Goal: Communication & Community: Answer question/provide support

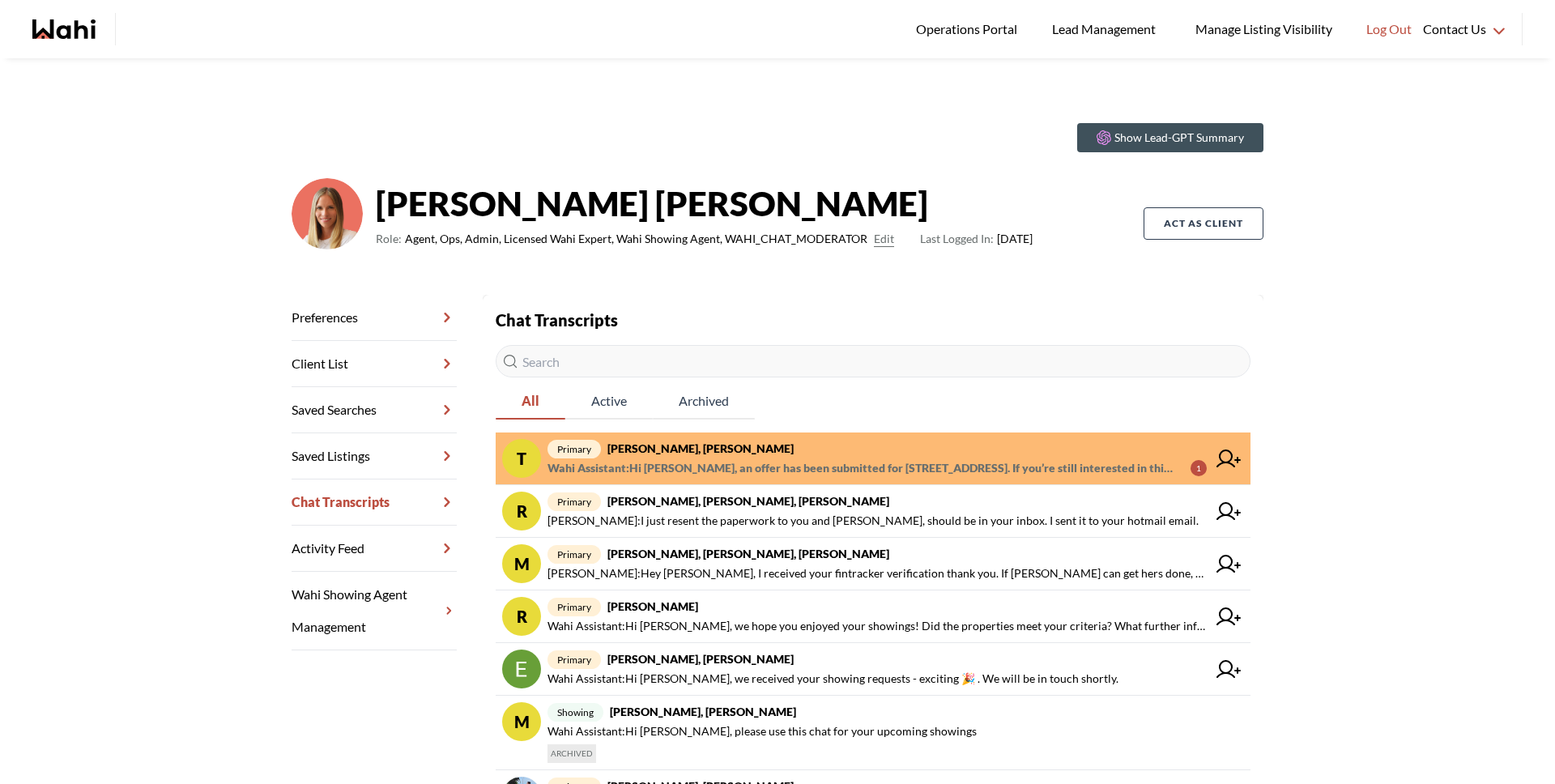
click at [674, 453] on strong "[PERSON_NAME], [PERSON_NAME]" at bounding box center [701, 448] width 186 height 14
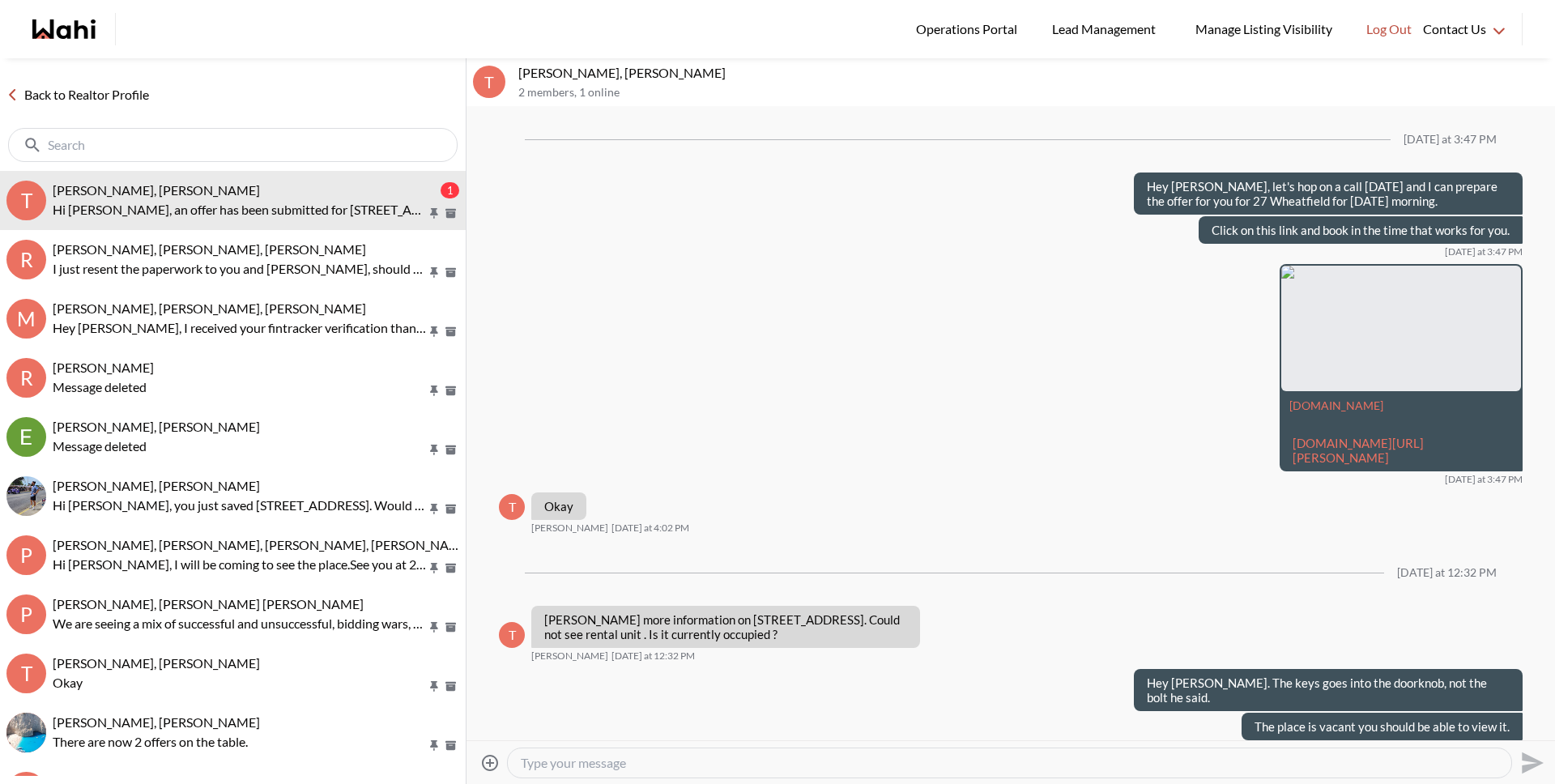
scroll to position [1852, 0]
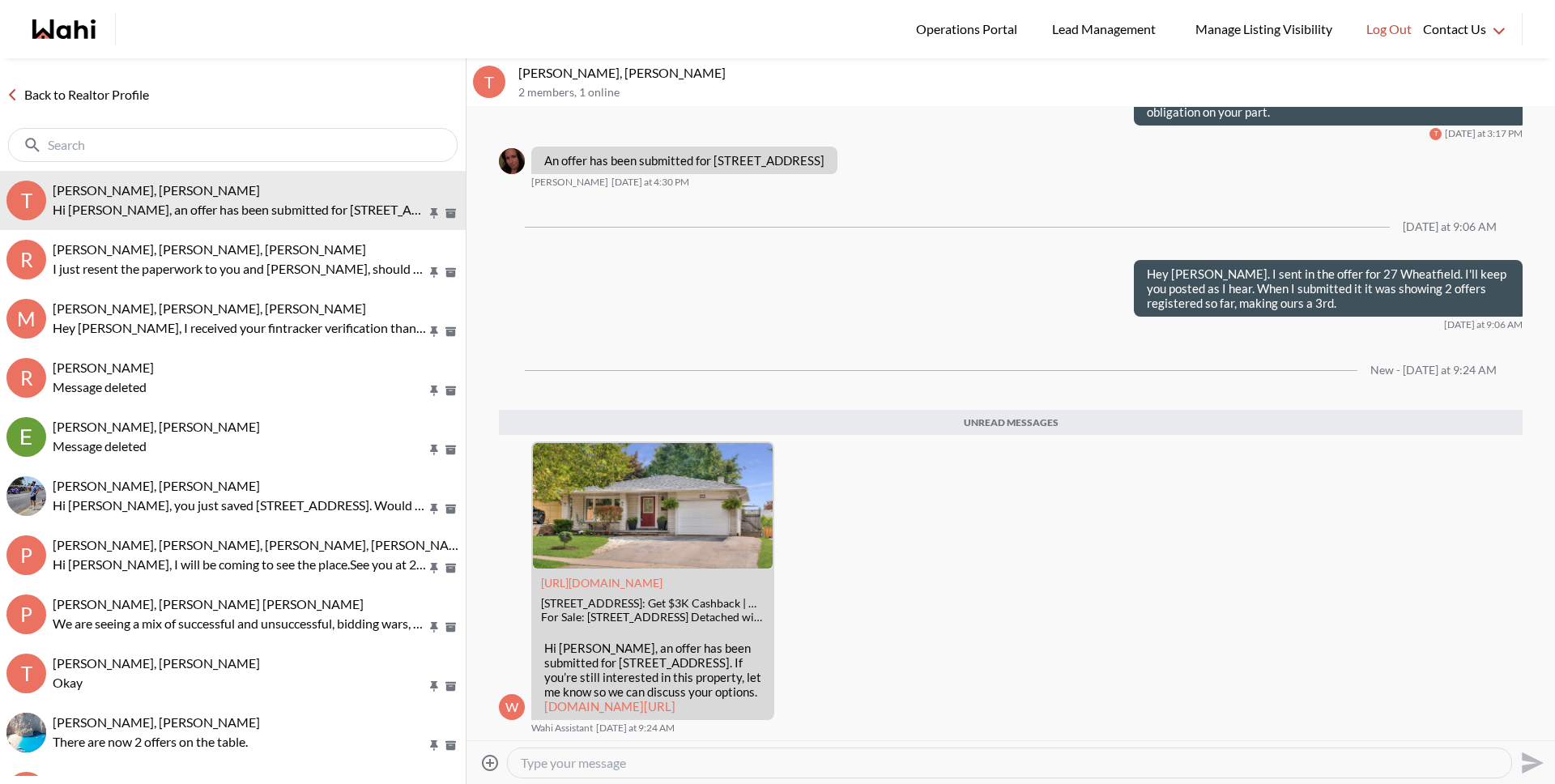
click at [622, 763] on textarea "Type your message" at bounding box center [1010, 763] width 978 height 16
type textarea "Hey Tanya, there are 8 offers on 27 Wheatfield"
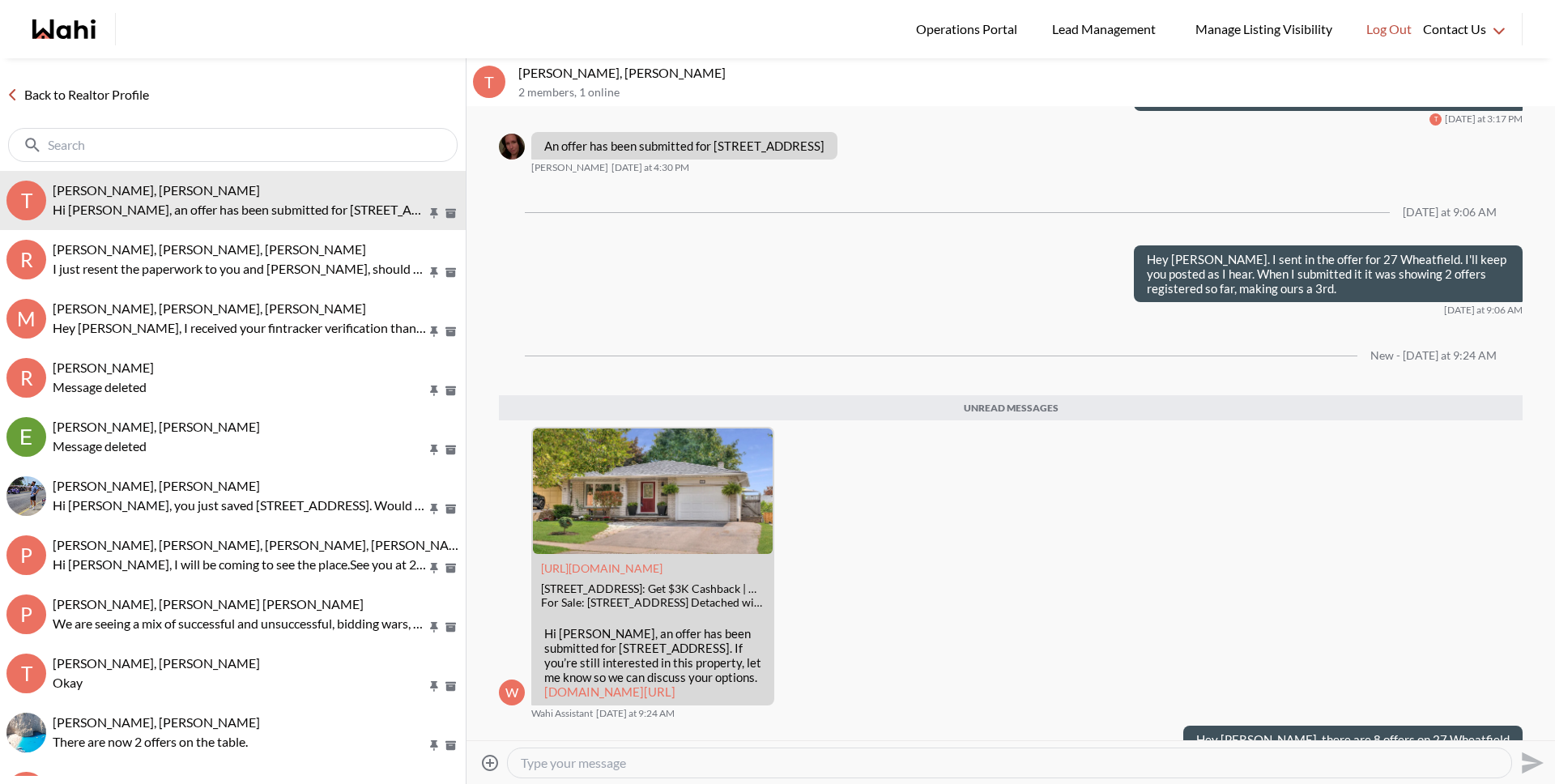
scroll to position [1861, 0]
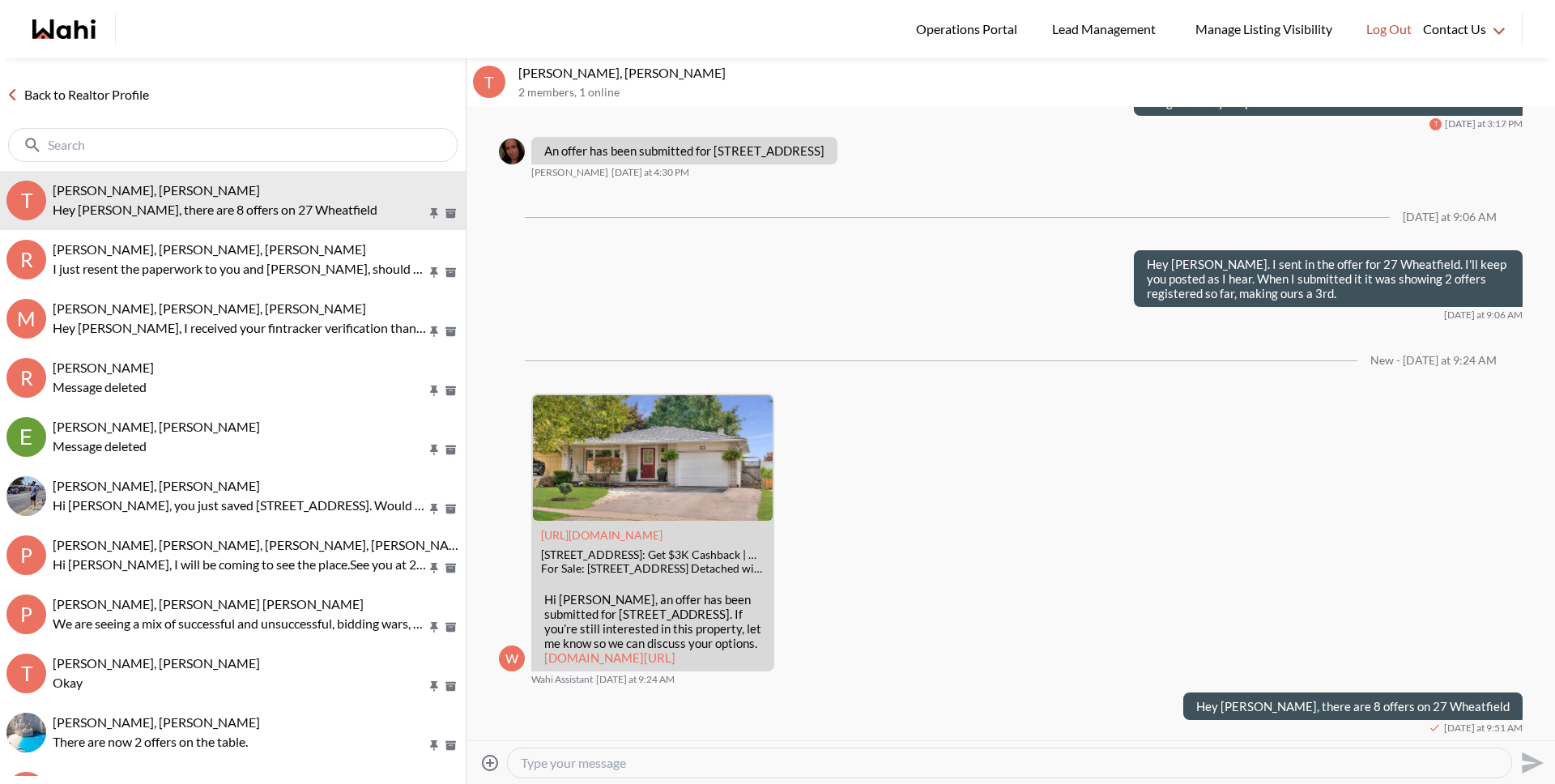
click at [69, 98] on link "Back to Realtor Profile" at bounding box center [78, 95] width 156 height 21
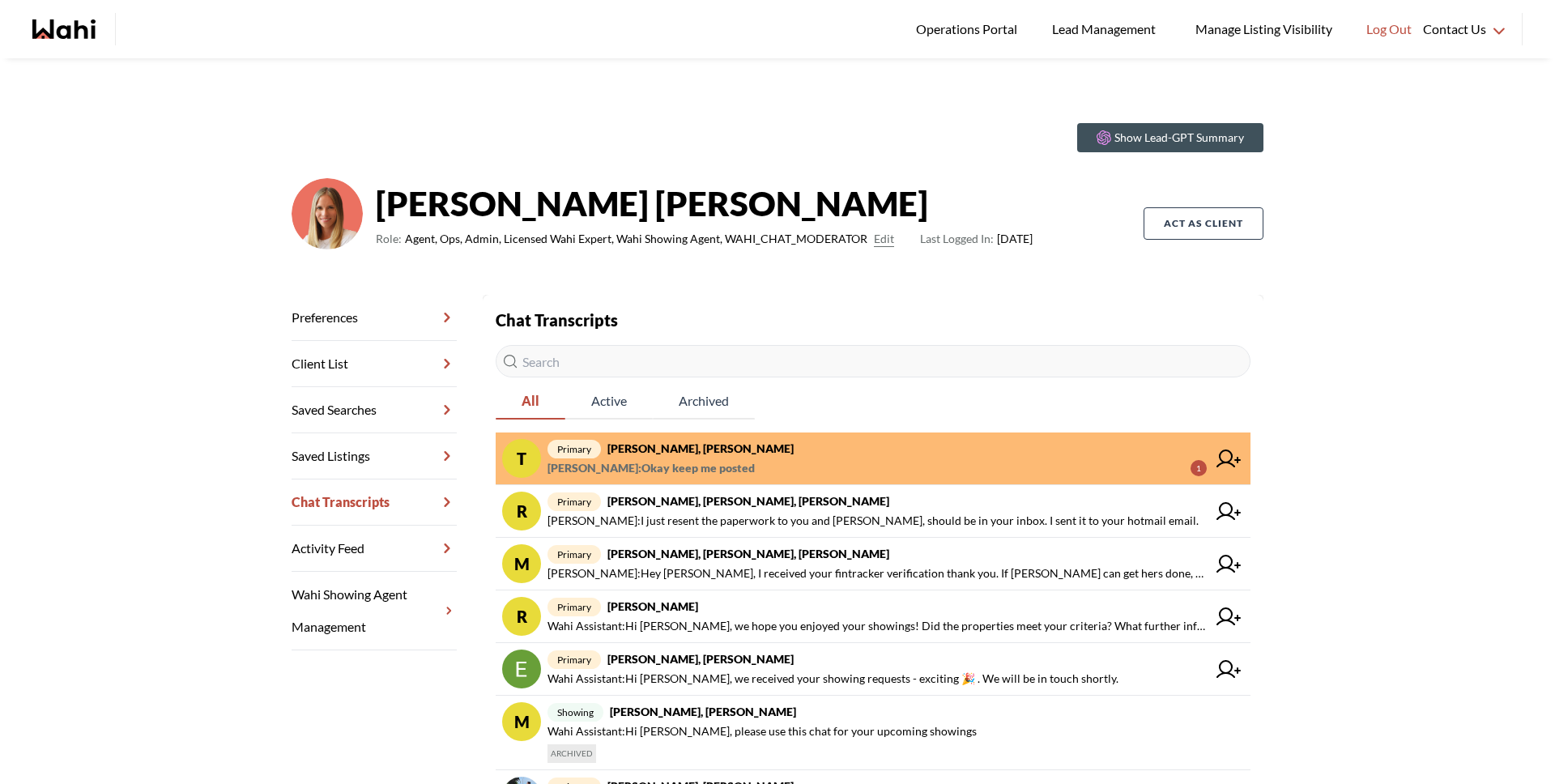
click at [694, 459] on span "Tanya Fita : Okay keep me posted" at bounding box center [651, 468] width 207 height 20
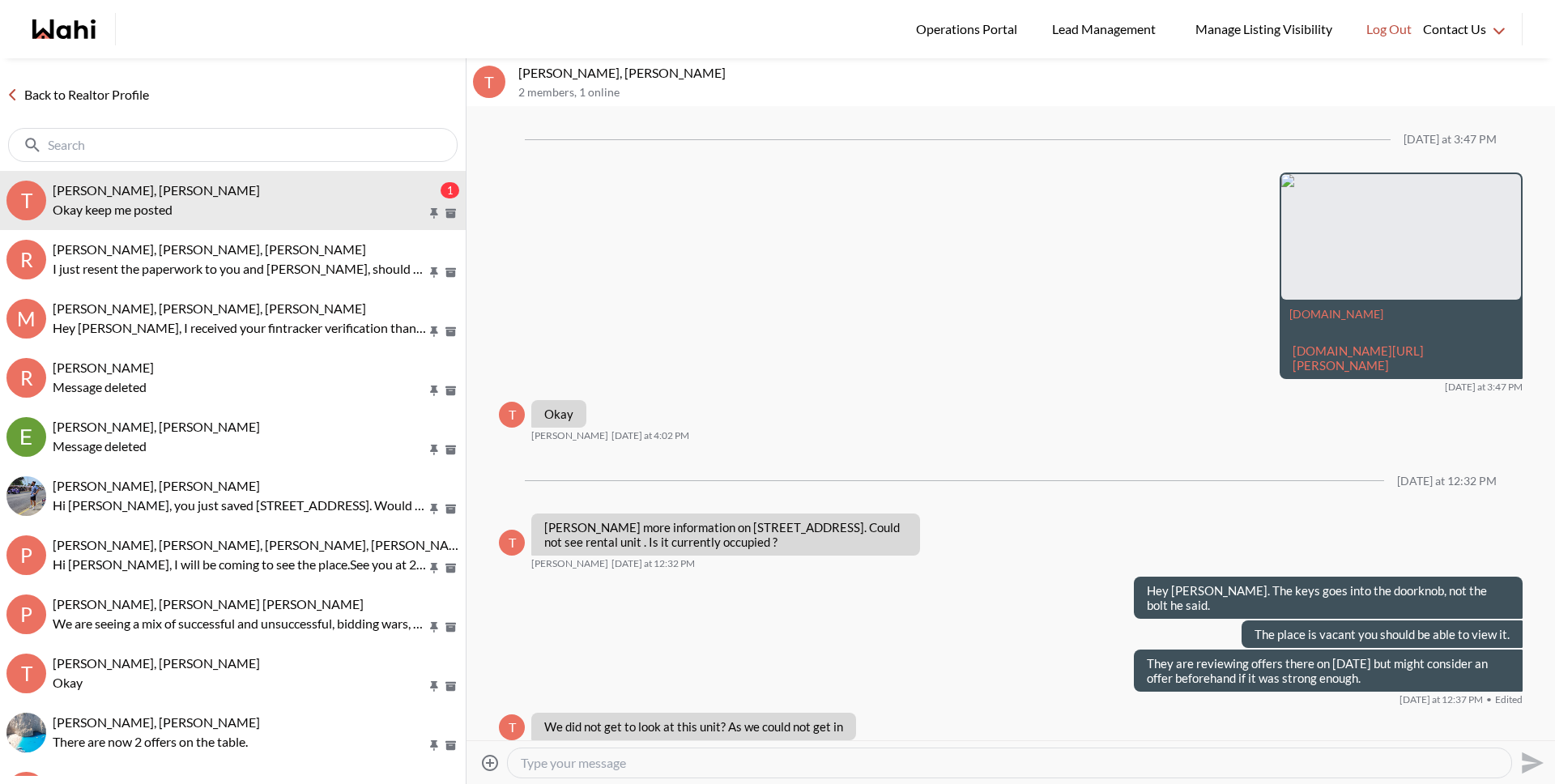
scroll to position [1857, 0]
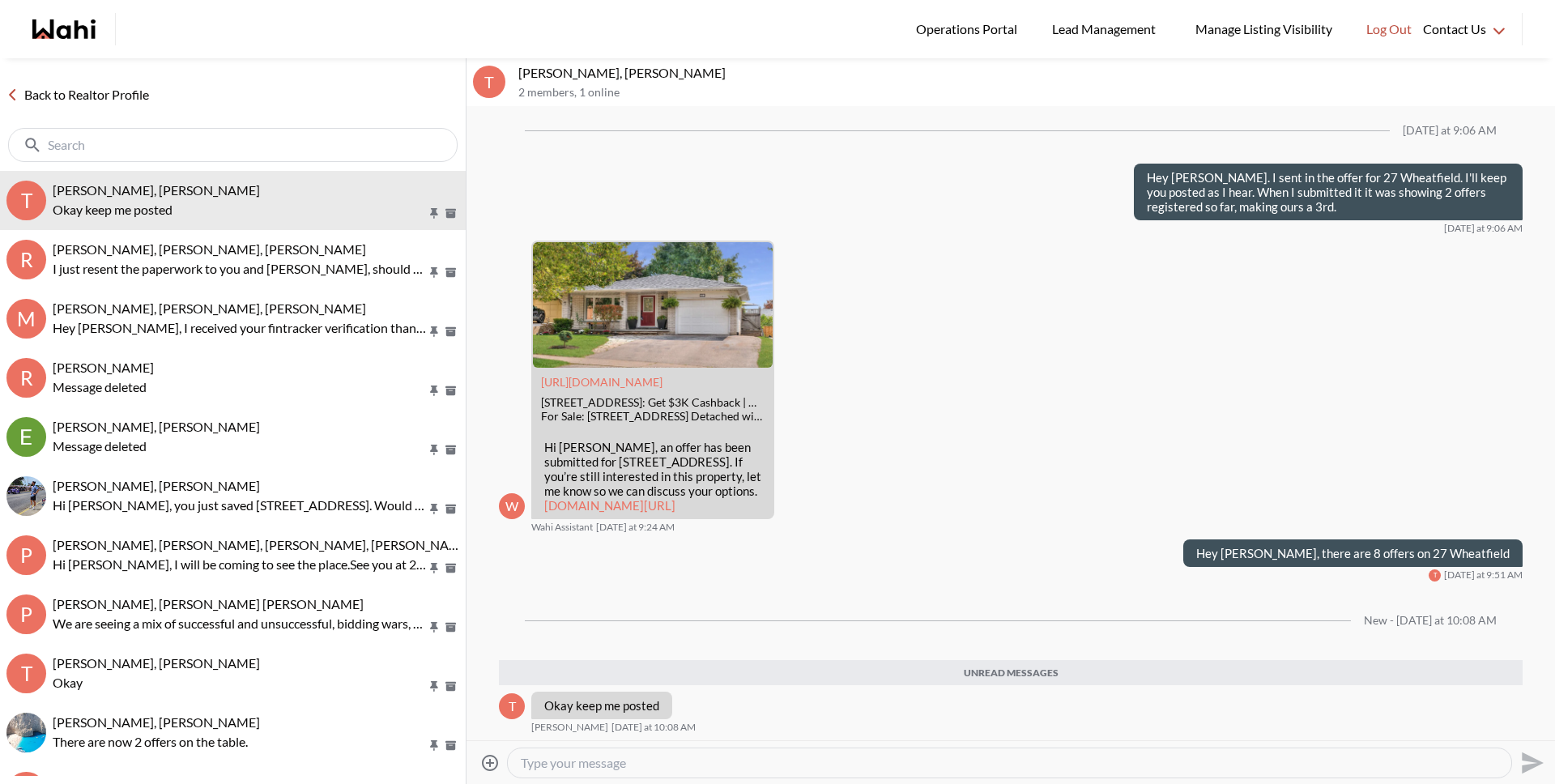
click at [662, 763] on textarea "Type your message" at bounding box center [1010, 763] width 978 height 16
type textarea "I will for sure"
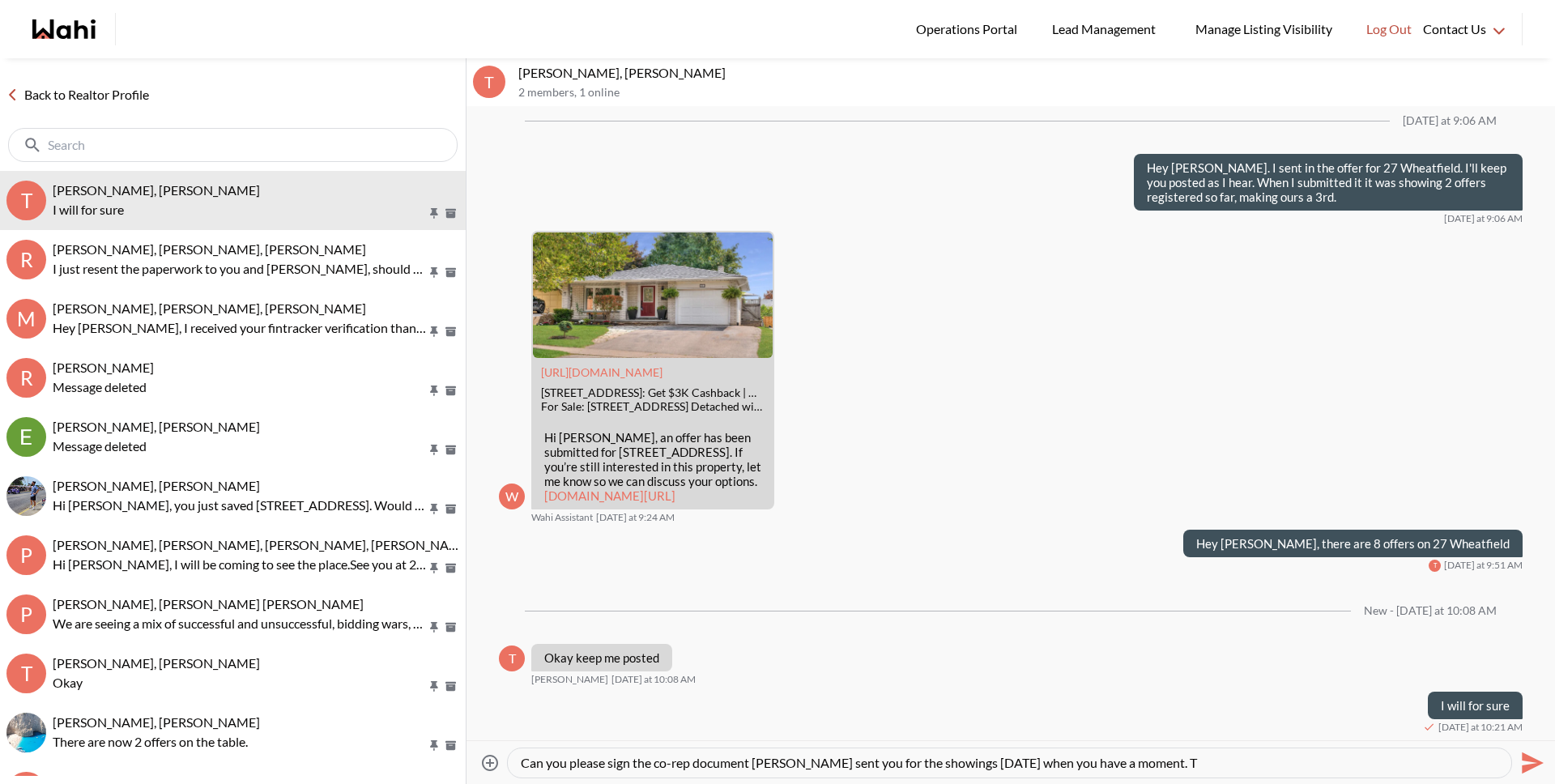
type textarea "Can you please sign the co-rep document Alicia sent you for the showings today …"
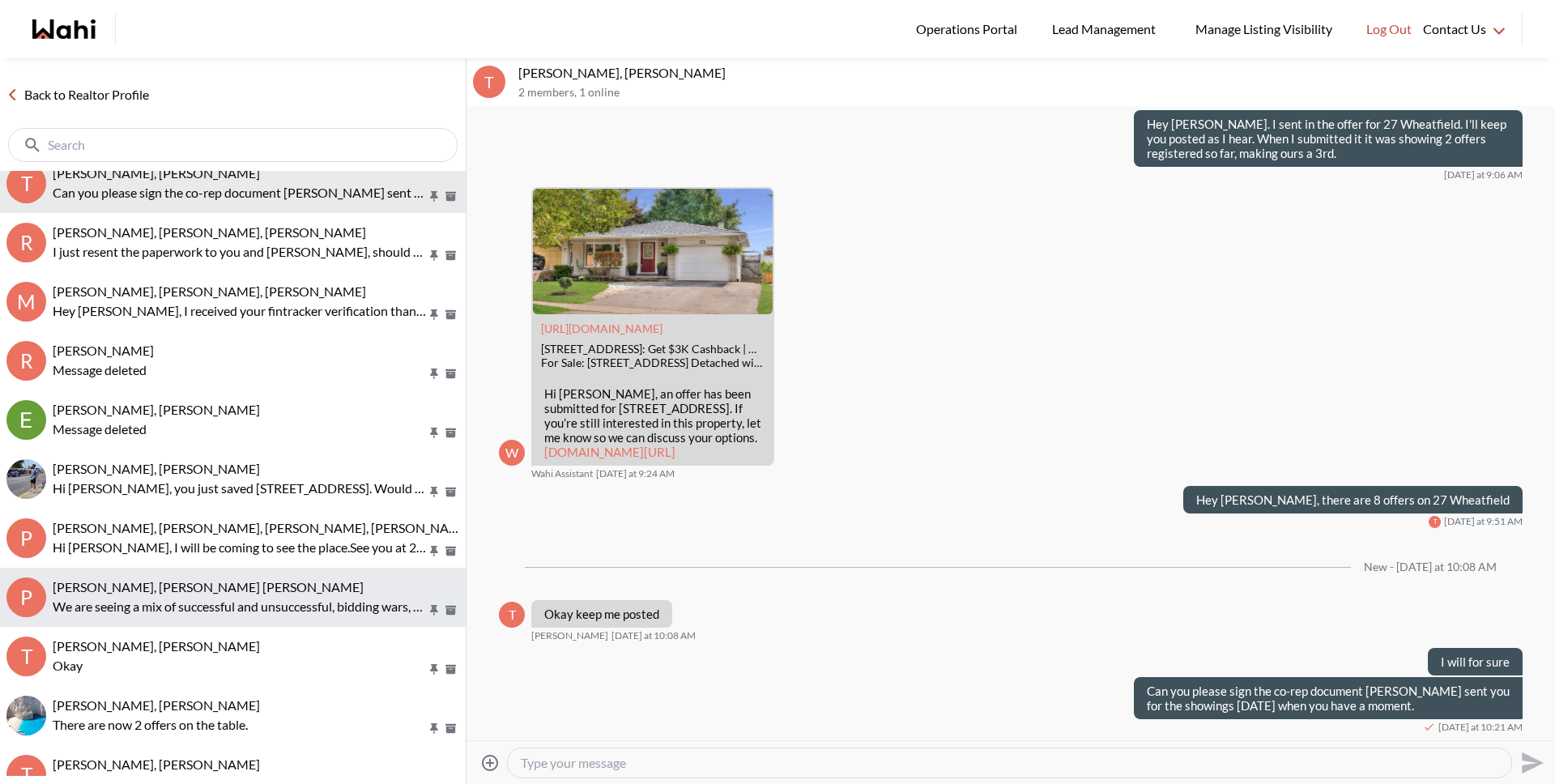
scroll to position [12, 0]
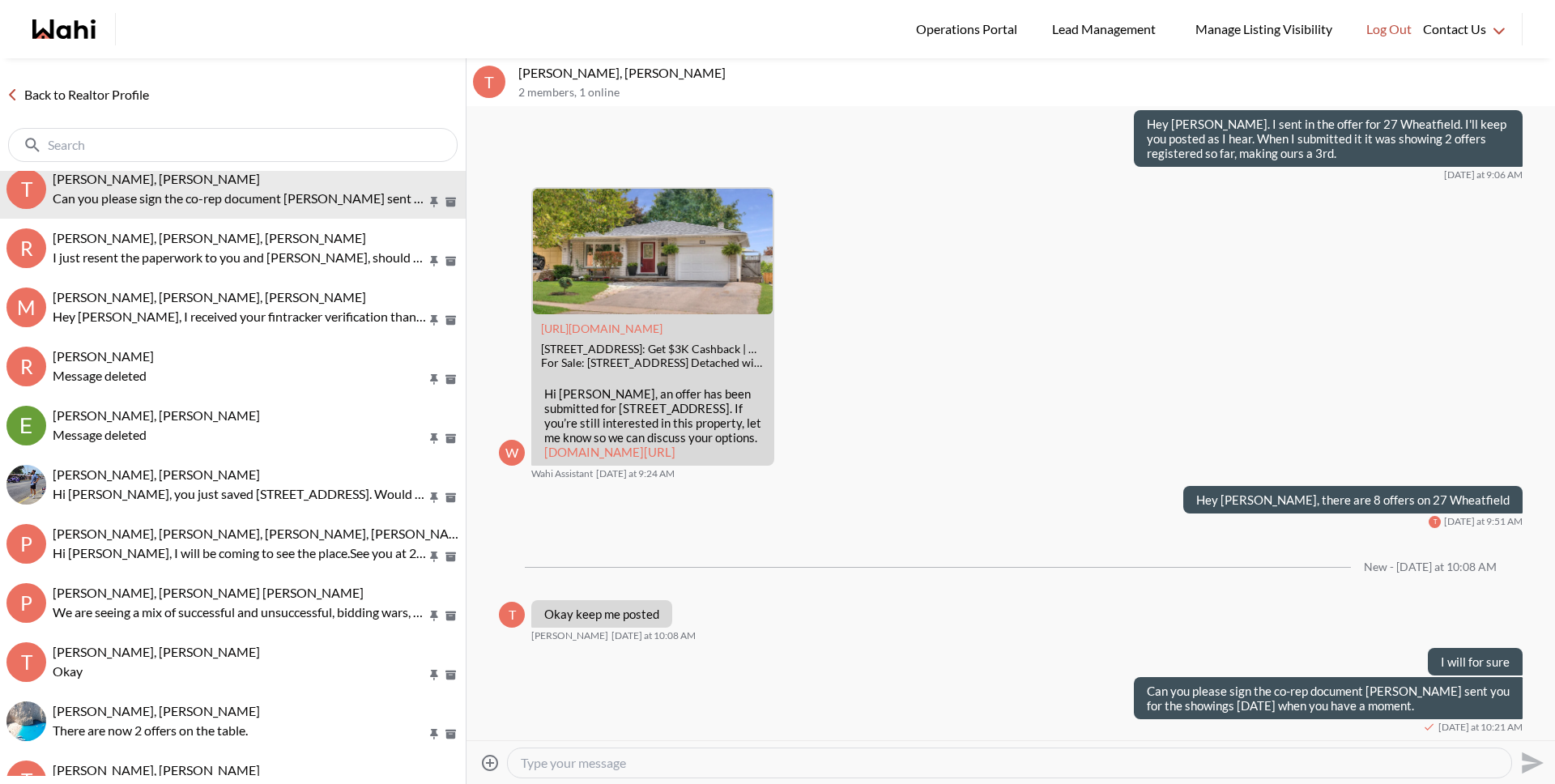
click at [652, 763] on textarea "Type your message" at bounding box center [1010, 763] width 978 height 16
type textarea "Just updated, there are 21 offers"
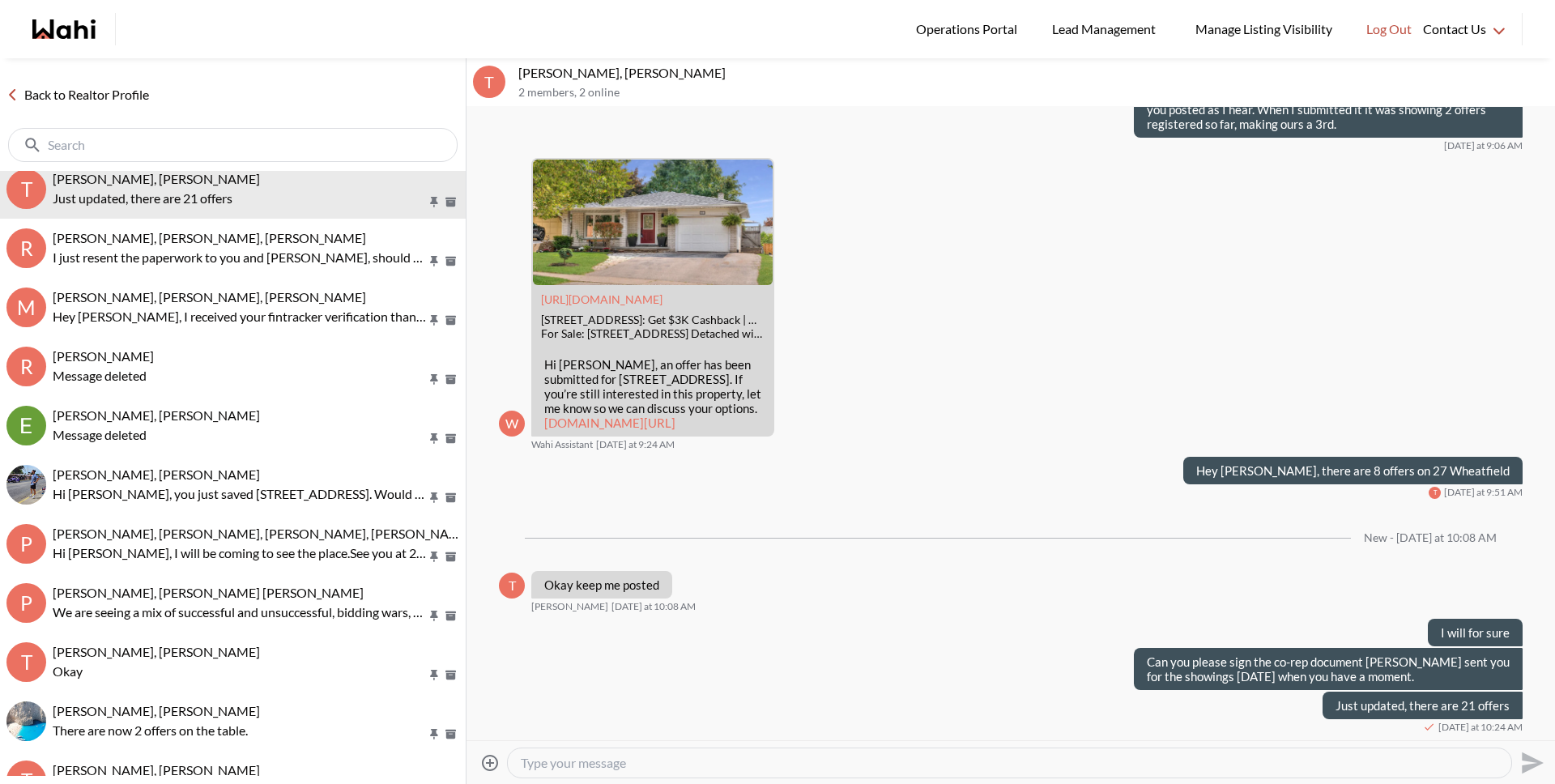
click at [486, 762] on icon at bounding box center [490, 762] width 16 height 16
click at [0, 0] on input "Attach files" at bounding box center [0, 0] width 0 height 0
click at [707, 758] on textarea "Type your message" at bounding box center [1010, 763] width 978 height 16
click at [134, 96] on link "Back to Realtor Profile" at bounding box center [78, 95] width 156 height 21
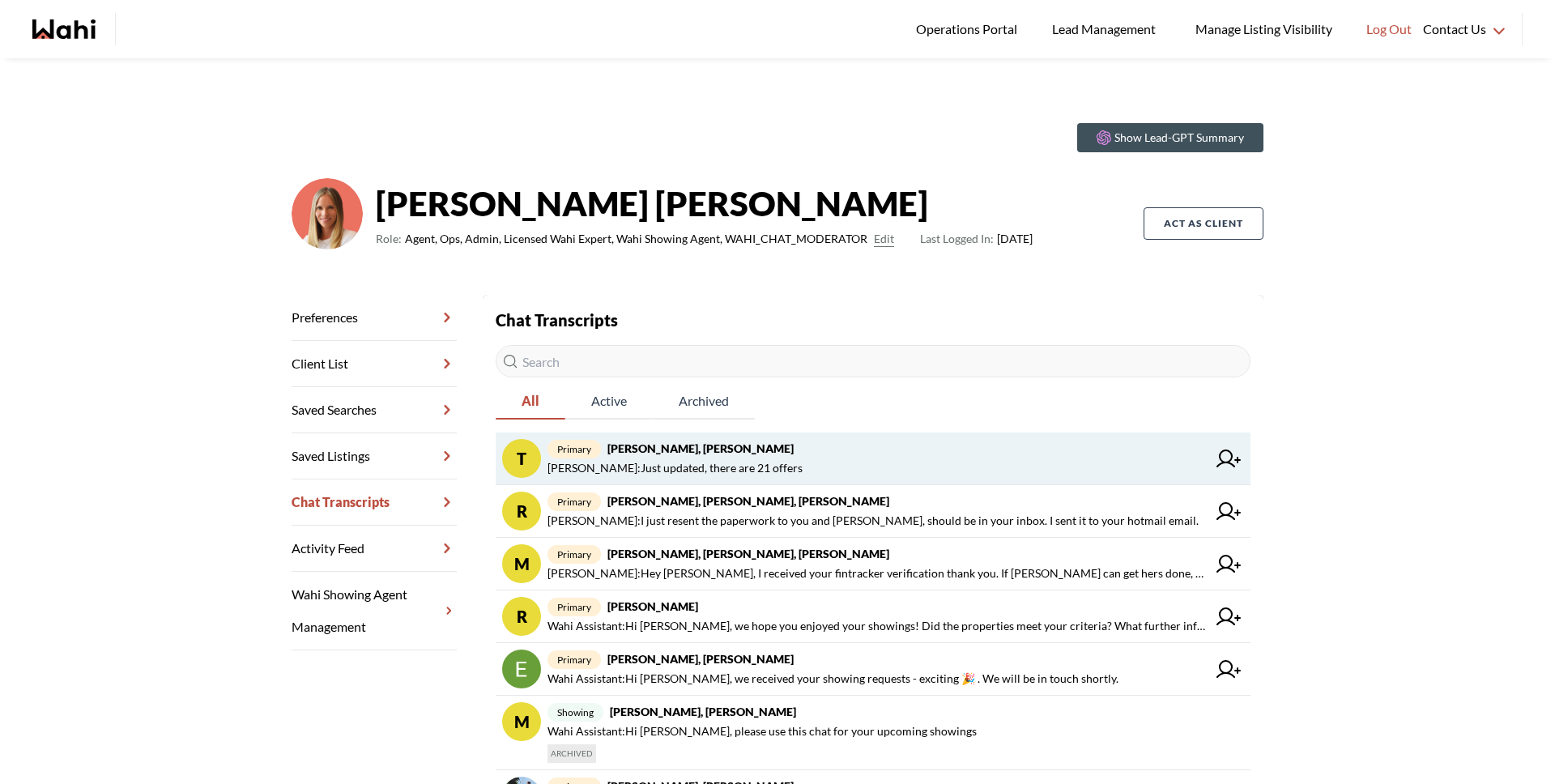
click at [773, 472] on span "Michelle Ryckman : Just updated, there are 21 offers" at bounding box center [674, 468] width 255 height 20
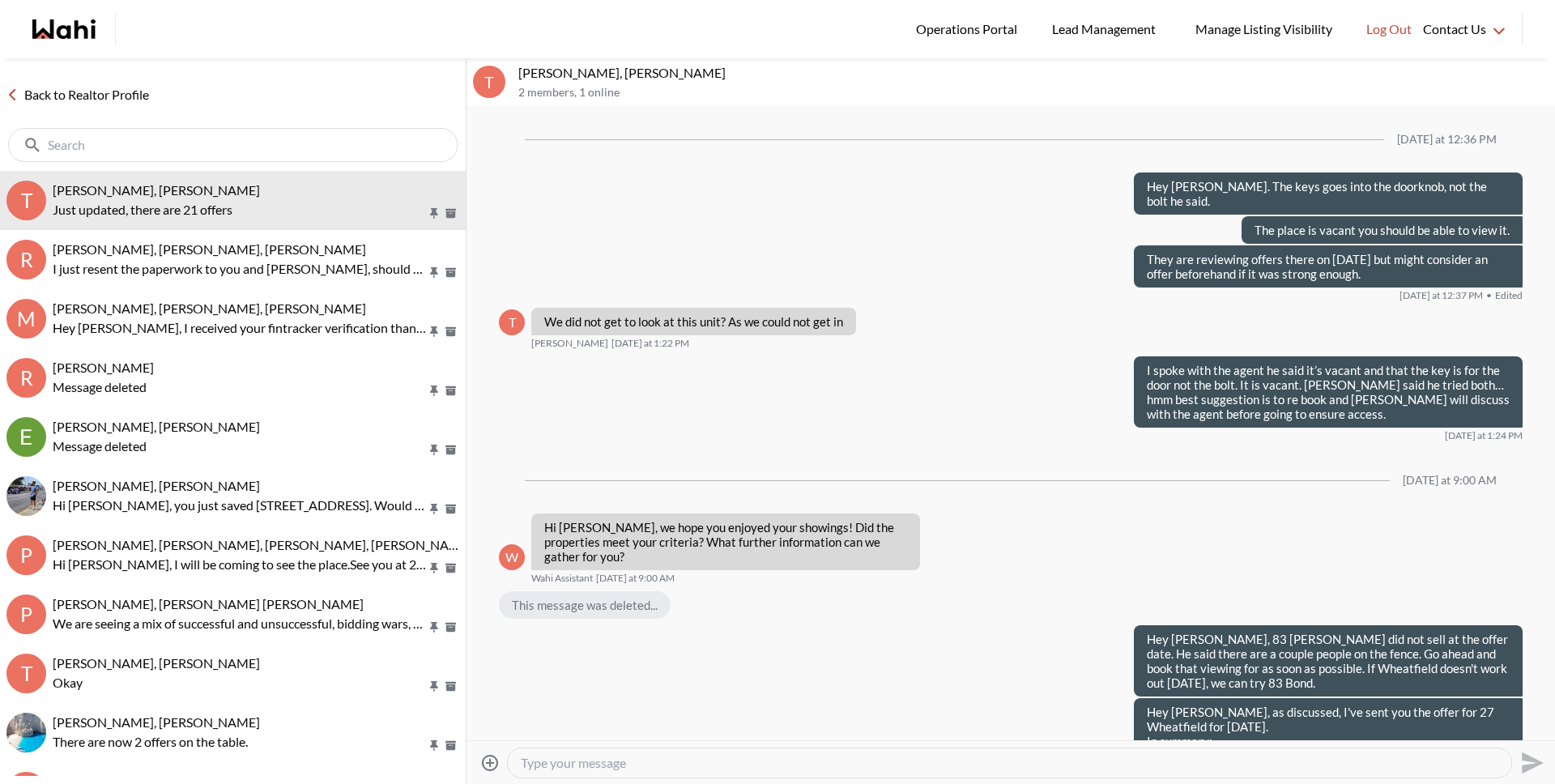
scroll to position [1455, 0]
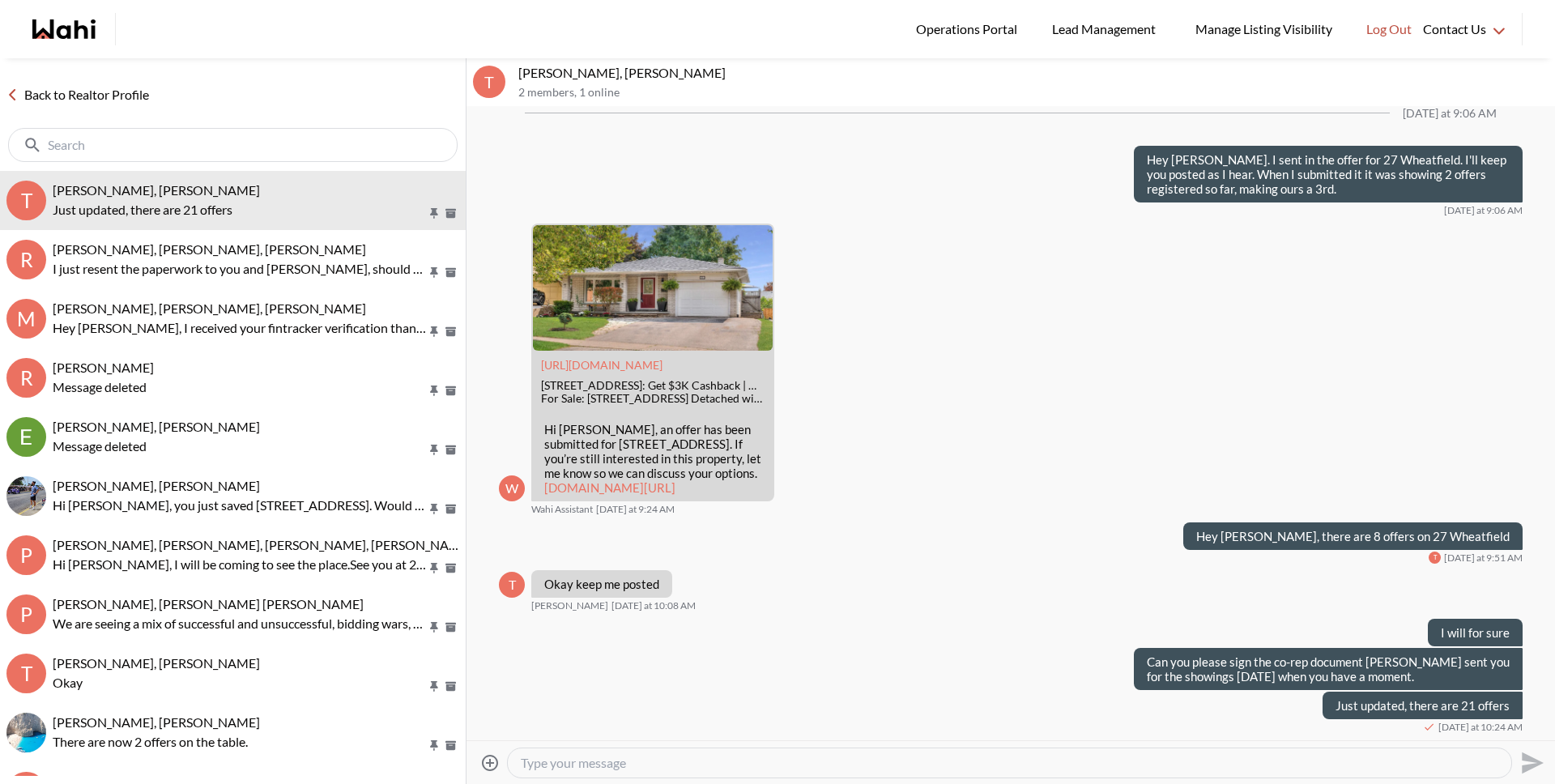
click at [137, 102] on link "Back to Realtor Profile" at bounding box center [78, 95] width 156 height 21
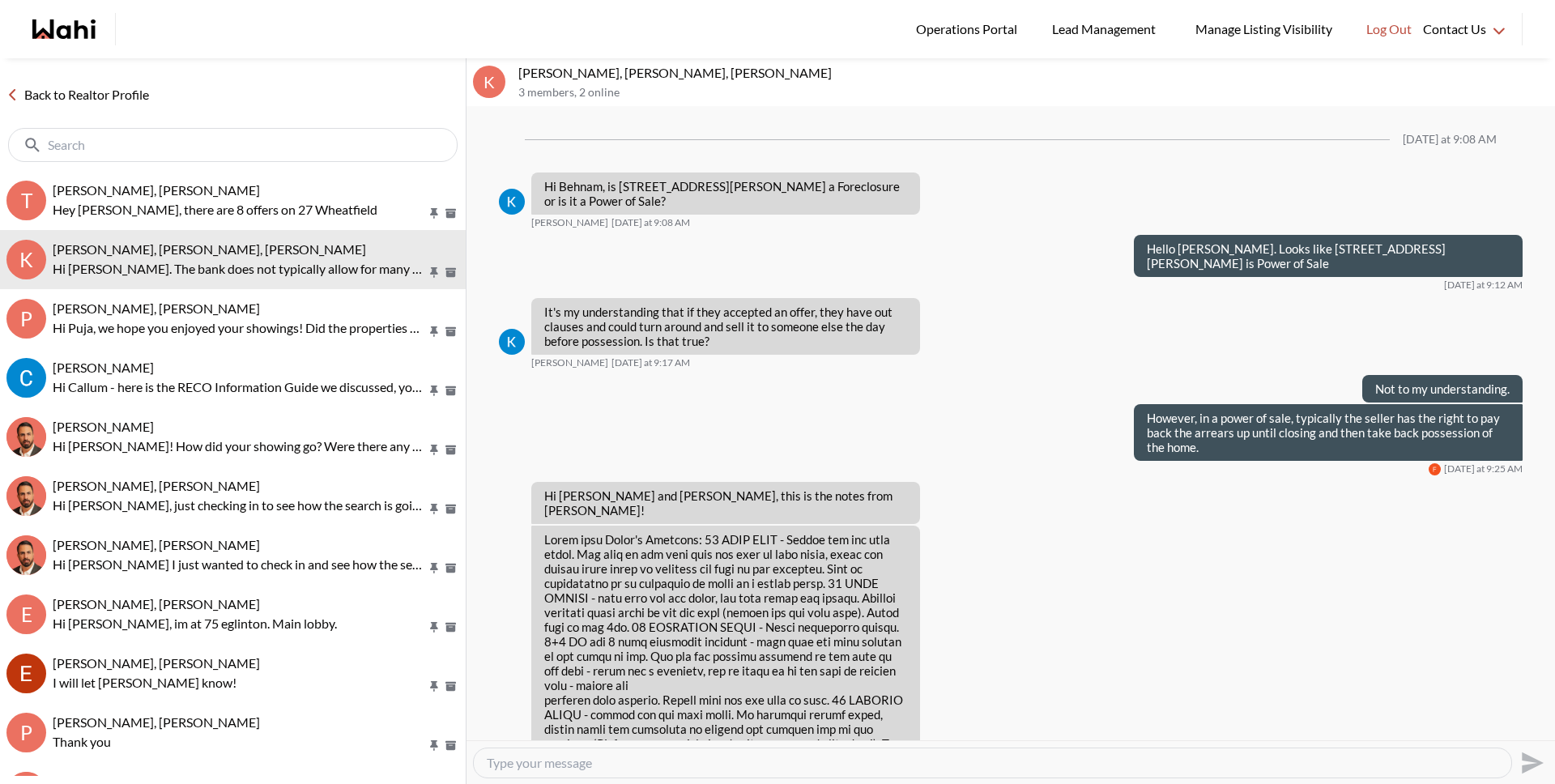
scroll to position [2642, 0]
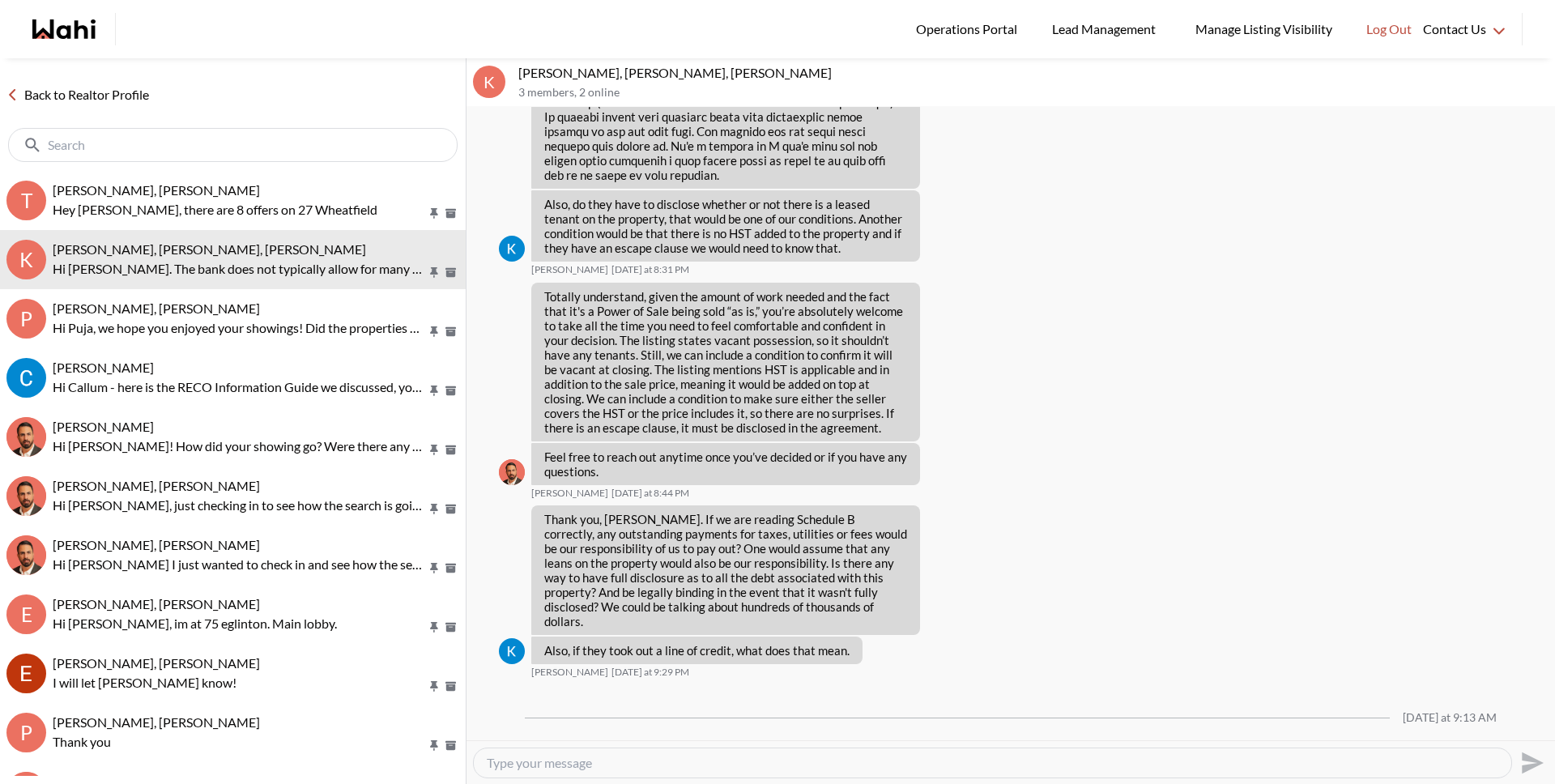
click at [101, 101] on link "Back to Realtor Profile" at bounding box center [78, 95] width 156 height 21
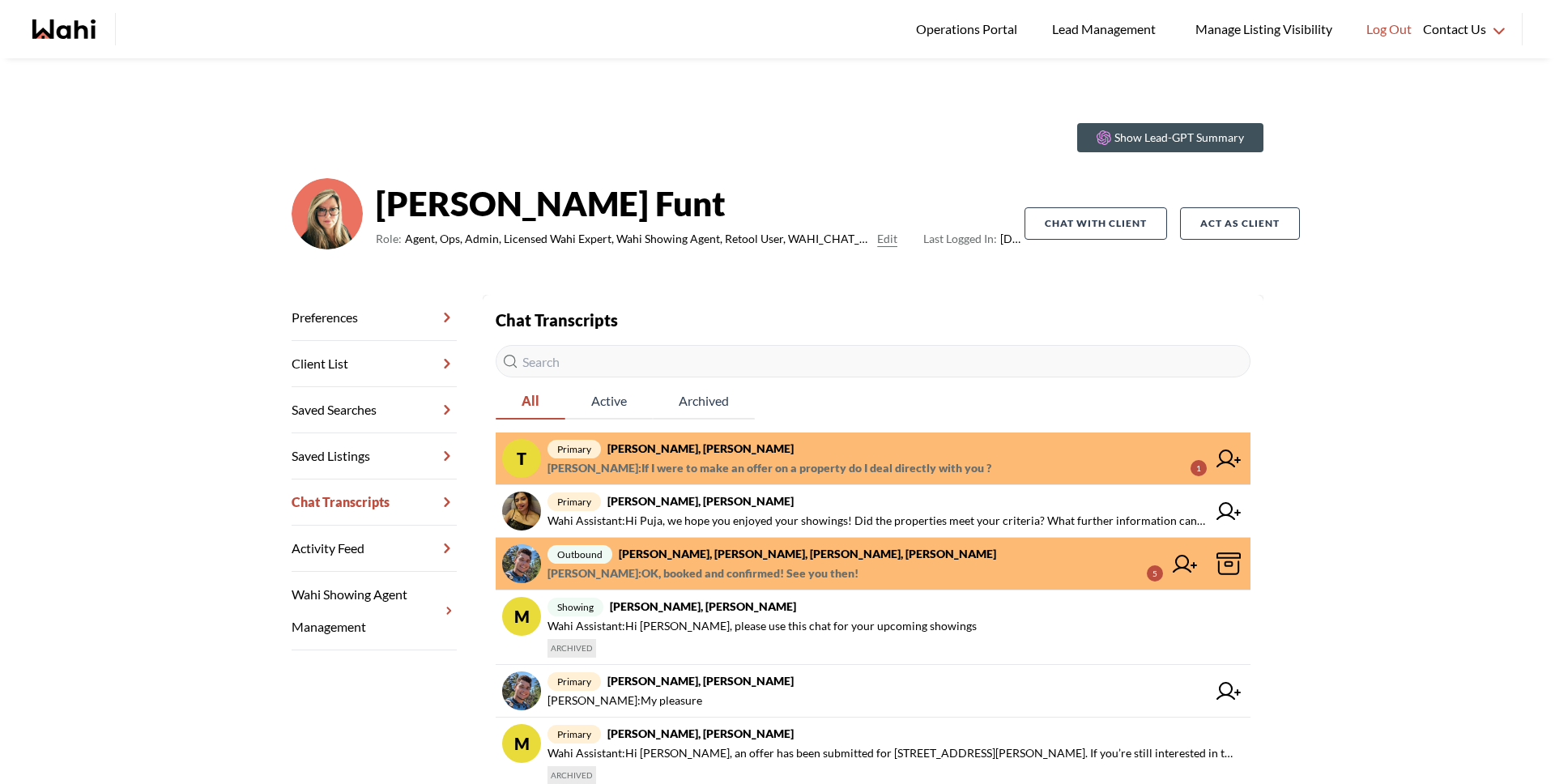
click at [698, 456] on span "primary tom smith, Barbara" at bounding box center [877, 448] width 660 height 20
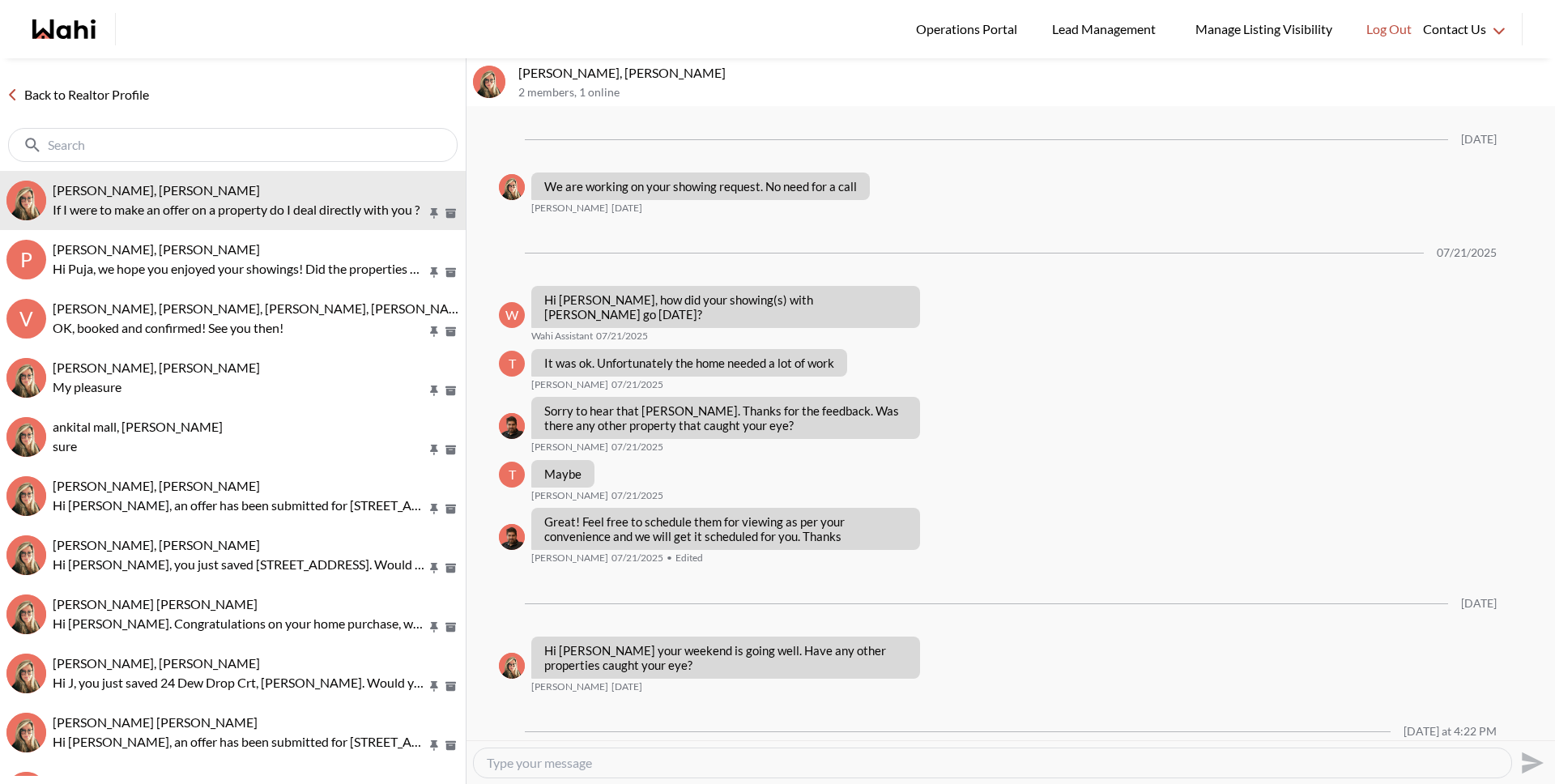
scroll to position [1435, 0]
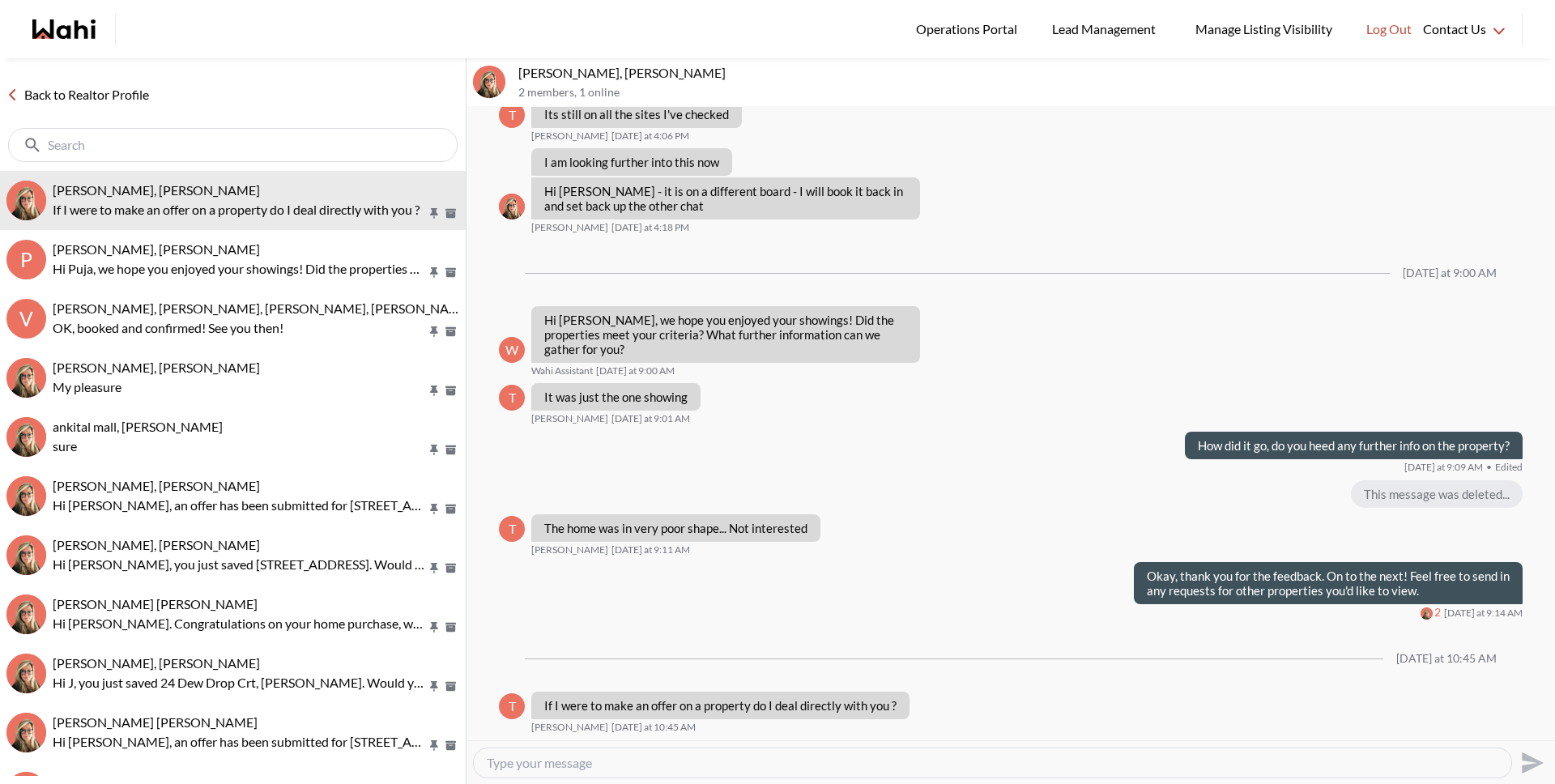
click at [710, 770] on textarea "Type your message" at bounding box center [992, 763] width 1012 height 16
type textarea "Hey Tom, you would deal with one of us realtors here on the Cashback team."
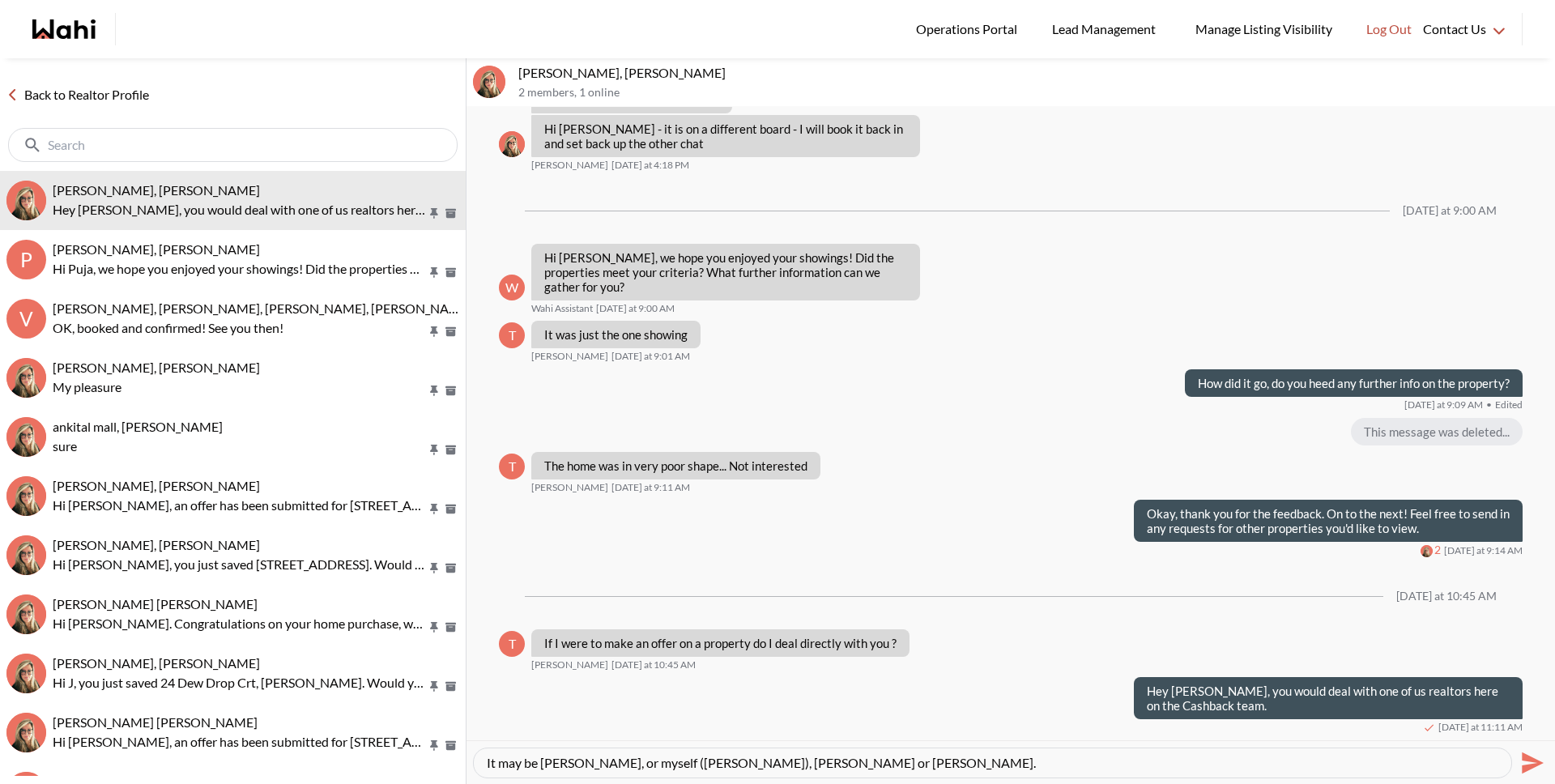
type textarea "It may be Barb, or myself (Michelle), Faraz or Behnam."
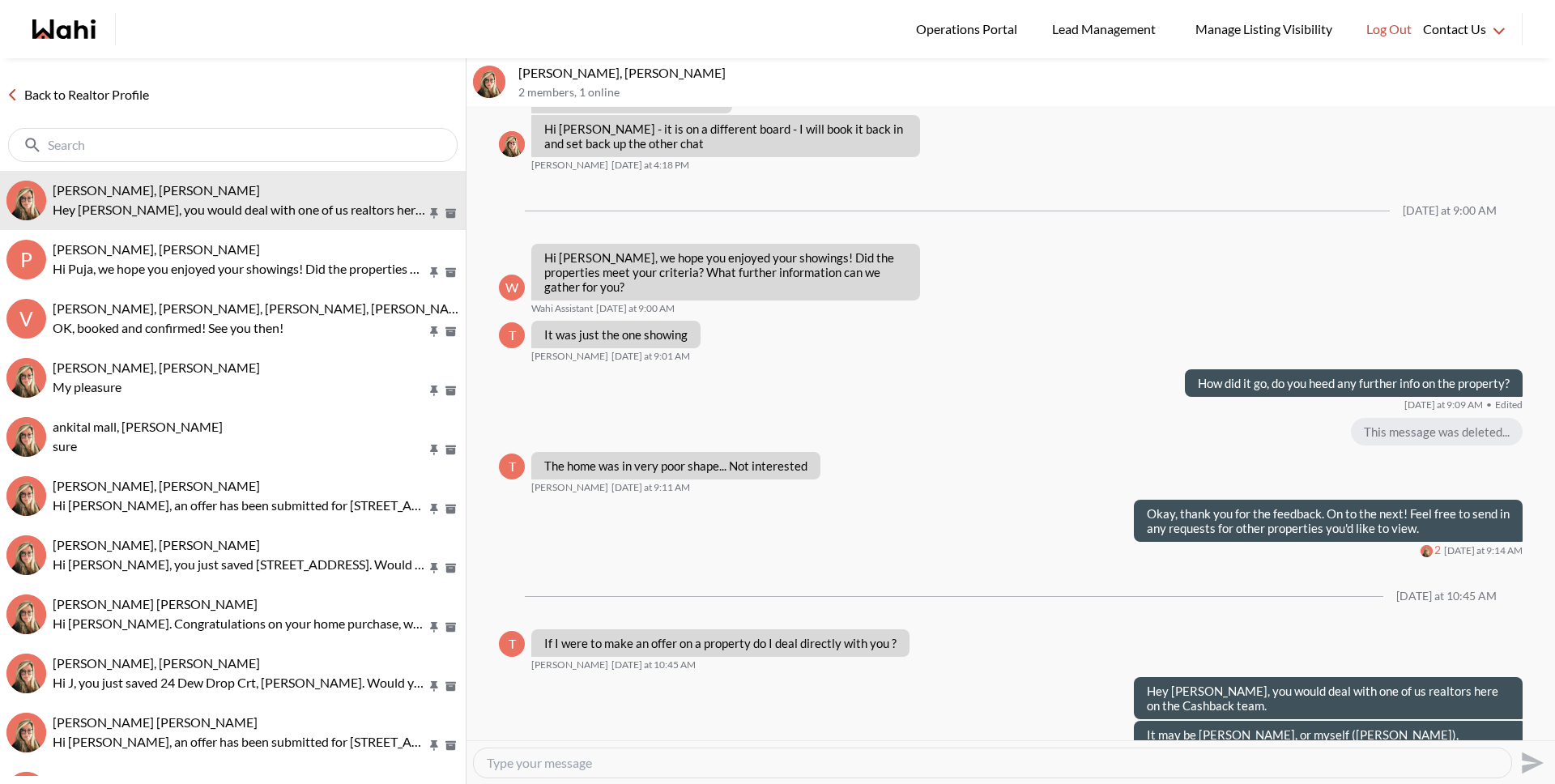
scroll to position [1527, 0]
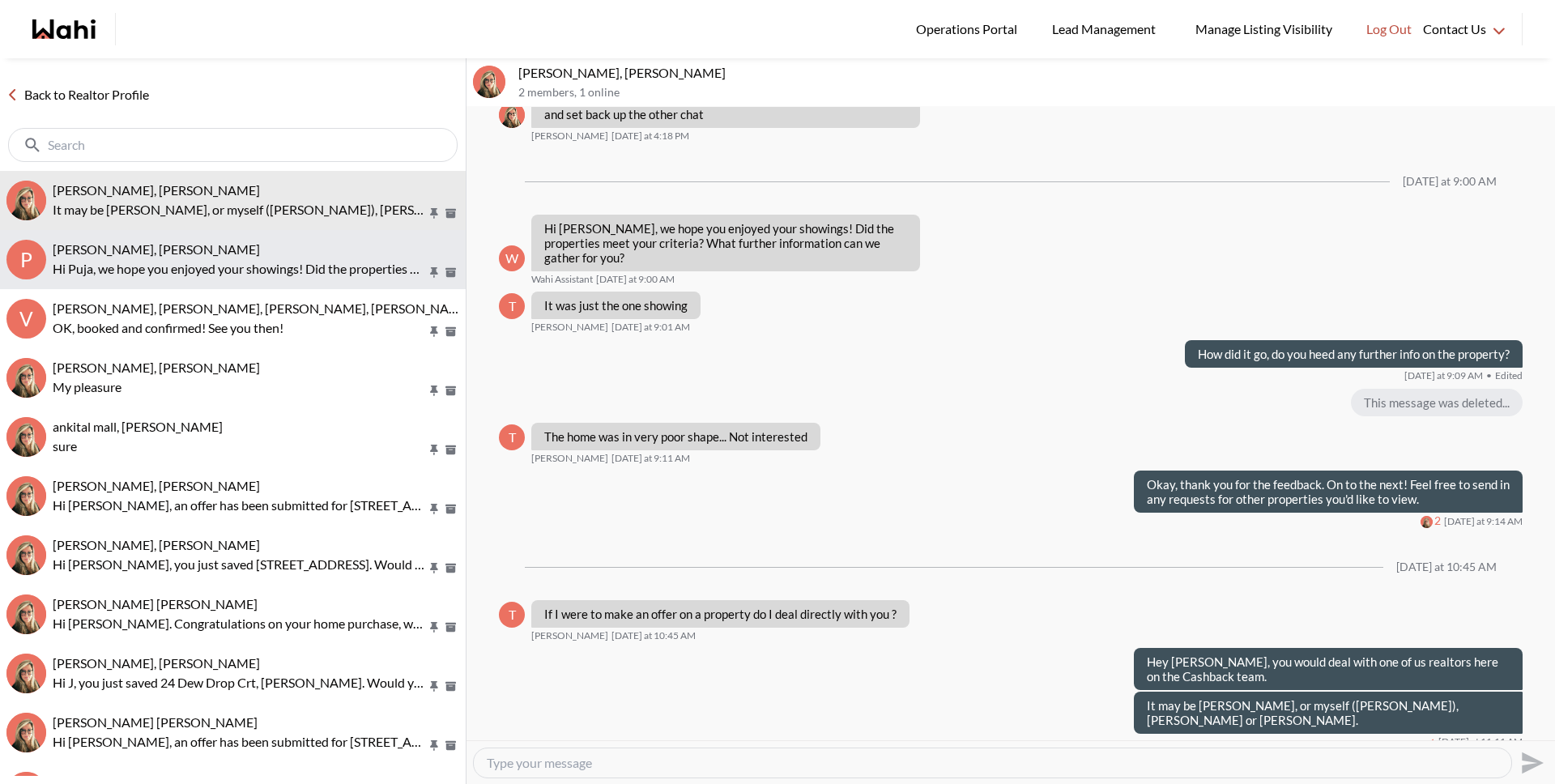
click at [222, 242] on span "Puja Mandal, Barbara, Behnam" at bounding box center [156, 249] width 207 height 16
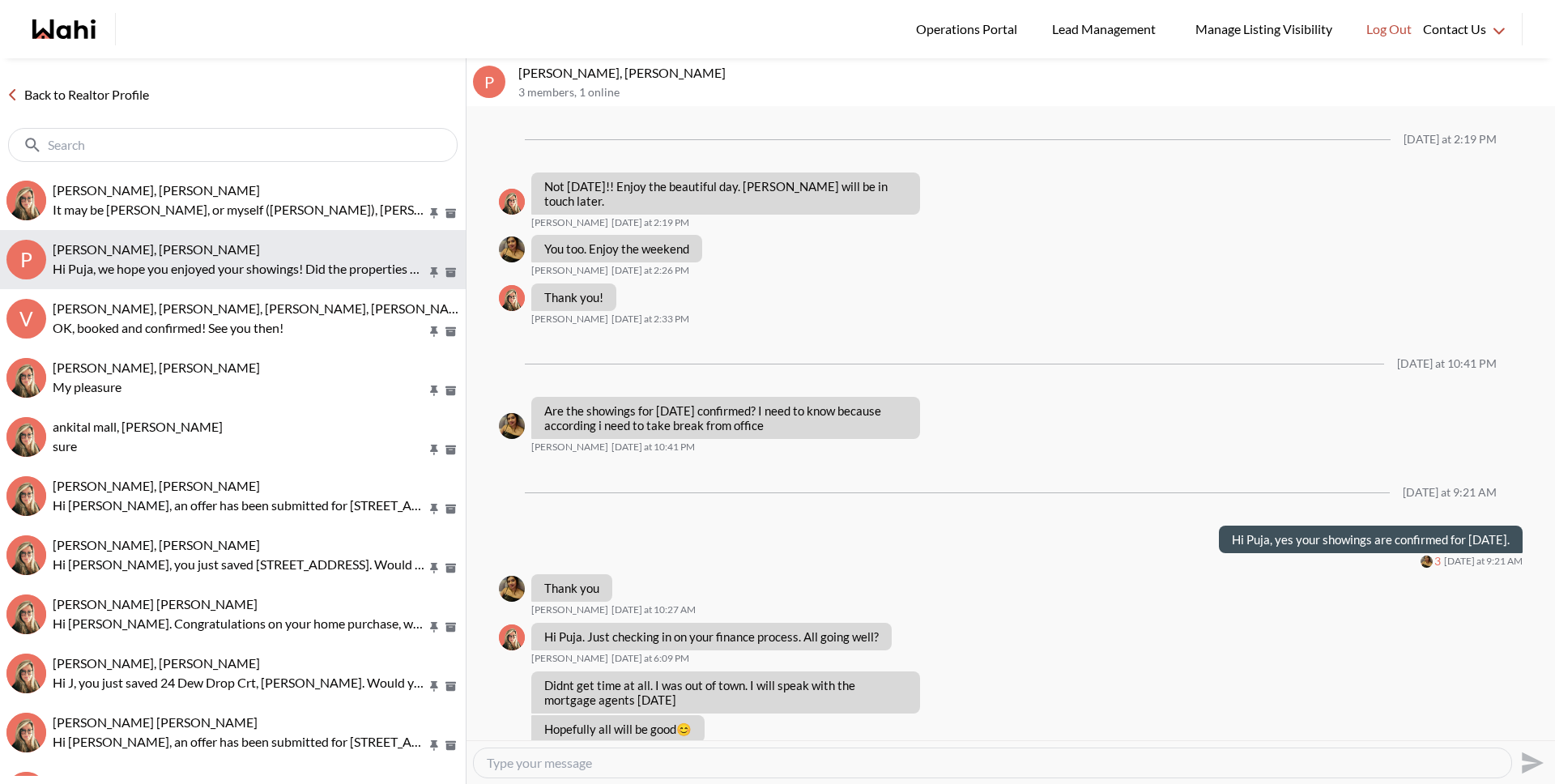
scroll to position [1083, 0]
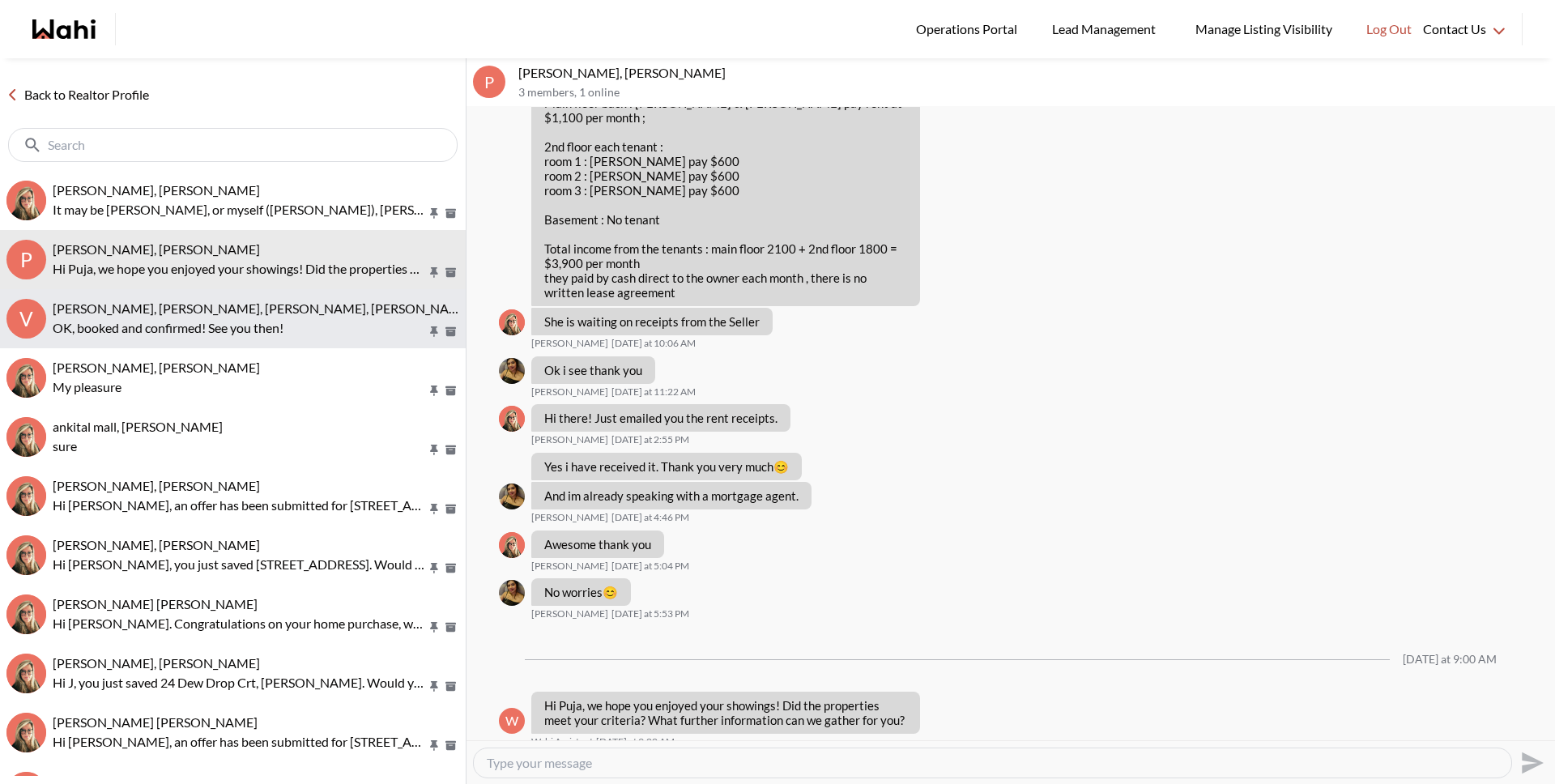
click at [223, 308] on span "Volodymyr Vozniak, Barbara, Khalid, Alicia" at bounding box center [262, 307] width 420 height 16
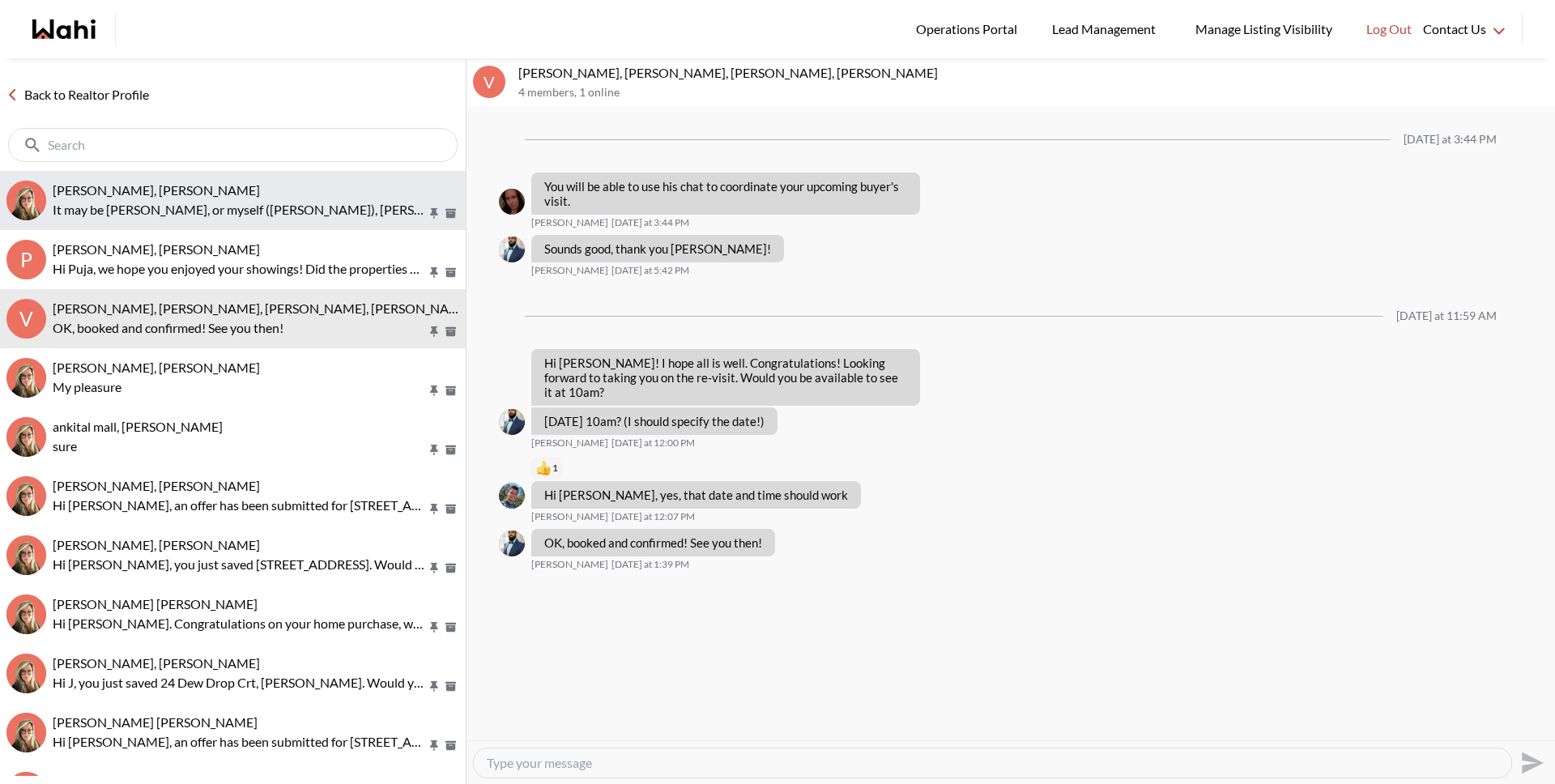
click at [204, 190] on div "tom smith, Barbara" at bounding box center [256, 190] width 406 height 16
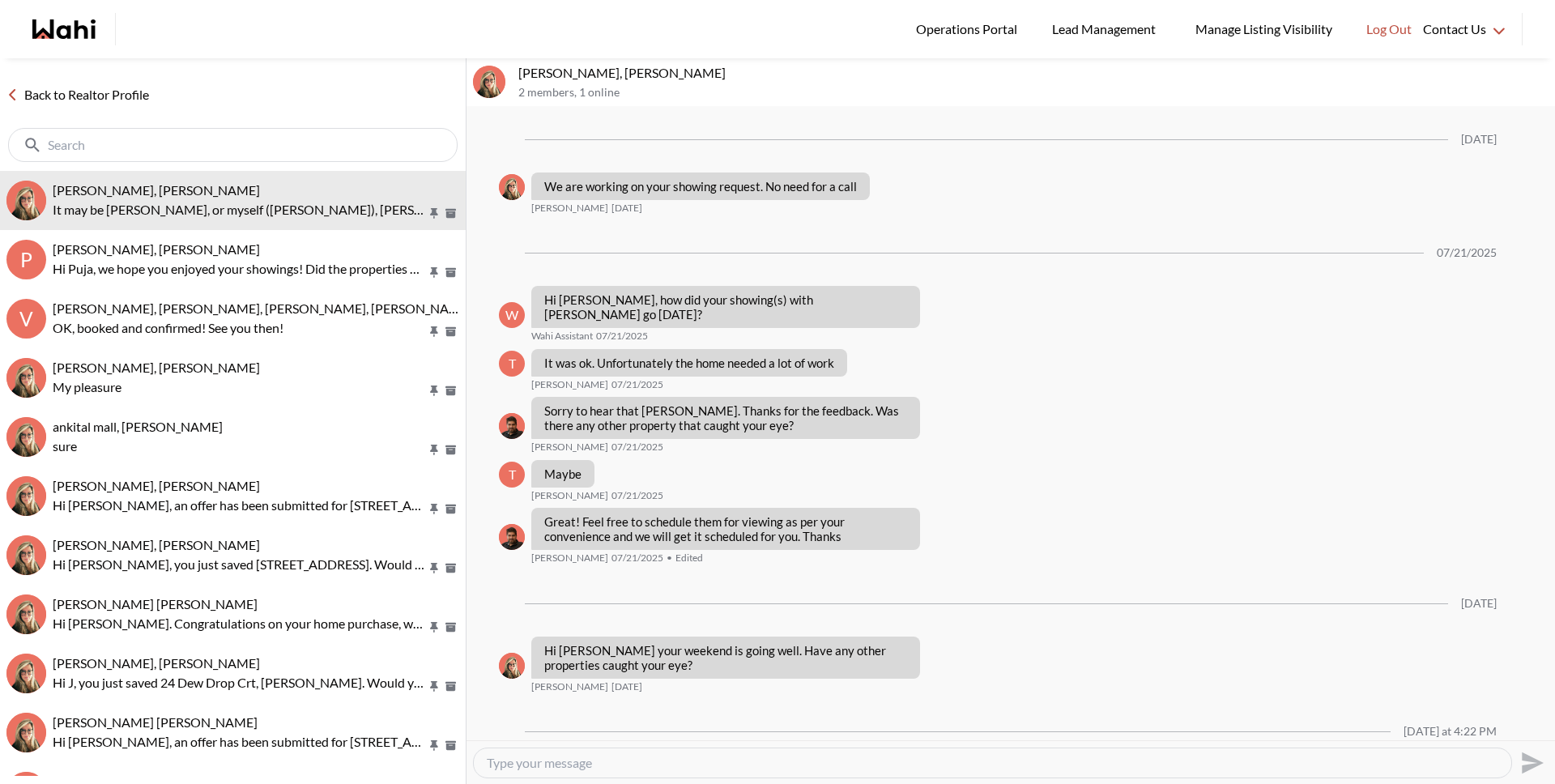
scroll to position [1527, 0]
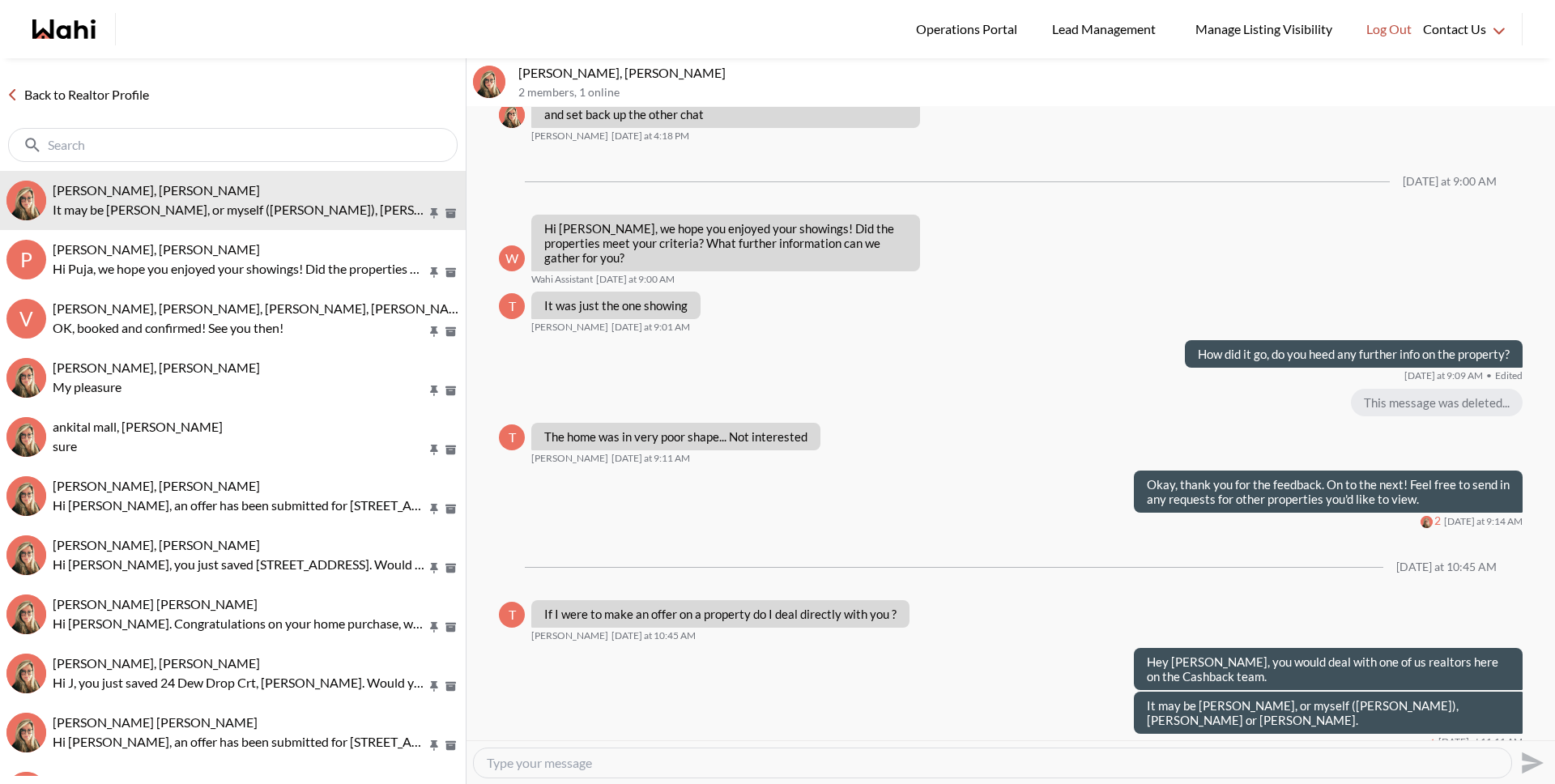
click at [612, 755] on textarea "Type your message" at bounding box center [992, 763] width 1012 height 16
type textarea "Is there a property you have in mind you were thinking of placing an offer on?"
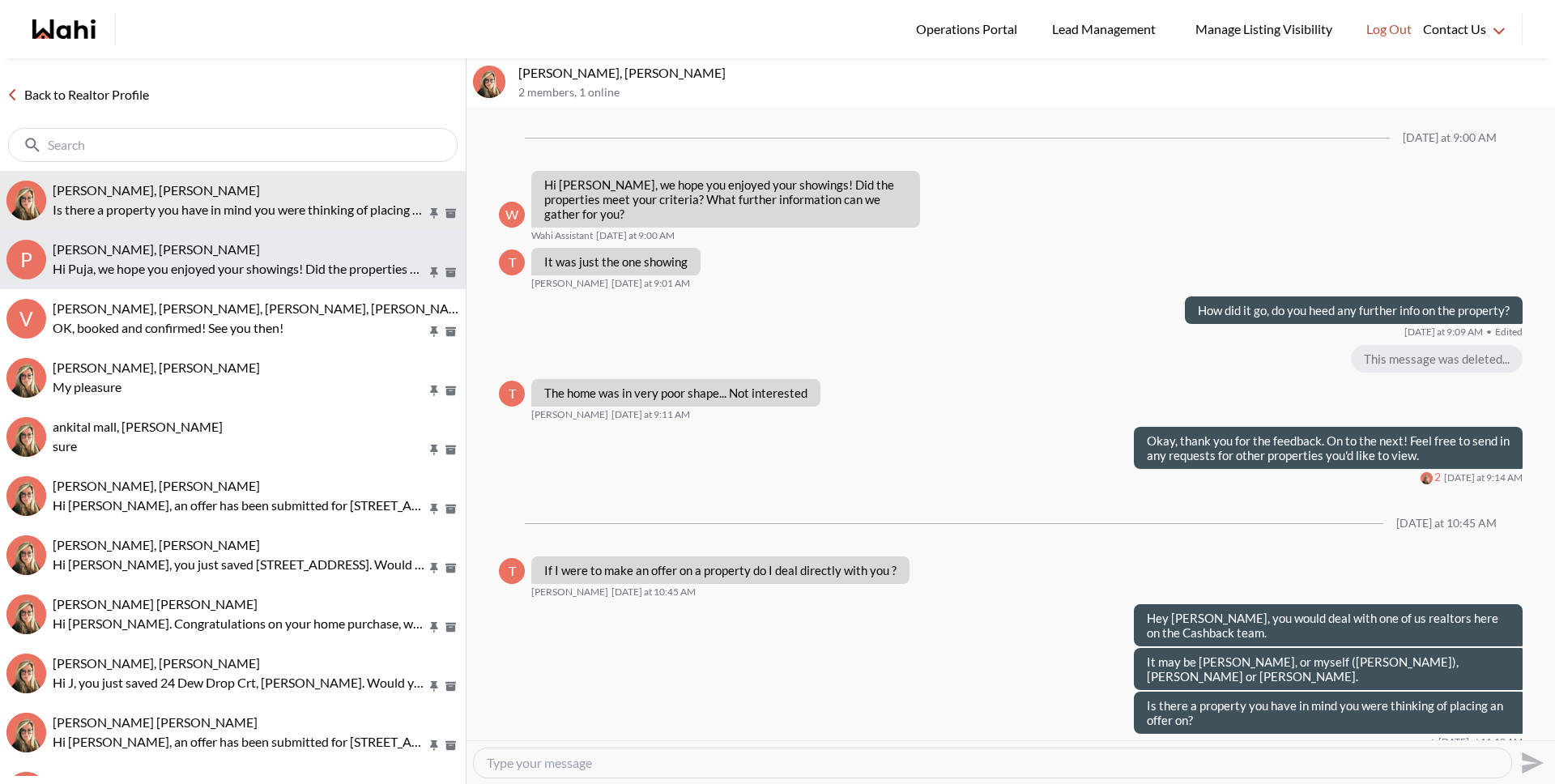
click at [162, 254] on span "Puja Mandal, Barbara, Behnam" at bounding box center [156, 249] width 207 height 16
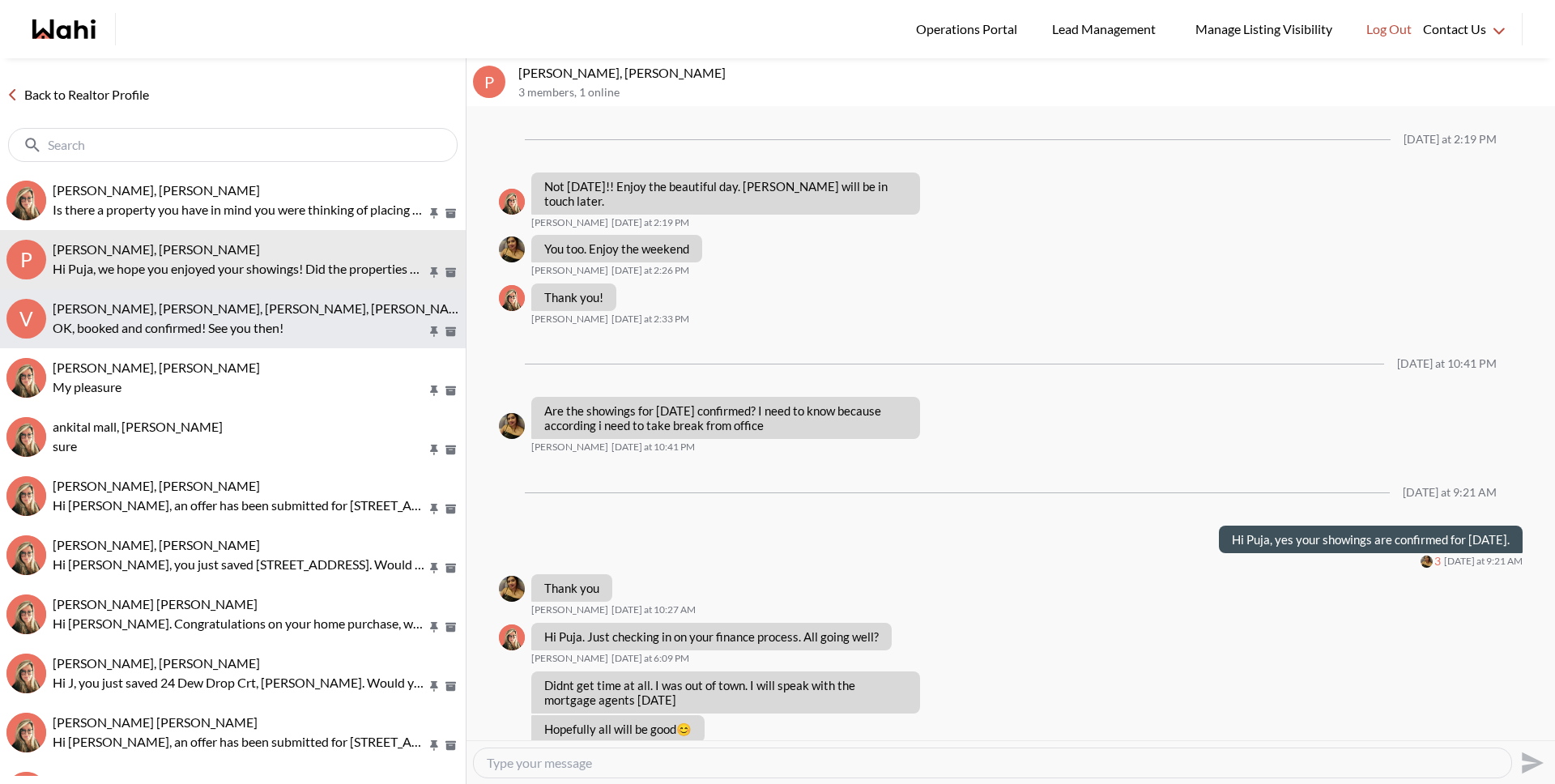
scroll to position [1083, 0]
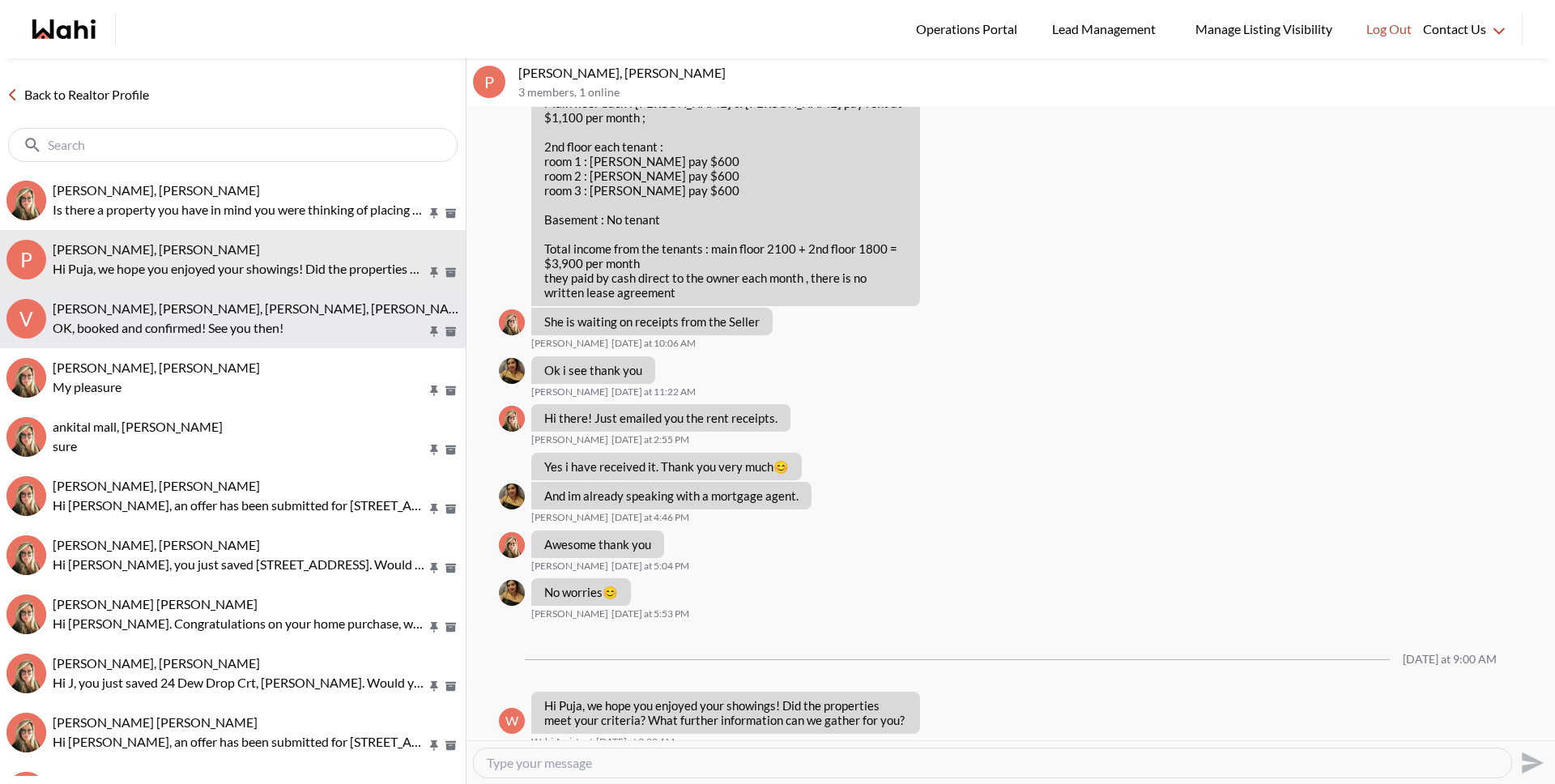
click at [146, 315] on span "Volodymyr Vozniak, Barbara, Khalid, Alicia" at bounding box center [262, 307] width 420 height 16
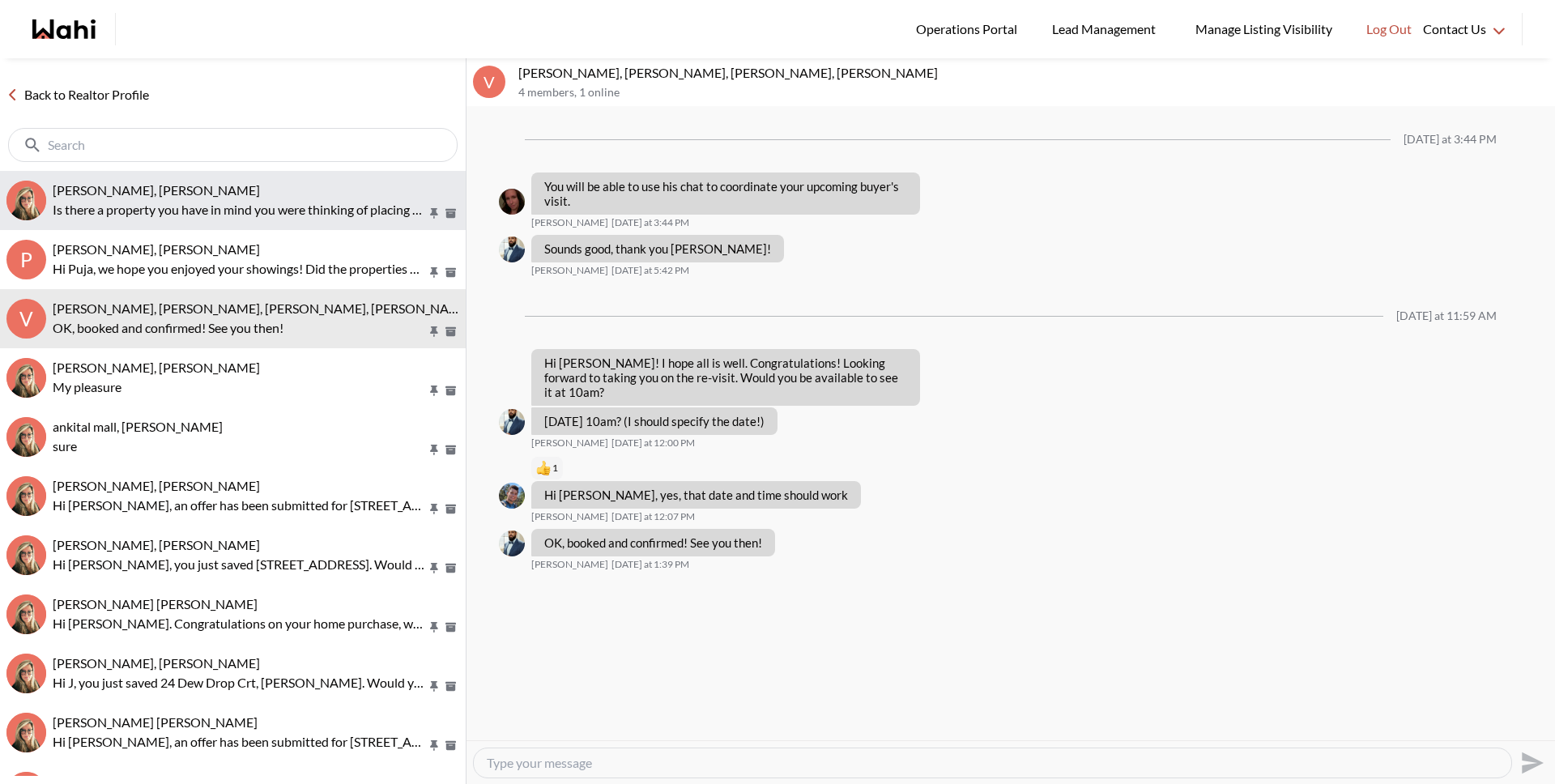
click at [145, 227] on button "tom smith, Barbara Is there a property you have in mind you were thinking of pl…" at bounding box center [233, 200] width 466 height 59
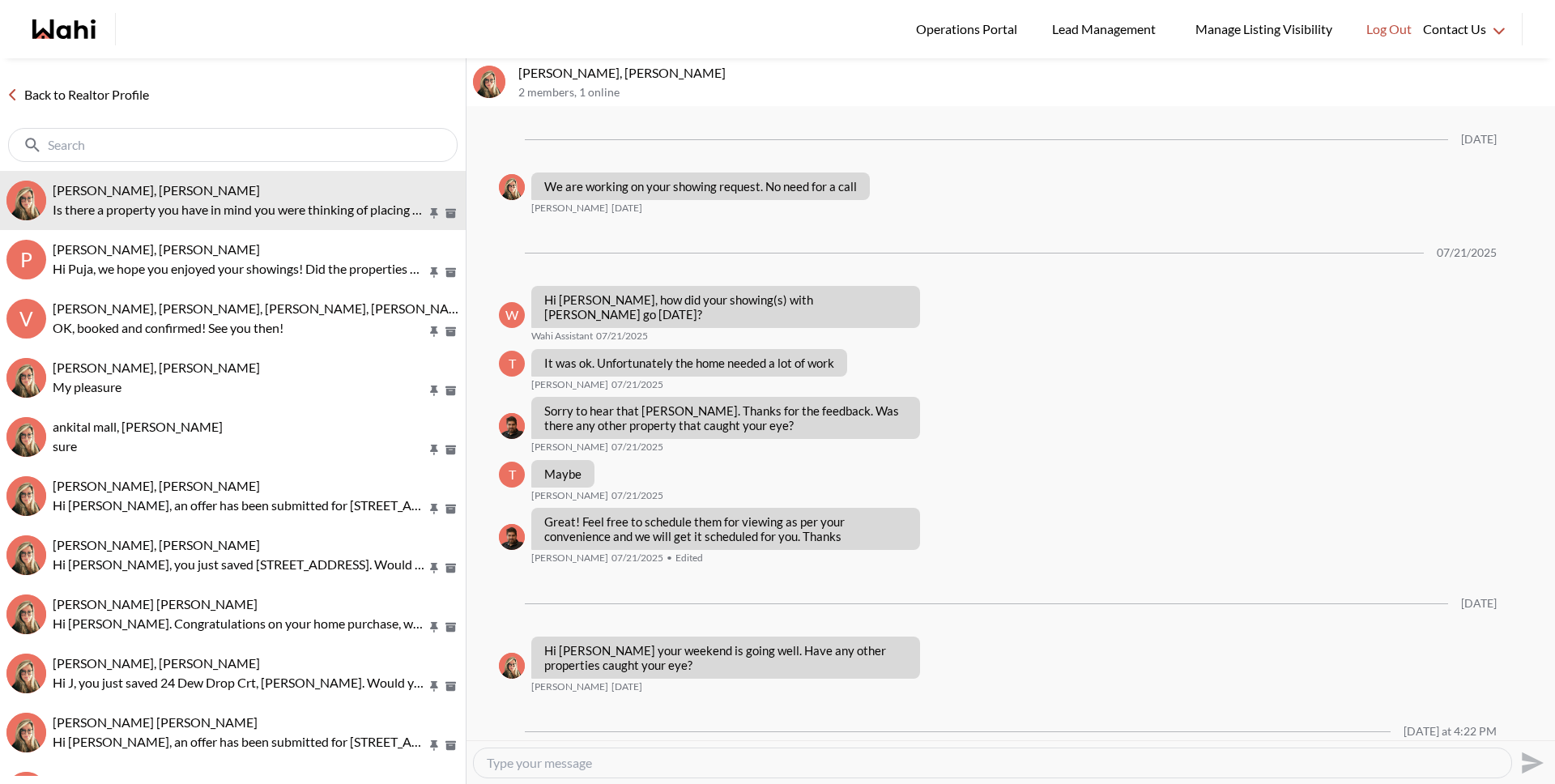
scroll to position [1570, 0]
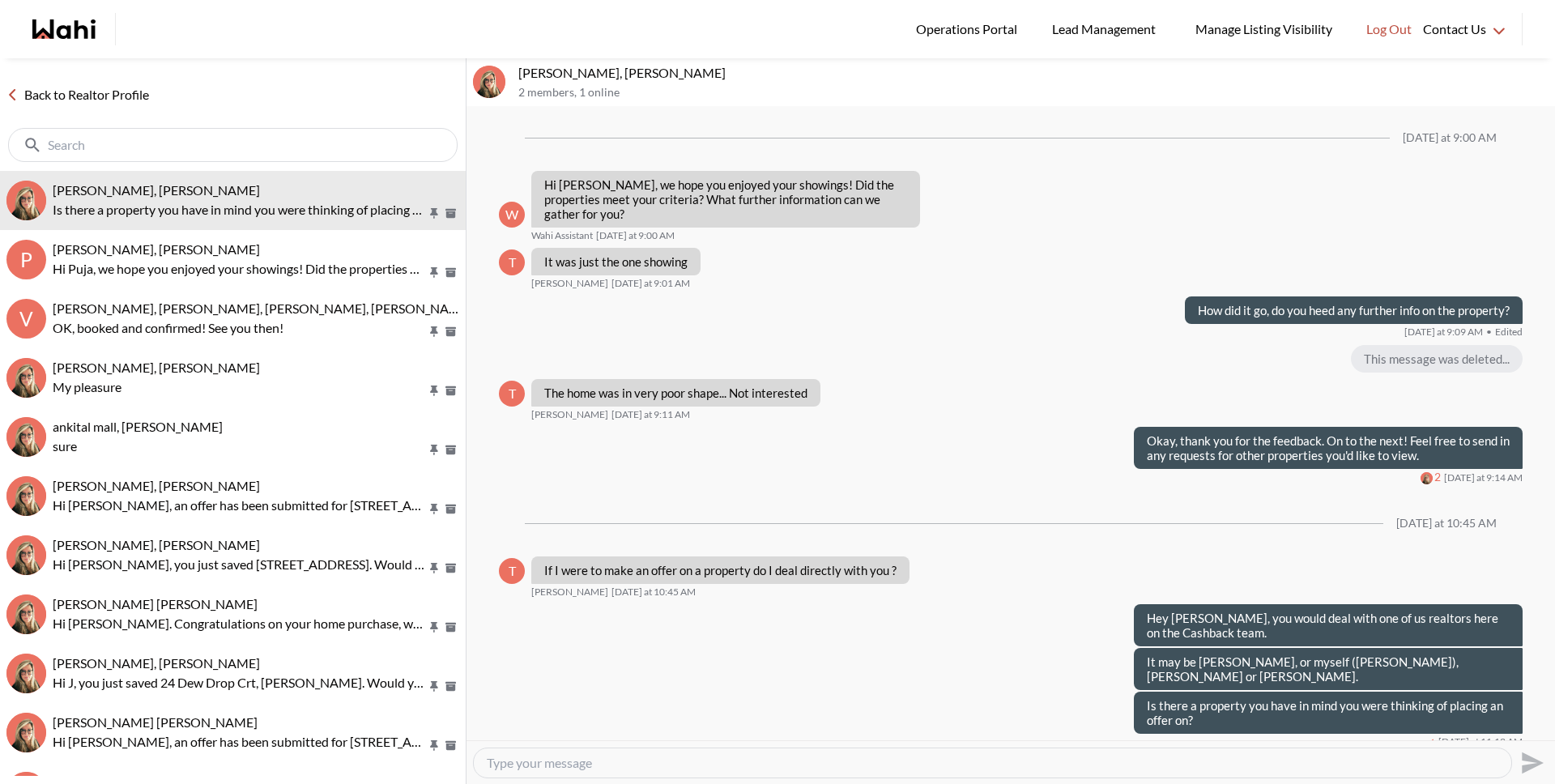
click at [132, 105] on link "Back to Realtor Profile" at bounding box center [78, 95] width 156 height 21
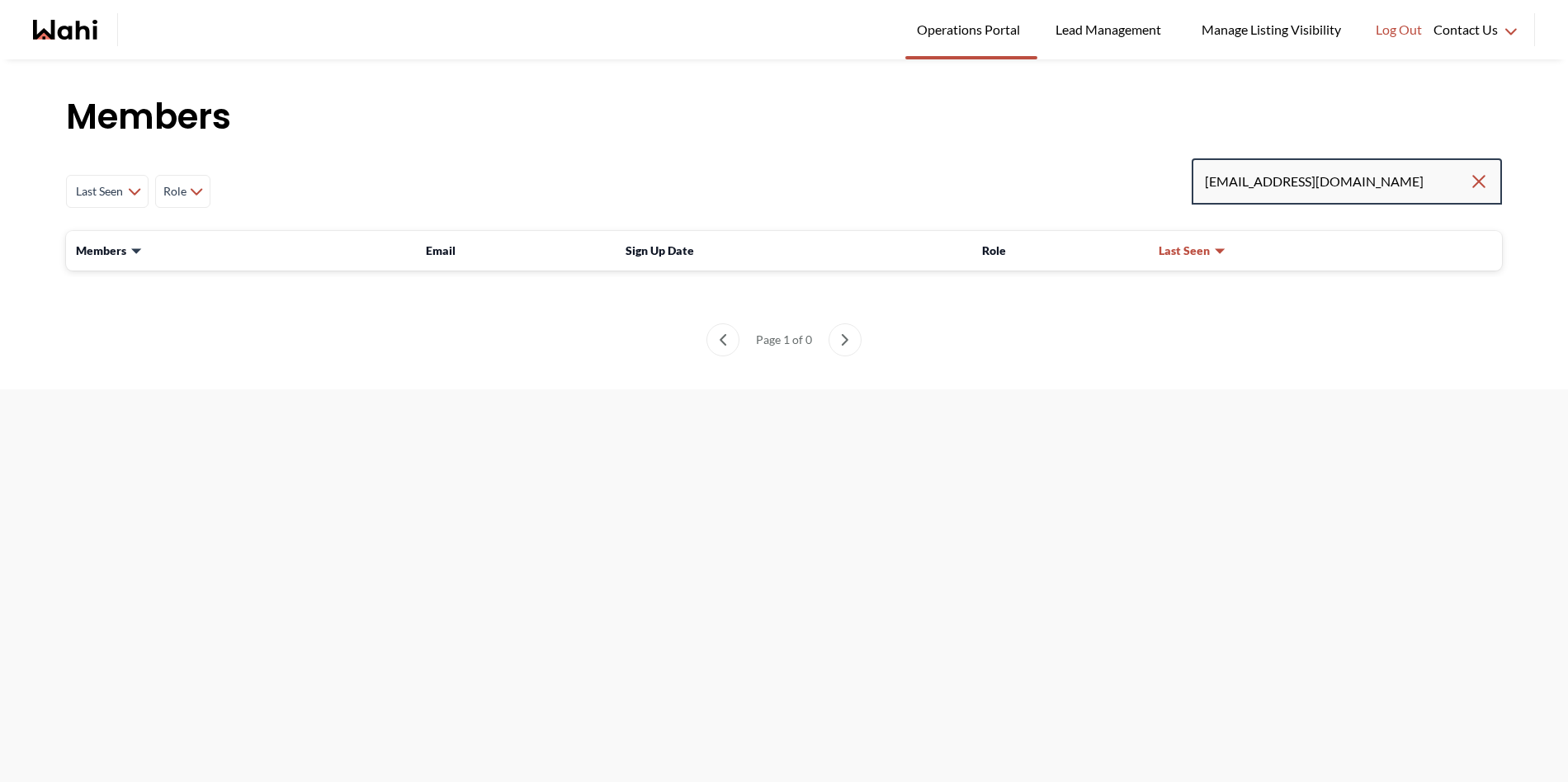
click at [1402, 189] on input "soniamonika@hotmail.com" at bounding box center [1337, 181] width 264 height 29
click at [1391, 185] on input "soniamonika@hotmail.com" at bounding box center [1337, 181] width 264 height 29
click at [1381, 196] on input "soniamonika@hotmail.com" at bounding box center [1337, 181] width 264 height 29
drag, startPoint x: 1408, startPoint y: 190, endPoint x: 1161, endPoint y: 170, distance: 247.8
click at [1161, 170] on div "Last Seen Less day than 1 day ago 1 day ago - 3 days ago 3 days ago - 1 week ag…" at bounding box center [784, 192] width 1436 height 66
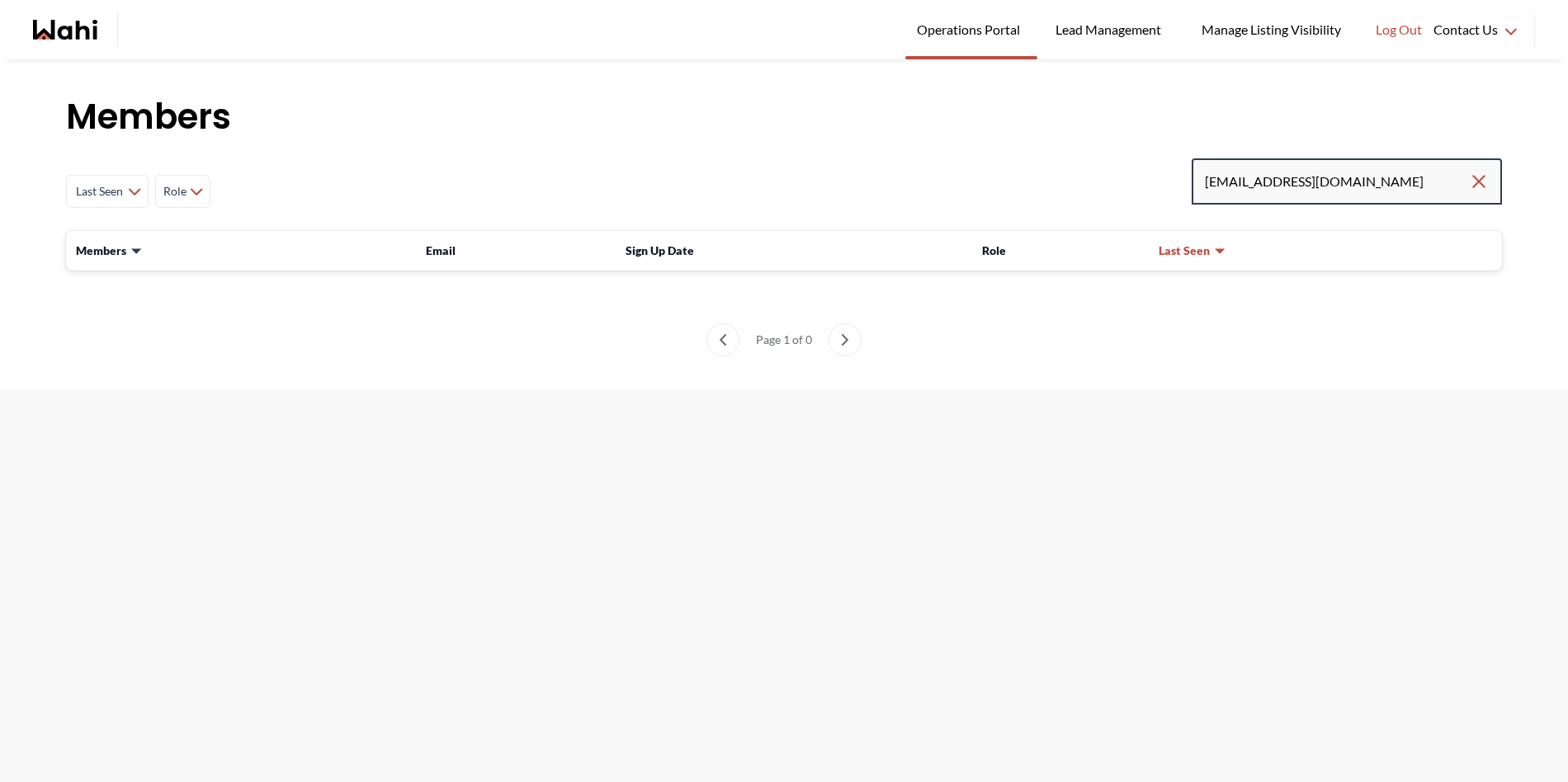
type input "soniaagnes08@gmail.com"
click at [1341, 187] on input "soniaagnes08@gmail.com" at bounding box center [1337, 181] width 264 height 29
click at [1384, 186] on input "soniaagnes08@gmail.com" at bounding box center [1337, 181] width 264 height 29
click at [1398, 186] on input "soniaagnes08@gmail.com" at bounding box center [1337, 181] width 264 height 29
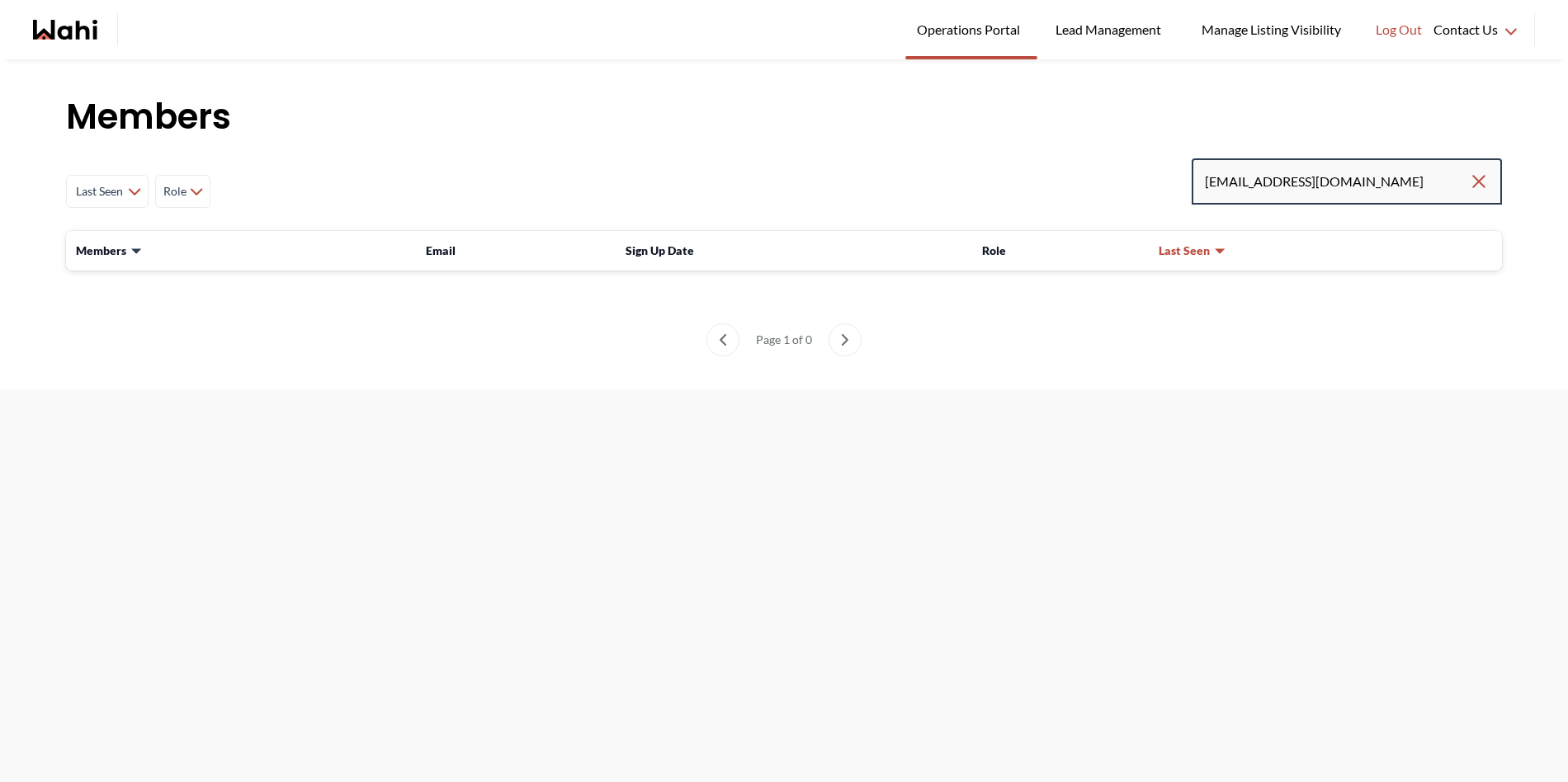
click at [1276, 179] on input "soniaagnes08@gmail.com" at bounding box center [1337, 181] width 264 height 29
click at [1398, 181] on input "soniaagnes08@gmail.com" at bounding box center [1337, 181] width 264 height 29
click at [1386, 183] on input "soniaagnes08@gmail.com" at bounding box center [1337, 181] width 264 height 29
click at [1413, 175] on input "soniaagnes08@gmail.com" at bounding box center [1337, 181] width 264 height 29
click at [1402, 182] on input "soniaagnes08@gmail.com" at bounding box center [1337, 181] width 264 height 29
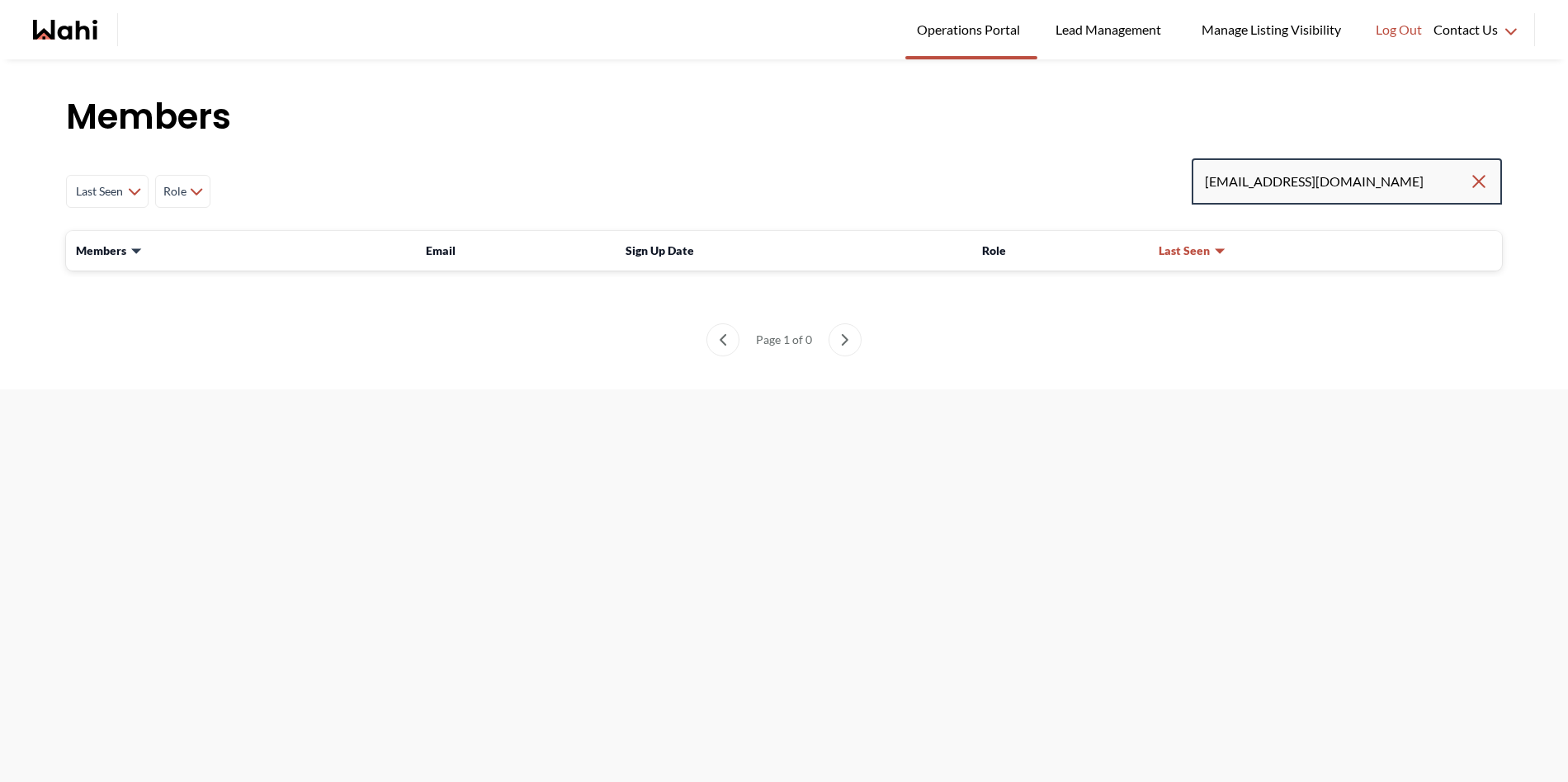
click at [1417, 173] on input "soniaagnes08@gmail.com" at bounding box center [1337, 181] width 264 height 29
click at [571, 178] on div "Last Seen Less day than 1 day ago 1 day ago - 3 days ago 3 days ago - 1 week ag…" at bounding box center [784, 192] width 1436 height 66
click at [1243, 185] on input "soniaagnes08@gmail.com" at bounding box center [1337, 181] width 264 height 29
type input "soniagnes08@gmail.com"
click at [1234, 183] on input "soniagnes08@gmail.com" at bounding box center [1337, 181] width 264 height 29
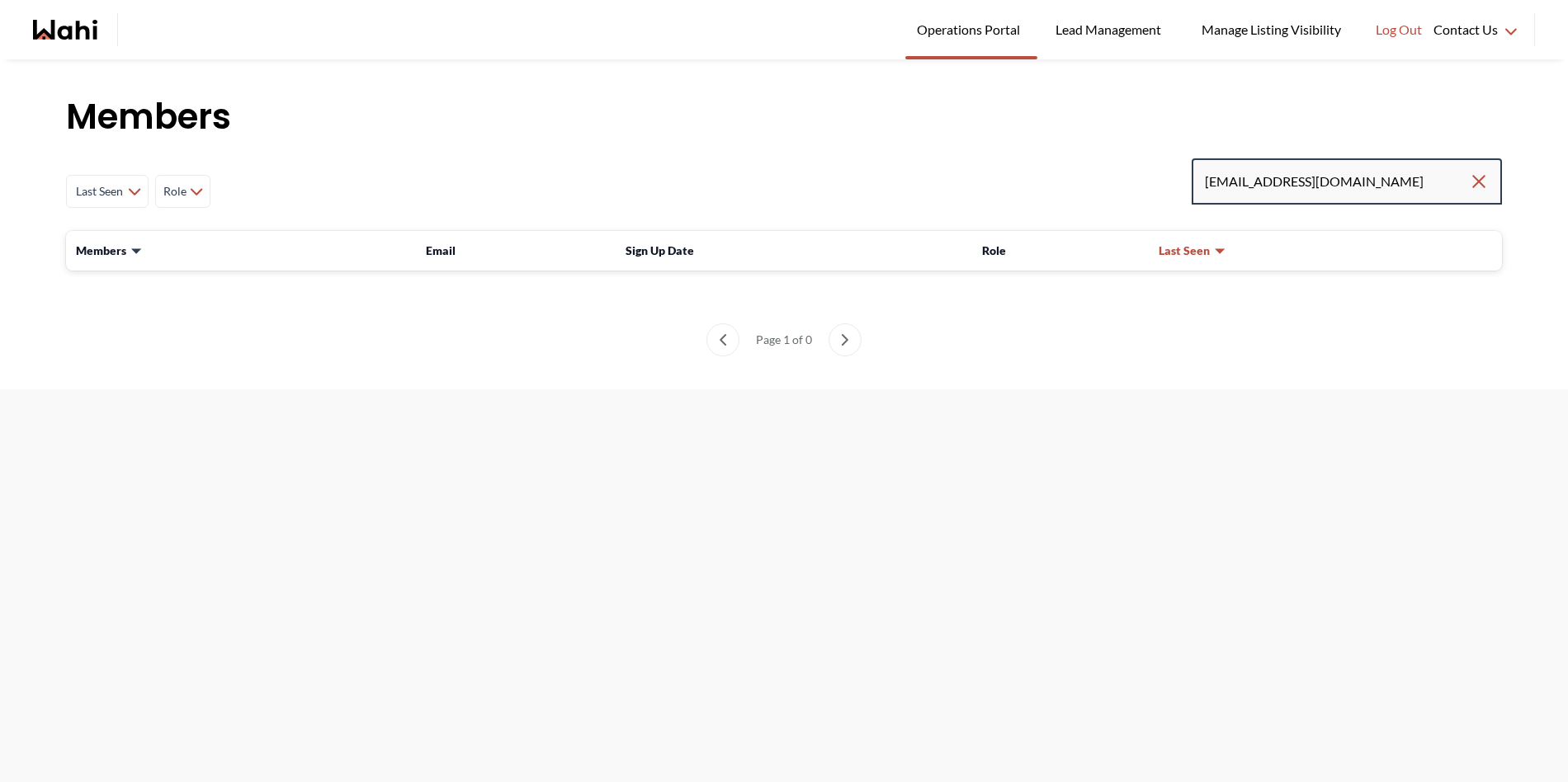
type input "soniaagnes08@gmail.com"
click at [1377, 175] on input "soniaagnes08@gmail.com" at bounding box center [1337, 181] width 264 height 29
click at [1381, 192] on input "soniaagnes08@gmail.com" at bounding box center [1337, 181] width 264 height 29
click at [1396, 171] on input "soniaagnes08@gmail.com" at bounding box center [1337, 181] width 264 height 29
click at [1411, 181] on input "soniaagnes08@gmail.com" at bounding box center [1337, 181] width 264 height 29
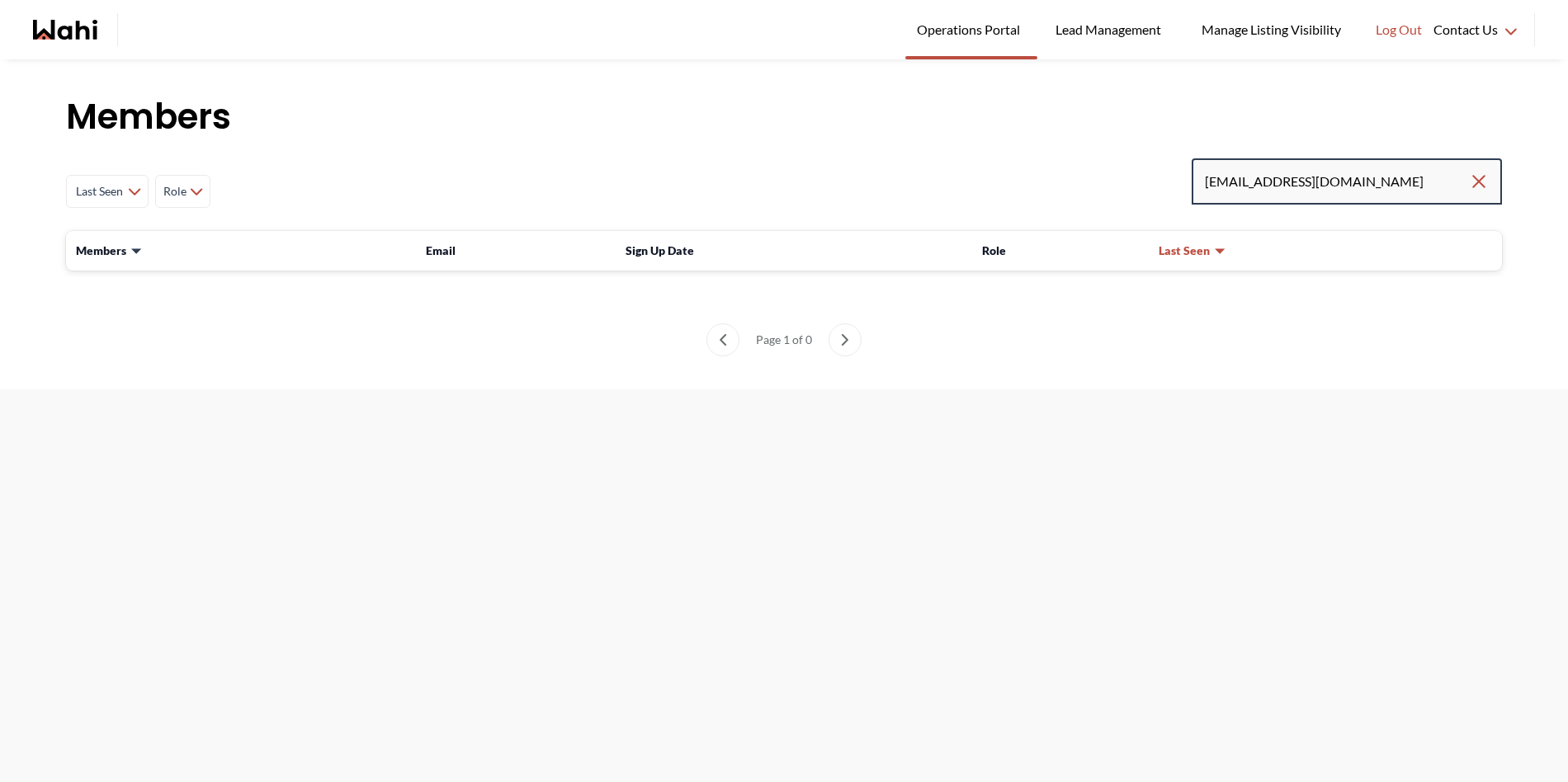
drag, startPoint x: 1418, startPoint y: 185, endPoint x: 1125, endPoint y: 178, distance: 293.1
click at [1134, 180] on div "Last Seen Less day than 1 day ago 1 day ago - 3 days ago 3 days ago - 1 week ag…" at bounding box center [784, 192] width 1436 height 66
drag, startPoint x: 1389, startPoint y: 183, endPoint x: 1097, endPoint y: 186, distance: 292.0
click at [1097, 186] on div "Last Seen Less day than 1 day ago 1 day ago - 3 days ago 3 days ago - 1 week ag…" at bounding box center [784, 192] width 1436 height 66
paste input "monika@hot"
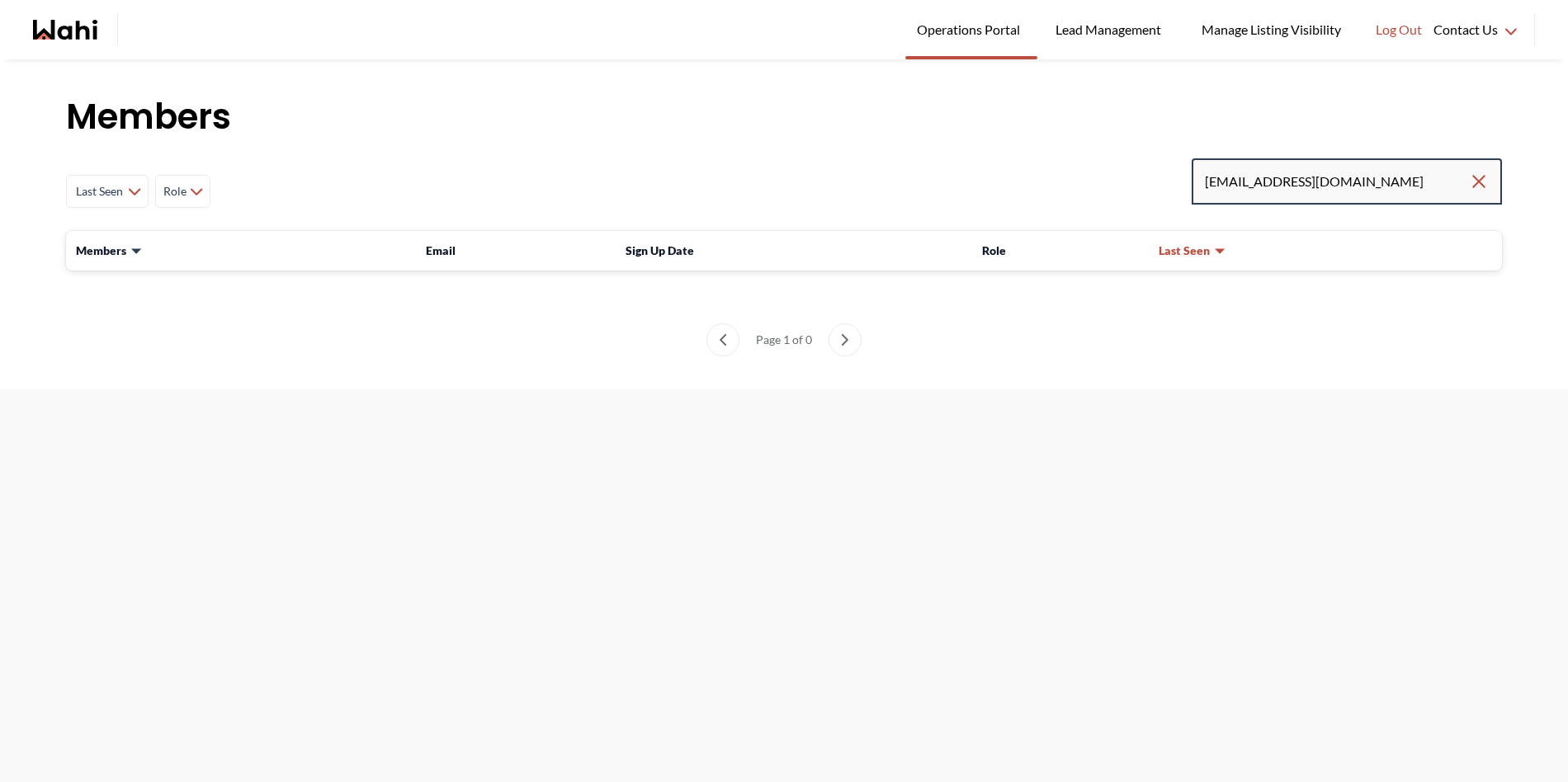
type input "soniamonika@hotmail.com"
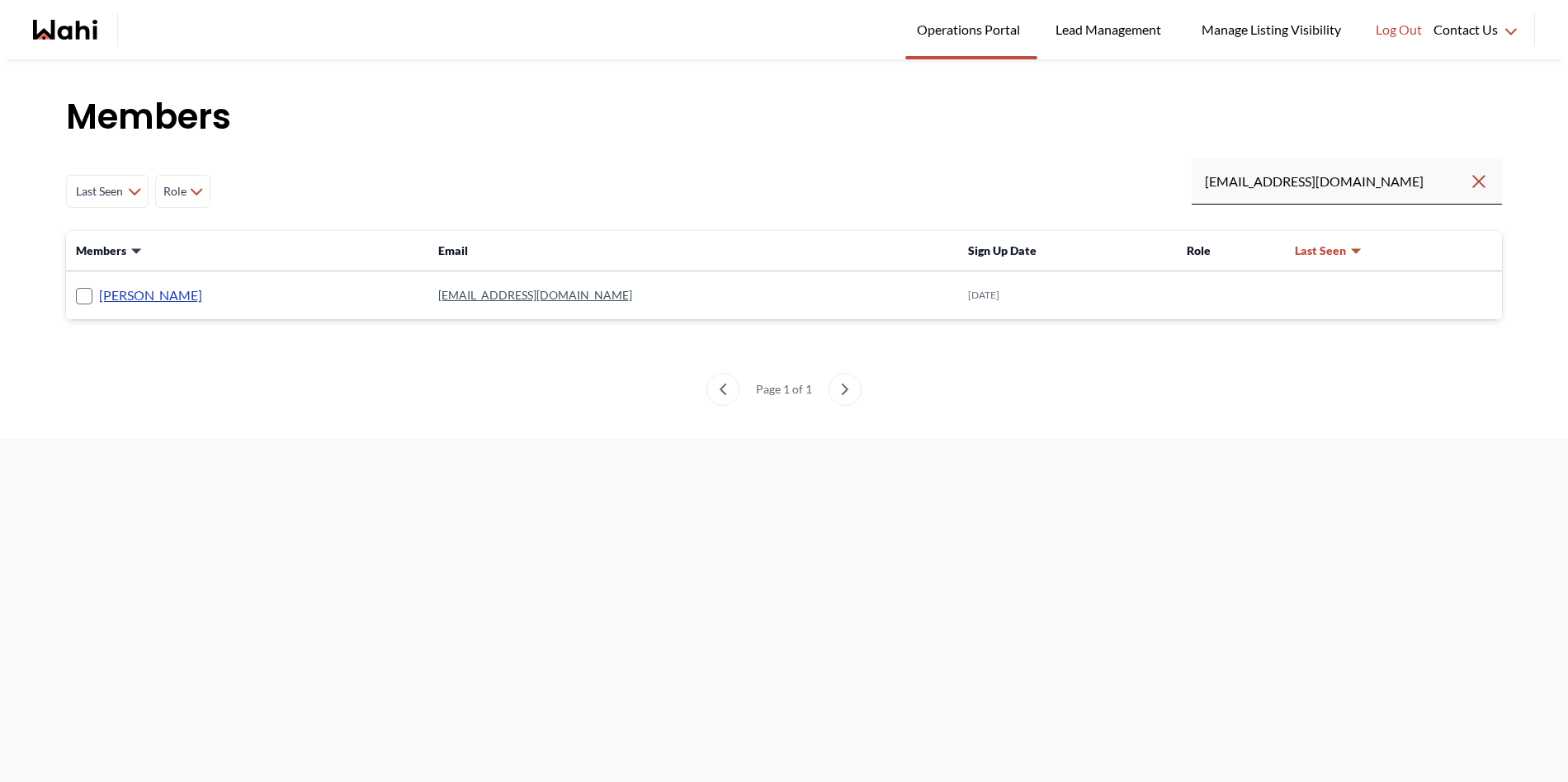
click at [153, 300] on link "agnes sonia mukamusoni" at bounding box center [150, 296] width 103 height 22
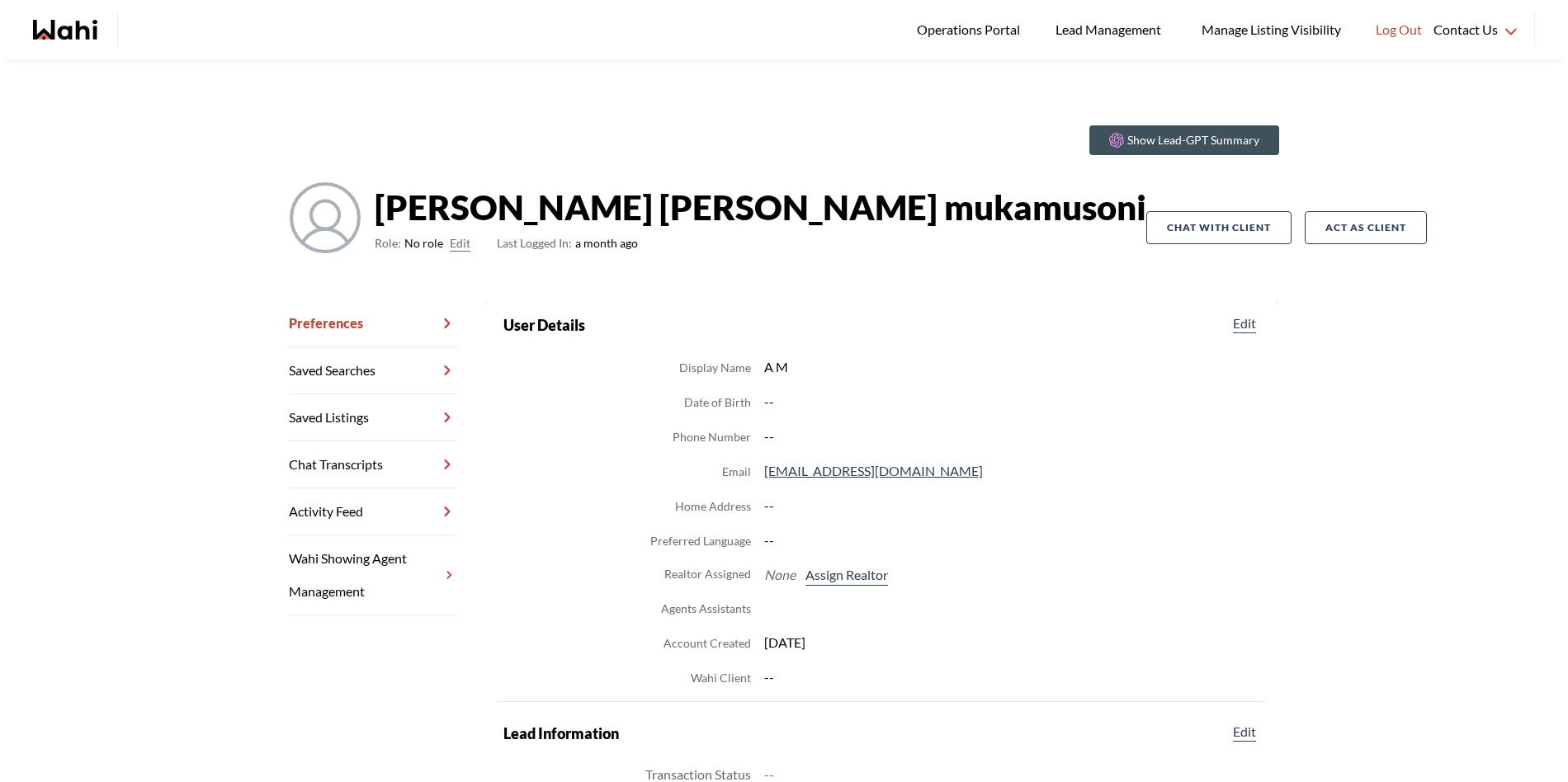
click at [450, 244] on button "Edit" at bounding box center [460, 244] width 21 height 20
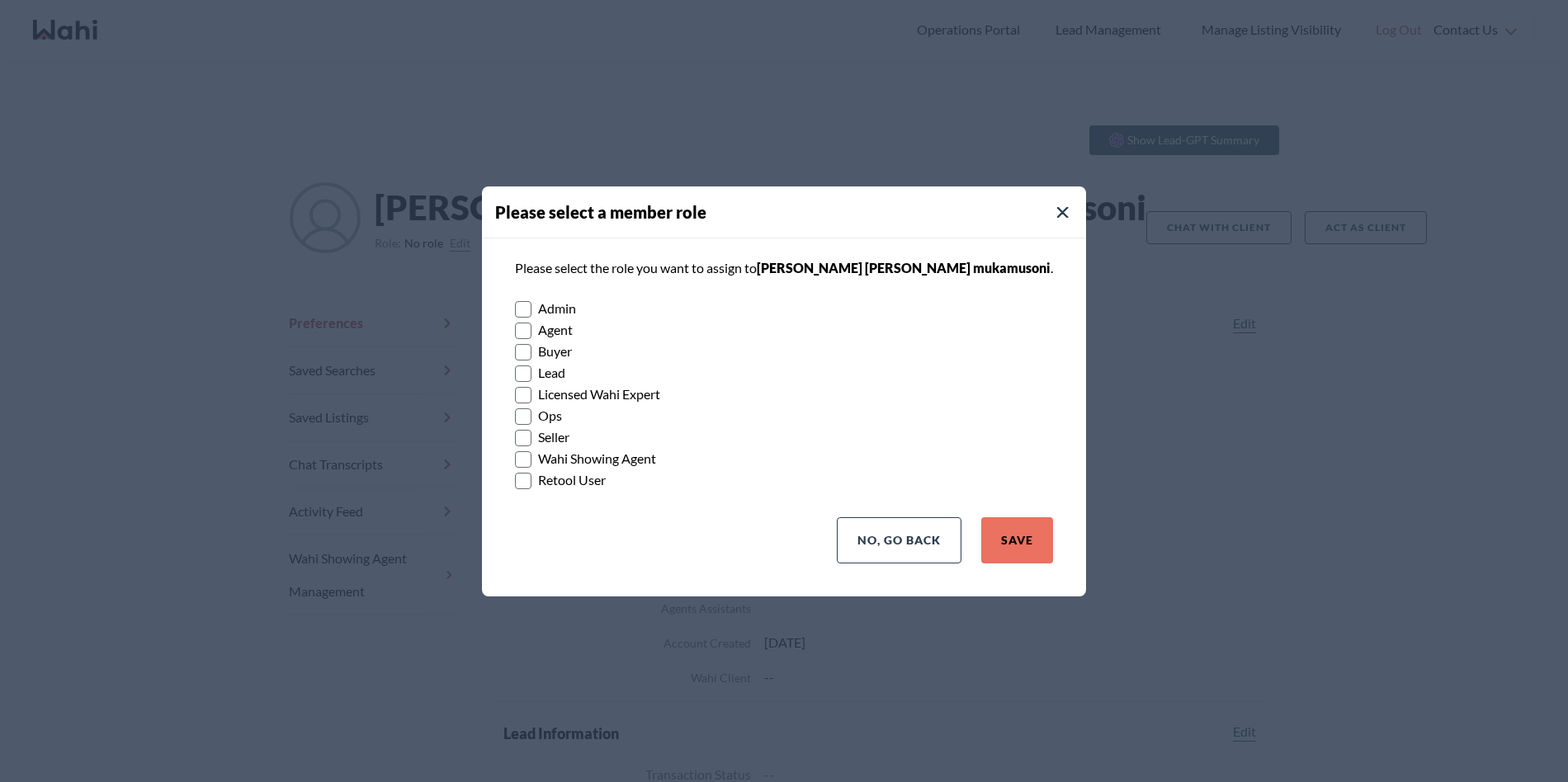
click at [532, 349] on rect at bounding box center [524, 352] width 16 height 16
click at [515, 349] on input "Buyer" at bounding box center [515, 346] width 0 height 11
click at [919, 533] on button "Yes, Assign as a Buyer" at bounding box center [957, 540] width 193 height 46
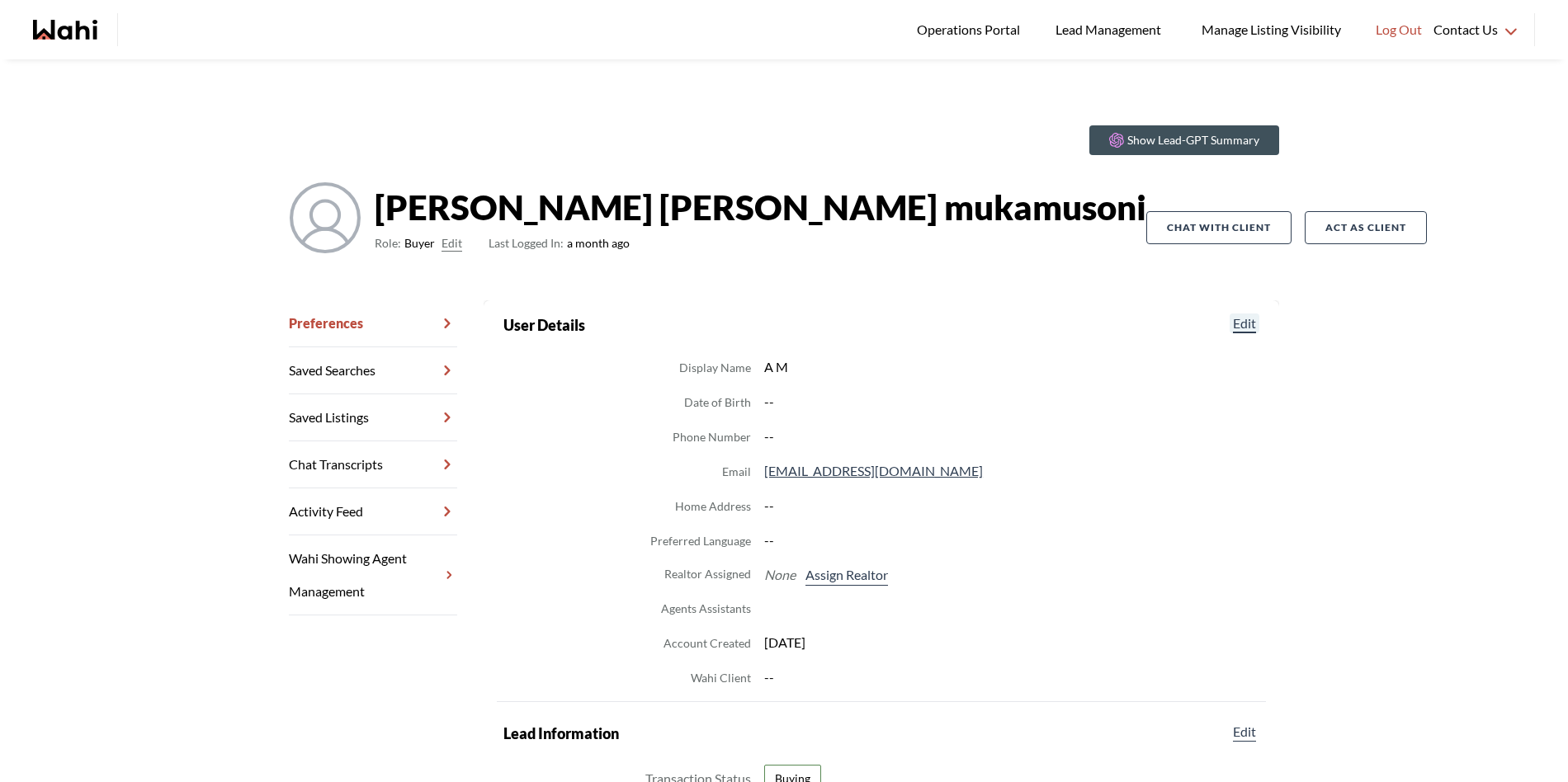
click at [1234, 317] on button "Edit" at bounding box center [1244, 323] width 29 height 20
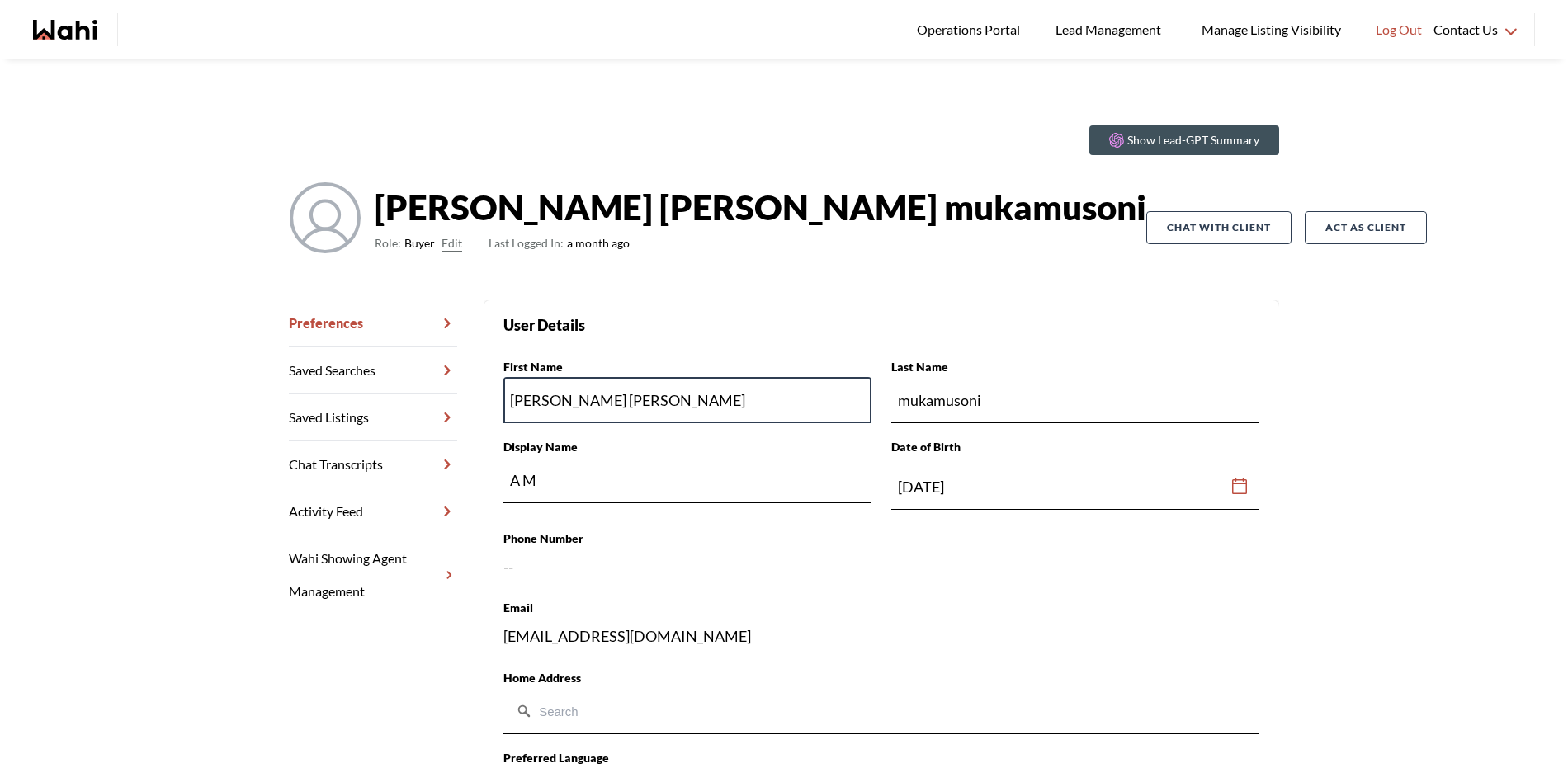
drag, startPoint x: 546, startPoint y: 402, endPoint x: 426, endPoint y: 390, distance: 120.6
click at [426, 390] on div "Preferences Saved Searches Saved Listings Chat Transcripts Activity Feed Wahi S…" at bounding box center [784, 797] width 991 height 993
click at [609, 401] on input "agnes sonia" at bounding box center [687, 400] width 368 height 46
click at [739, 301] on section "Back to profile User Details First Name agnes sonia Last Name mukamusoni Displa…" at bounding box center [881, 797] width 796 height 993
click at [354, 454] on link "Chat Transcripts" at bounding box center [373, 465] width 168 height 47
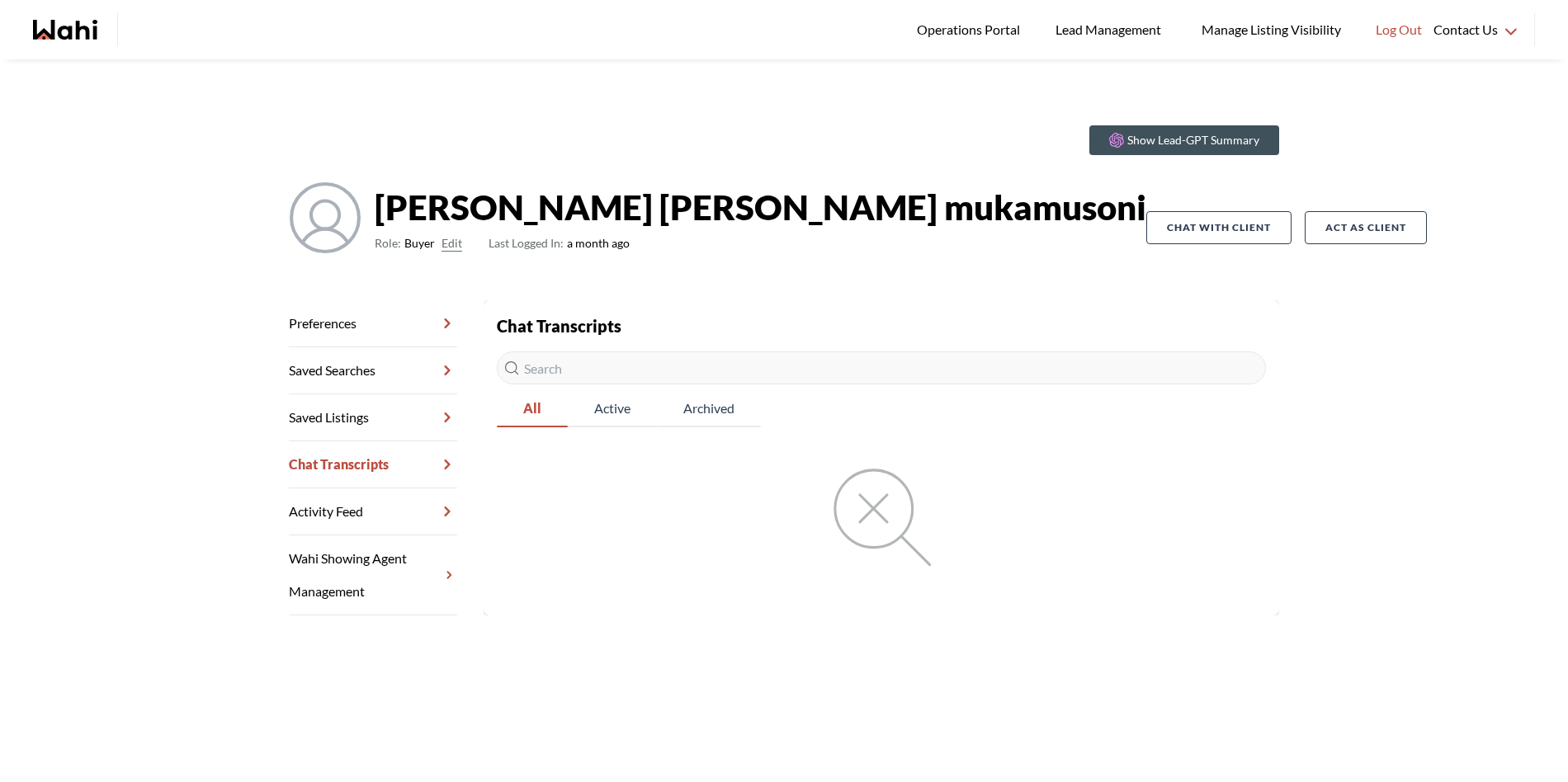
drag, startPoint x: 368, startPoint y: 330, endPoint x: 375, endPoint y: 336, distance: 9.2
click at [368, 329] on link "Preferences" at bounding box center [373, 324] width 168 height 47
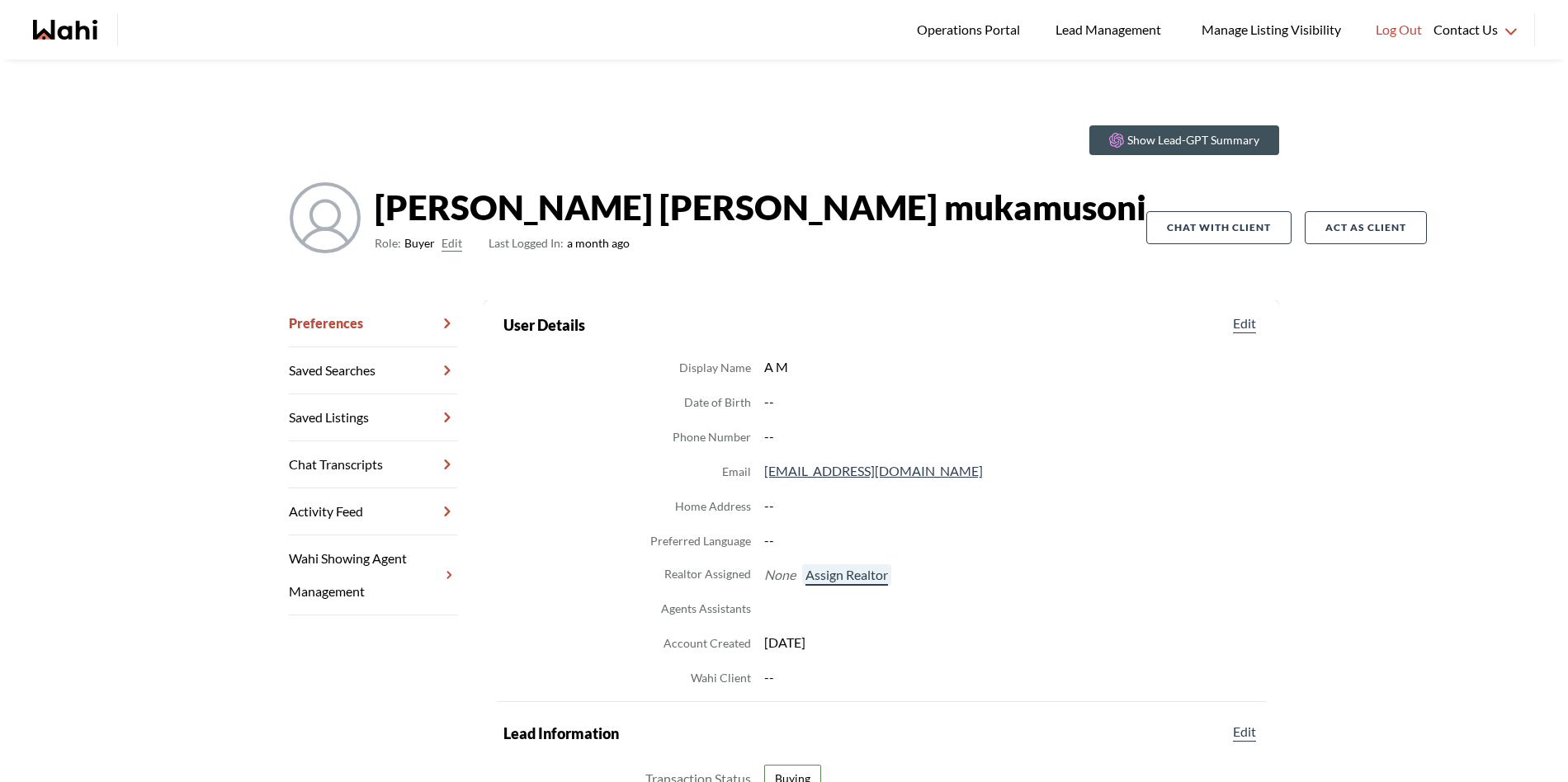
click at [847, 572] on button "Assign Realtor" at bounding box center [847, 575] width 89 height 22
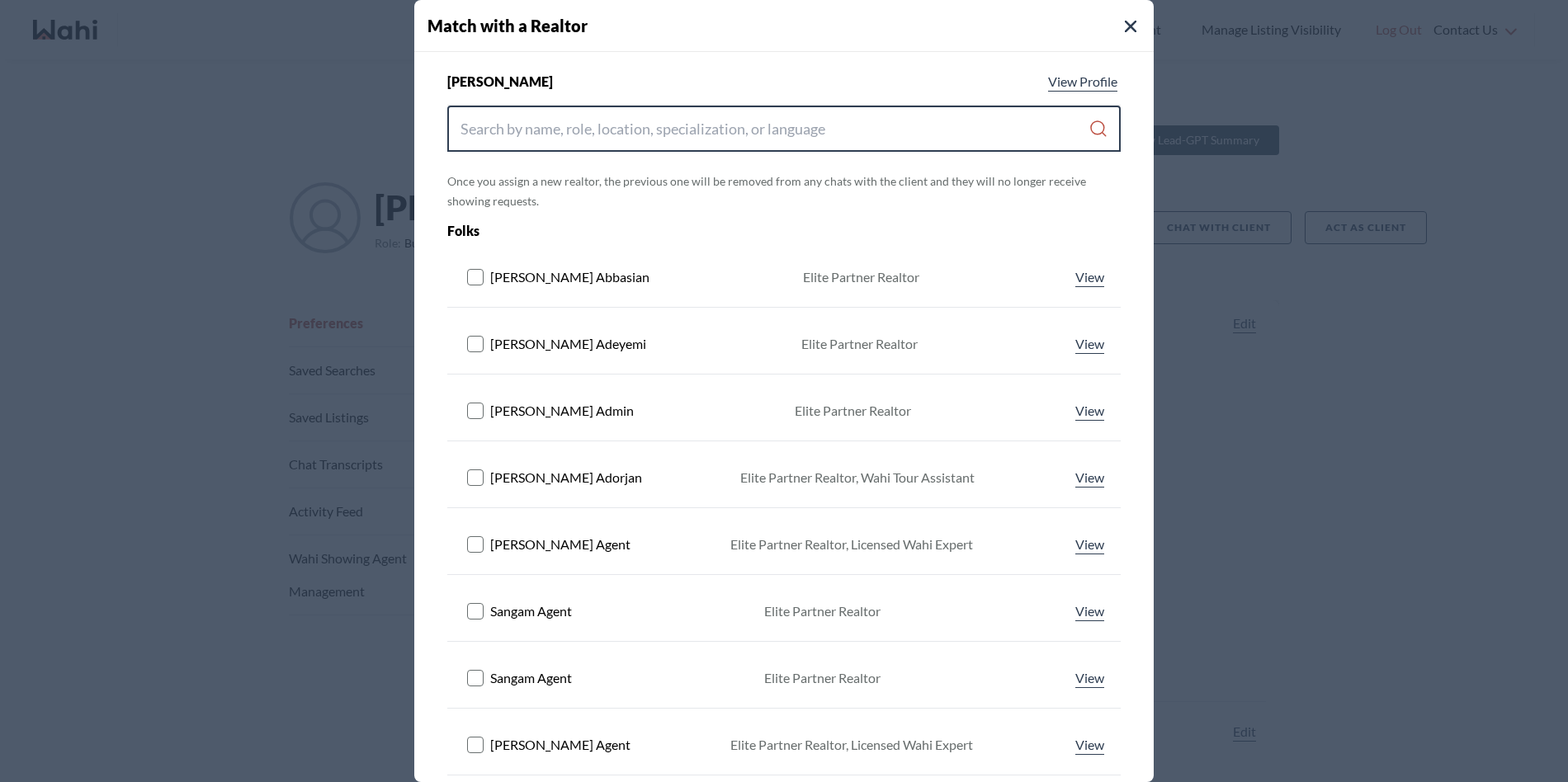
click at [703, 141] on input "Search input" at bounding box center [775, 129] width 629 height 29
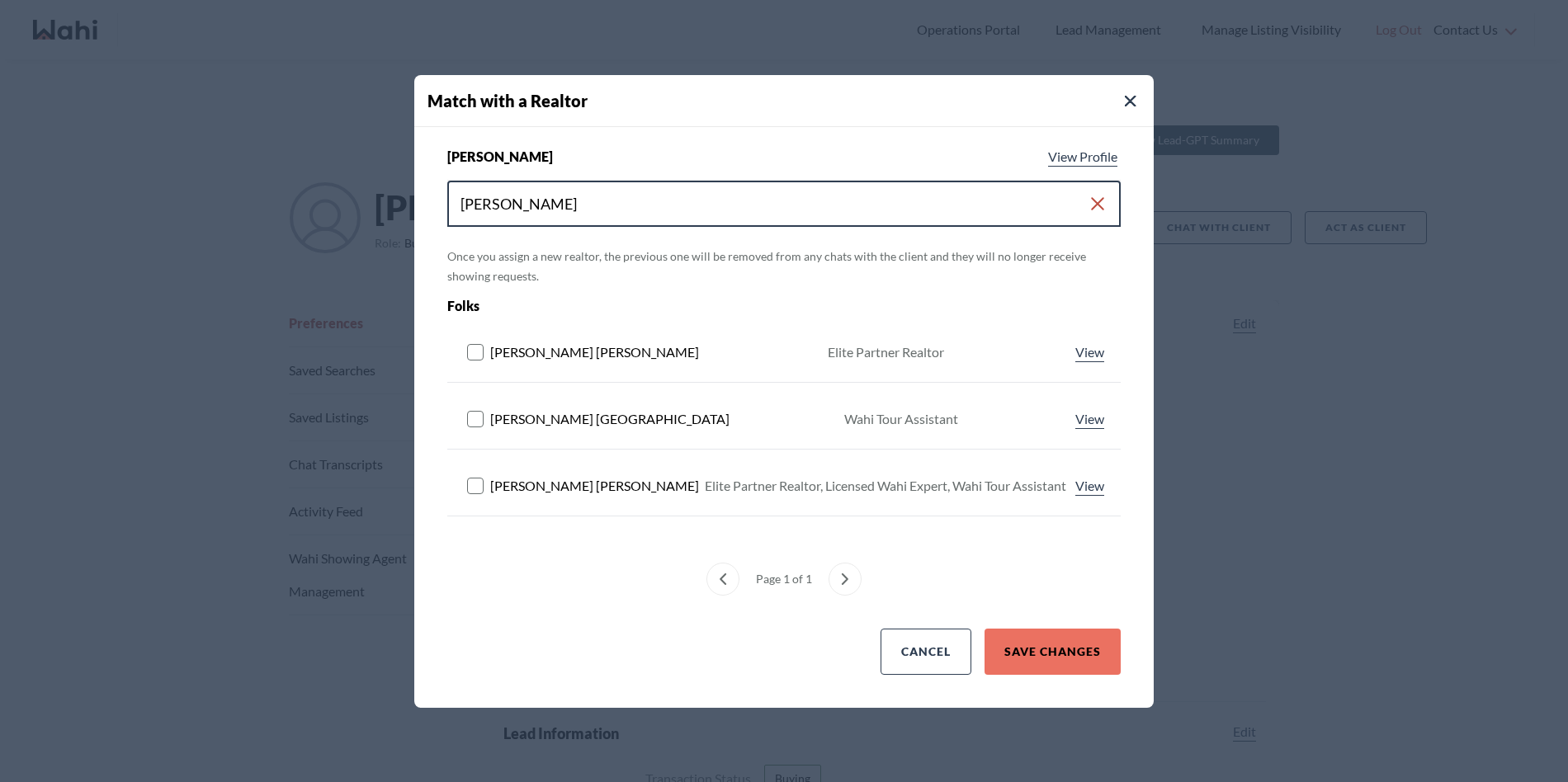
type input "michelle"
click at [474, 478] on rect at bounding box center [476, 485] width 16 height 16
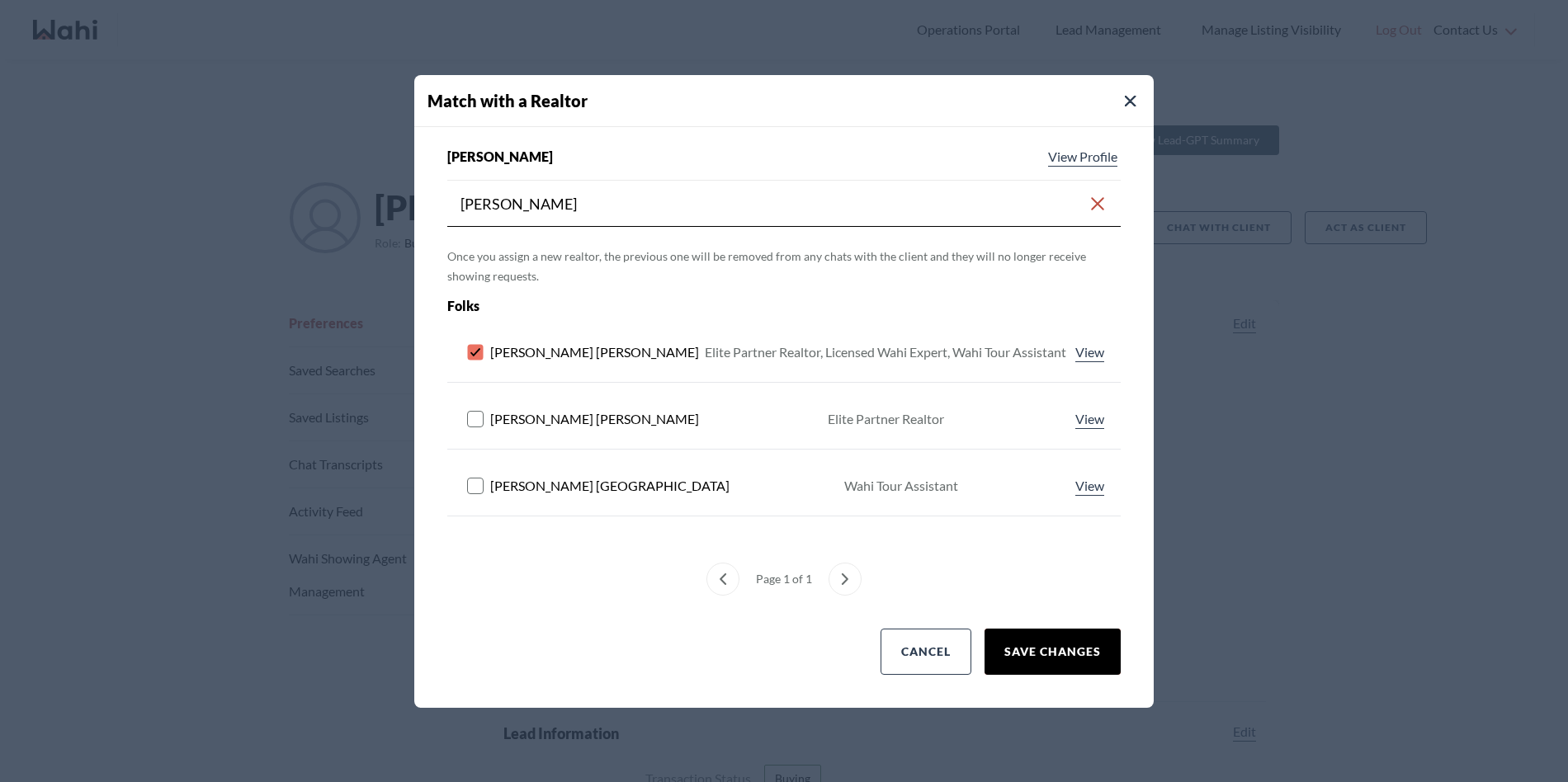
click at [1050, 634] on button "Save Changes" at bounding box center [1053, 651] width 136 height 46
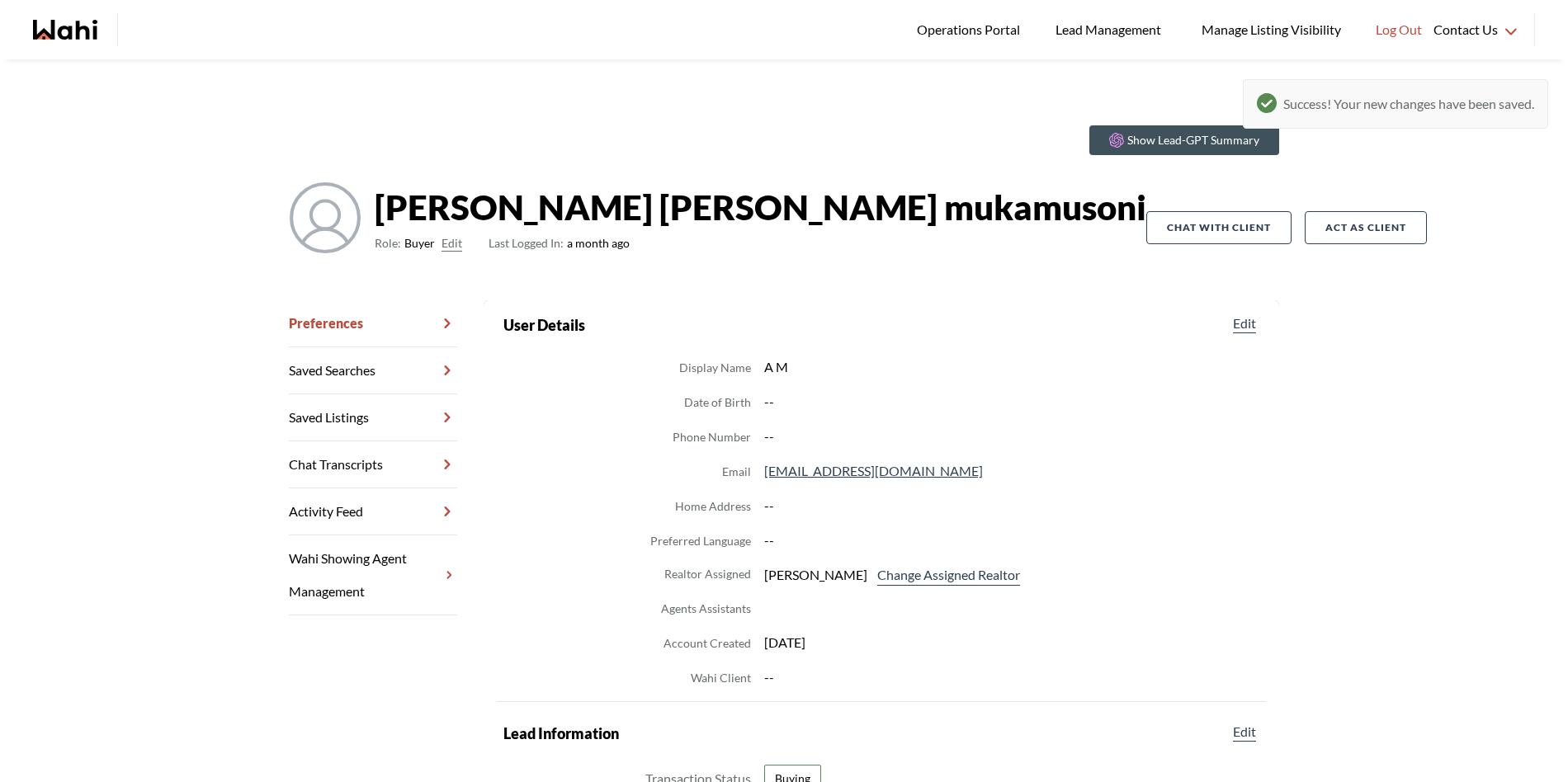
click at [383, 470] on link "Chat Transcripts" at bounding box center [373, 465] width 168 height 47
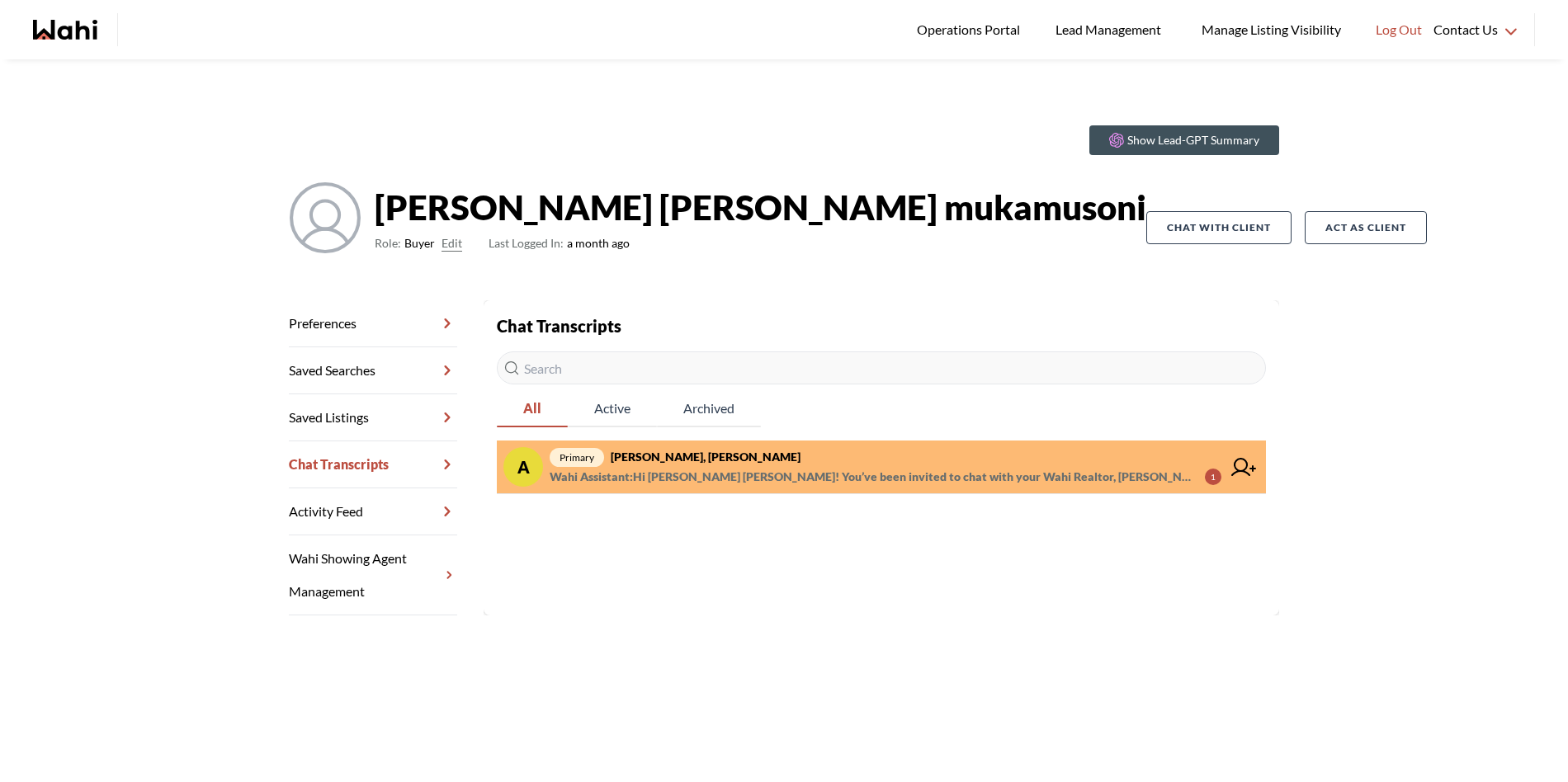
click at [731, 460] on strong "agnes sonia mukamusoni, Michelle" at bounding box center [706, 456] width 190 height 14
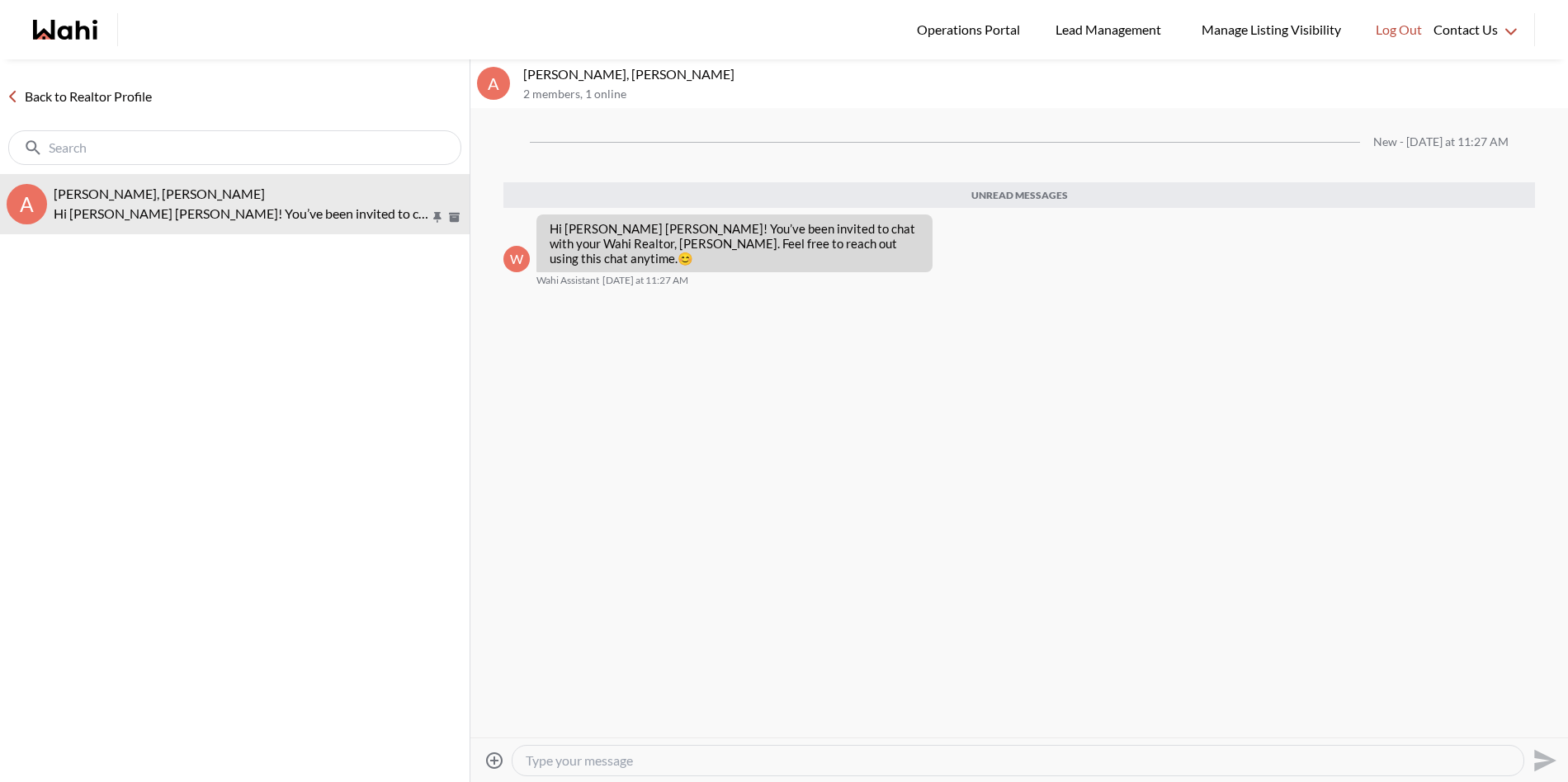
click at [735, 759] on textarea "Type your message" at bounding box center [1018, 761] width 985 height 17
type textarea "Hey Sonia. It was nice to speak to you just now."
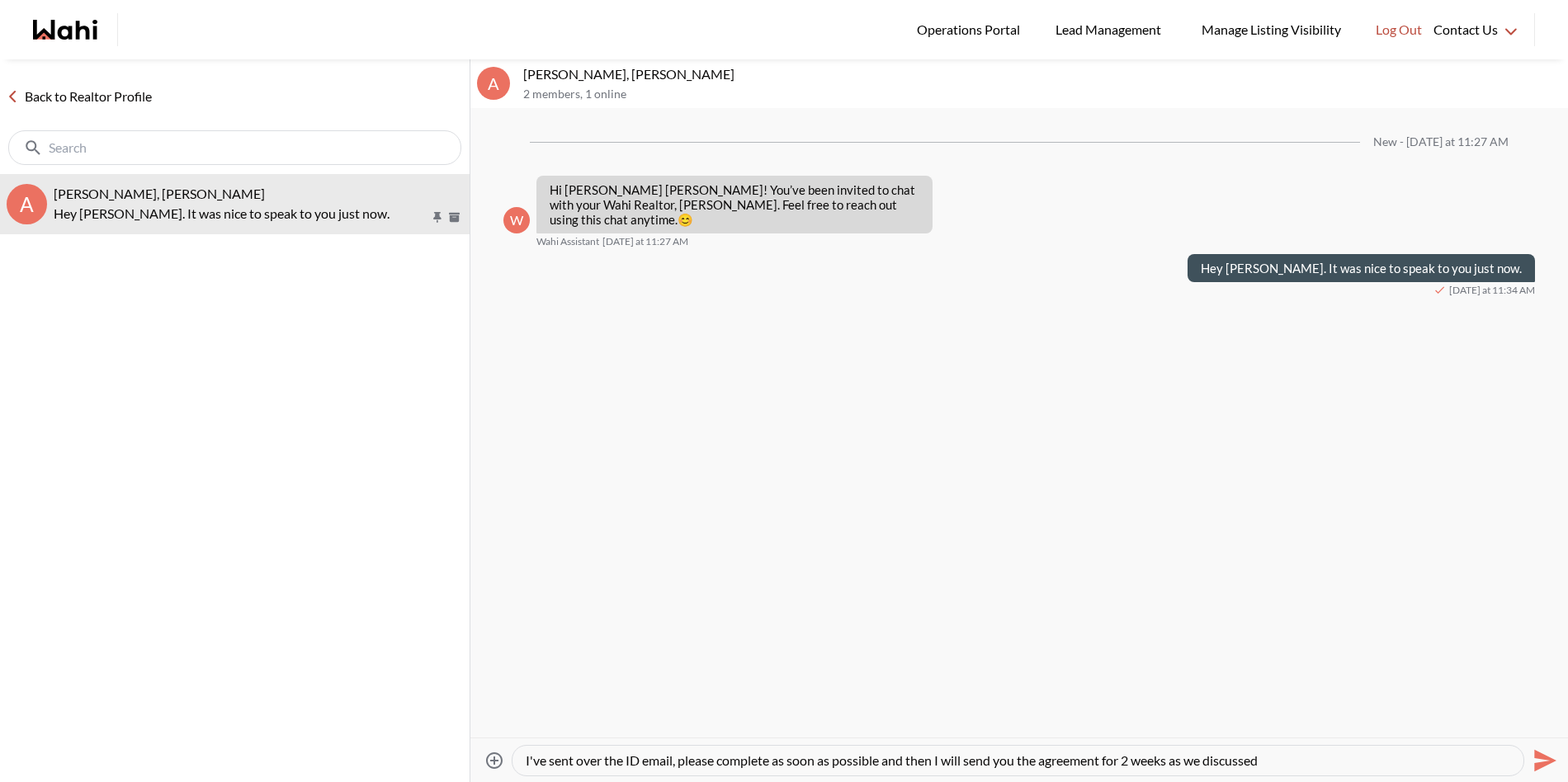
type textarea "I've sent over the ID email, please complete as soon as possible and then I wil…"
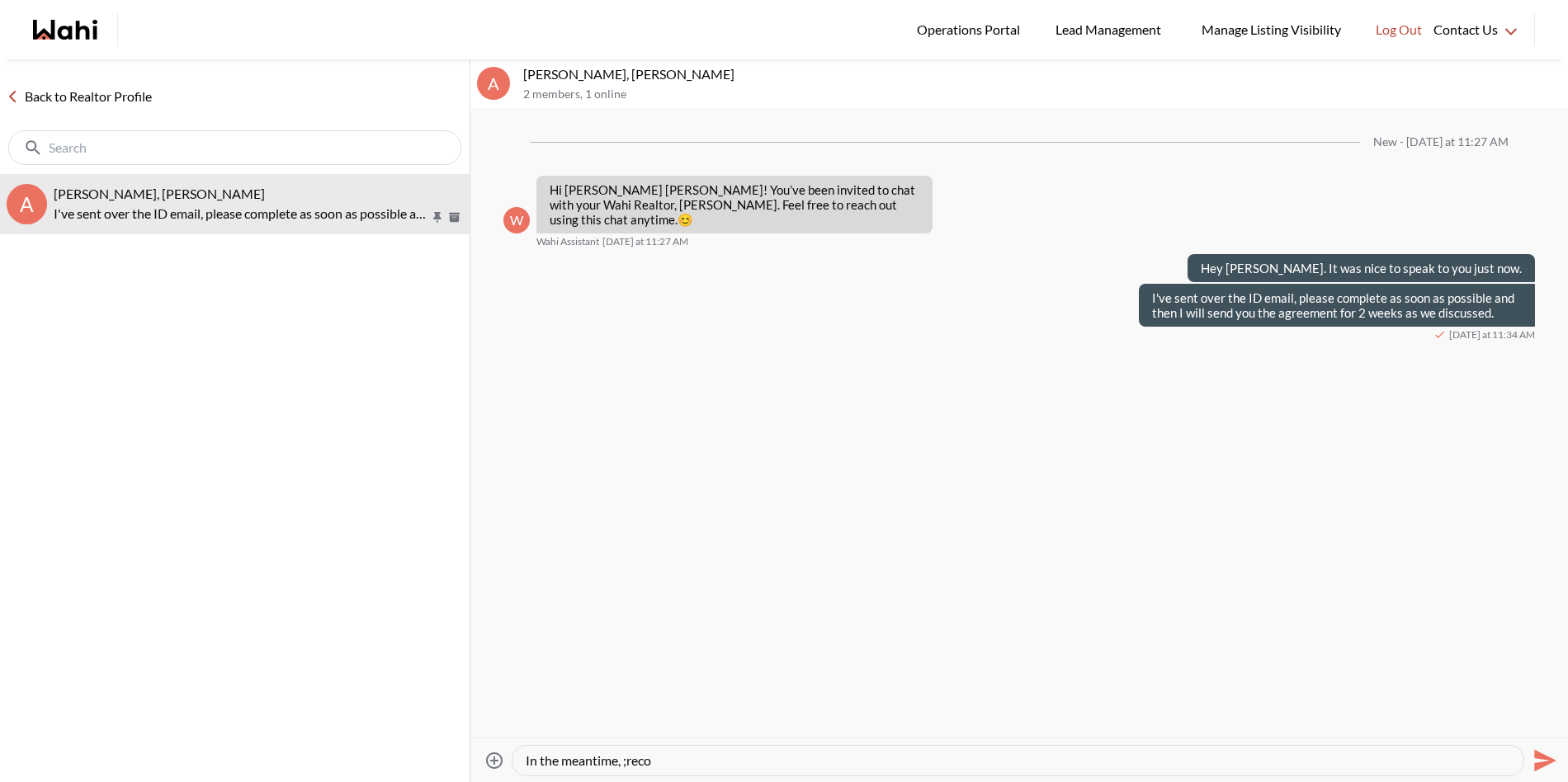
paste textarea "Hi there - here is the RECO Information Guide we discussed, you can also find i…"
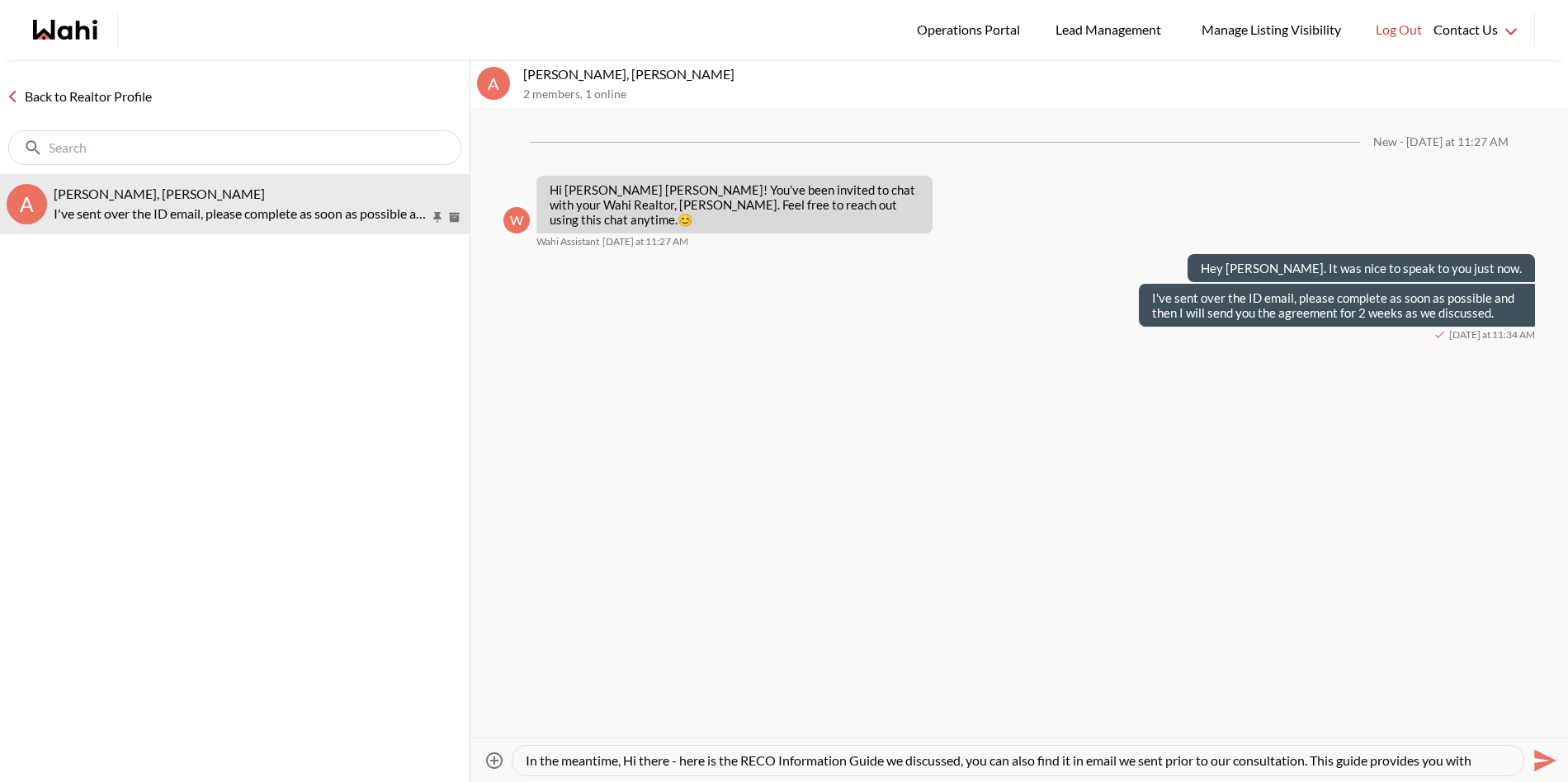
click at [675, 761] on textarea "In the meantime, Hi there - here is the RECO Information Guide we discussed, yo…" at bounding box center [1018, 761] width 985 height 17
drag, startPoint x: 1285, startPoint y: 764, endPoint x: 624, endPoint y: 764, distance: 661.0
click at [624, 764] on textarea "In the meantime, Hi there - here is the RECO Information Guide we discussed, yo…" at bounding box center [1018, 761] width 985 height 17
type textarea "In the meantime, I'm attaching the RECO guide here which provides you with cruc…"
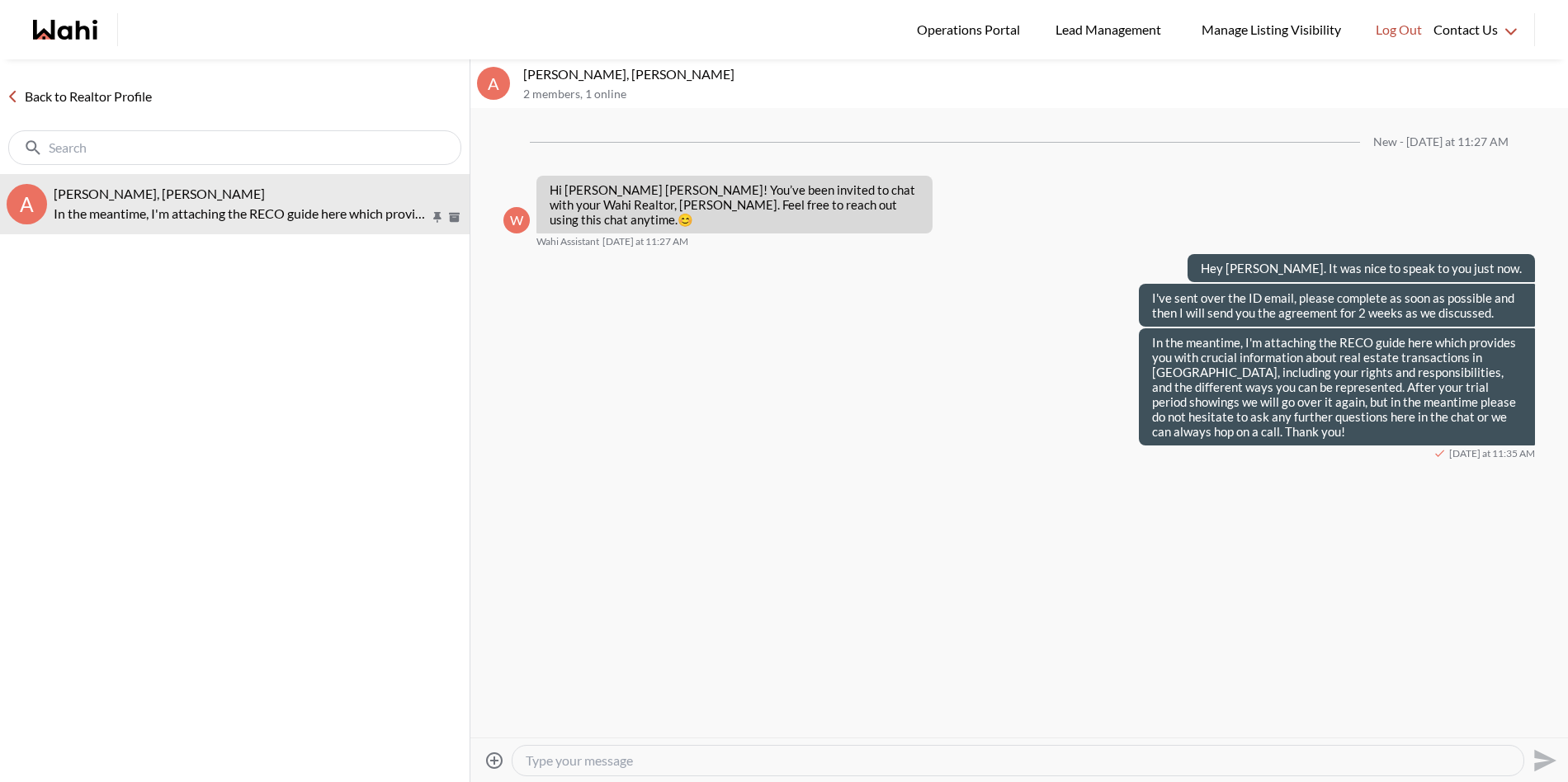
click at [502, 762] on icon "Attach files" at bounding box center [495, 761] width 20 height 20
click at [0, 0] on input "Attach files" at bounding box center [0, 0] width 0 height 0
click at [1541, 730] on icon "Send" at bounding box center [1545, 729] width 23 height 23
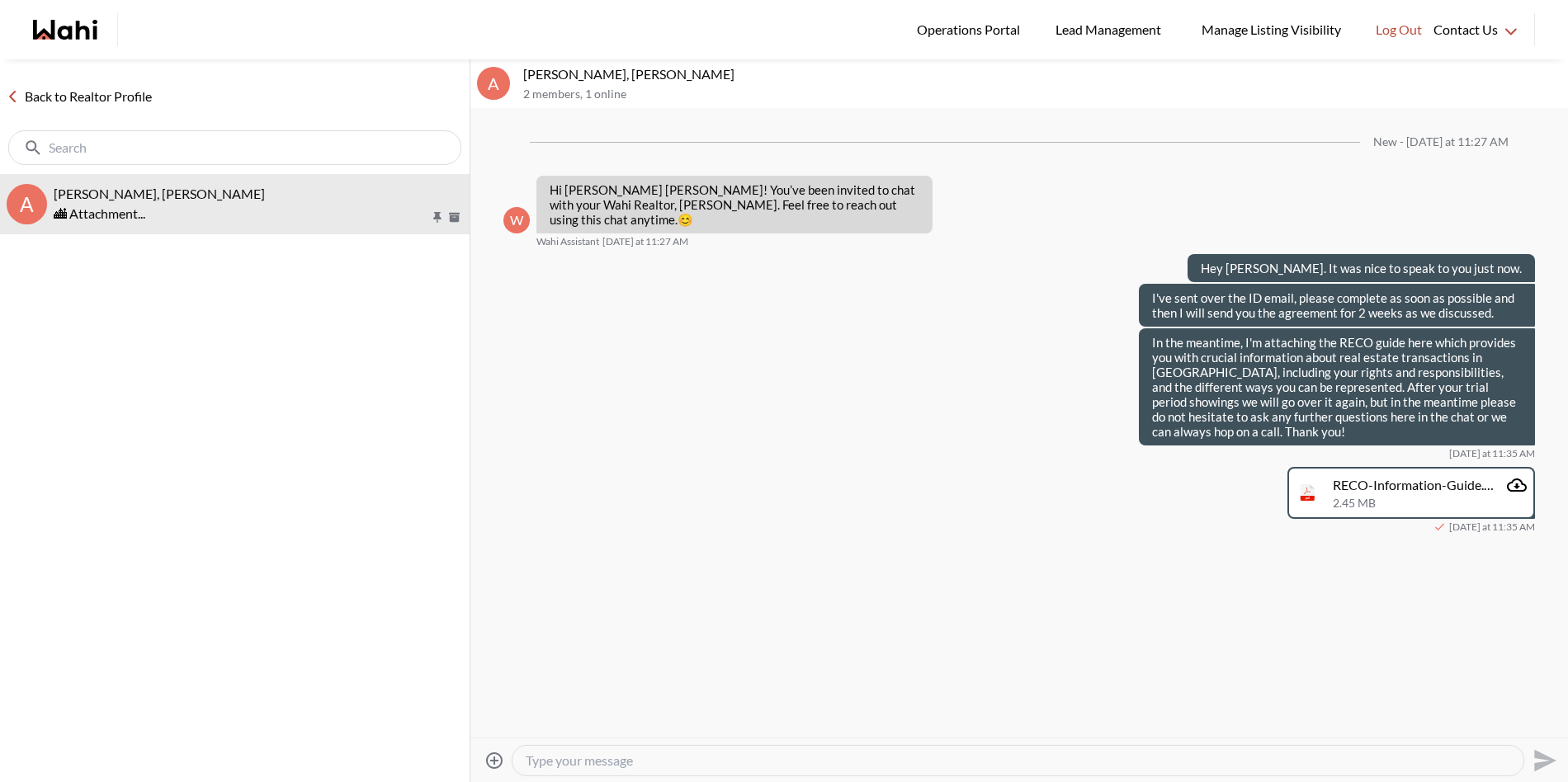
click at [97, 97] on link "Back to Realtor Profile" at bounding box center [79, 97] width 159 height 22
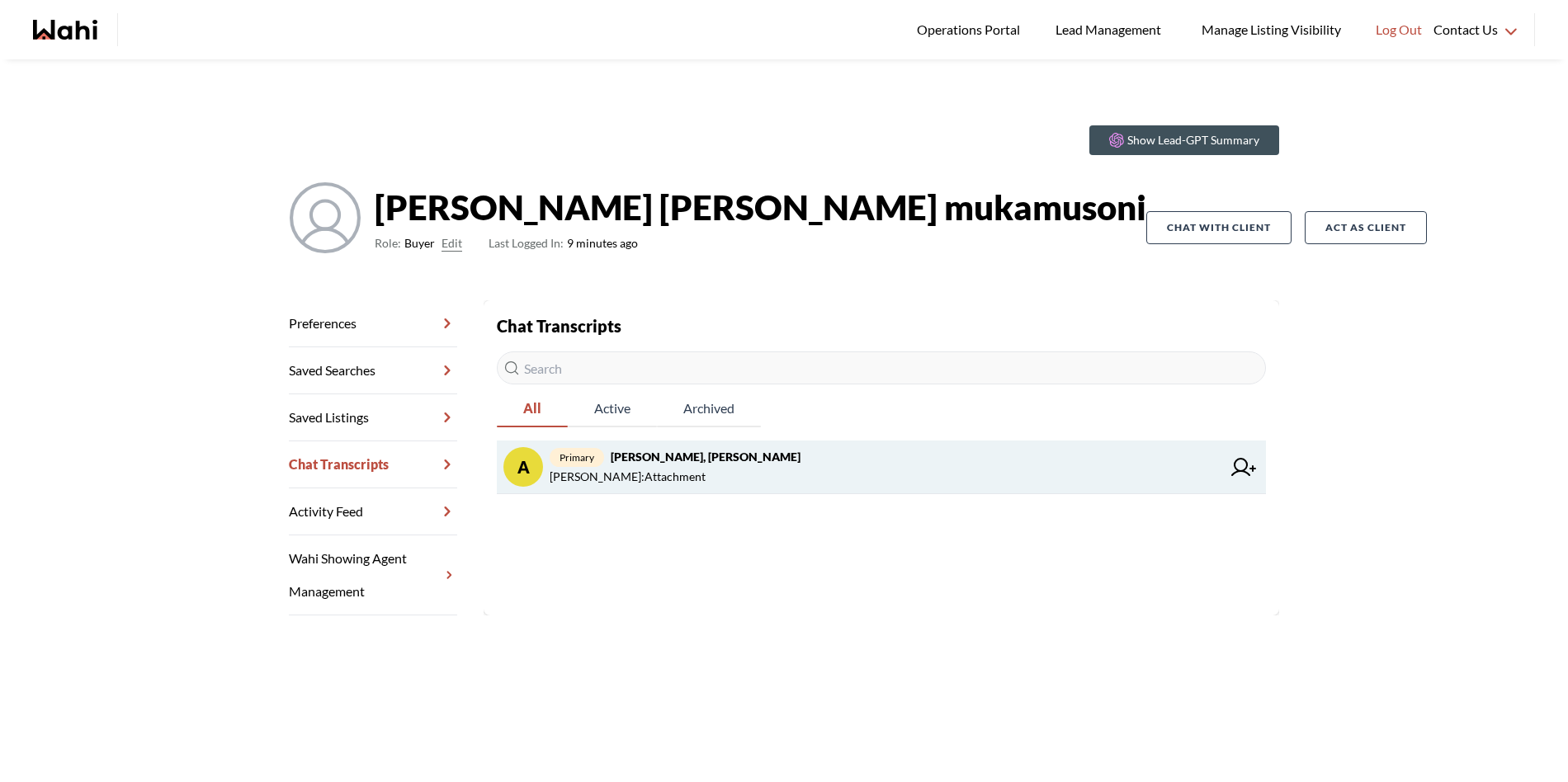
click at [672, 460] on strong "agnes sonia mukamusoni, Michelle" at bounding box center [706, 456] width 190 height 14
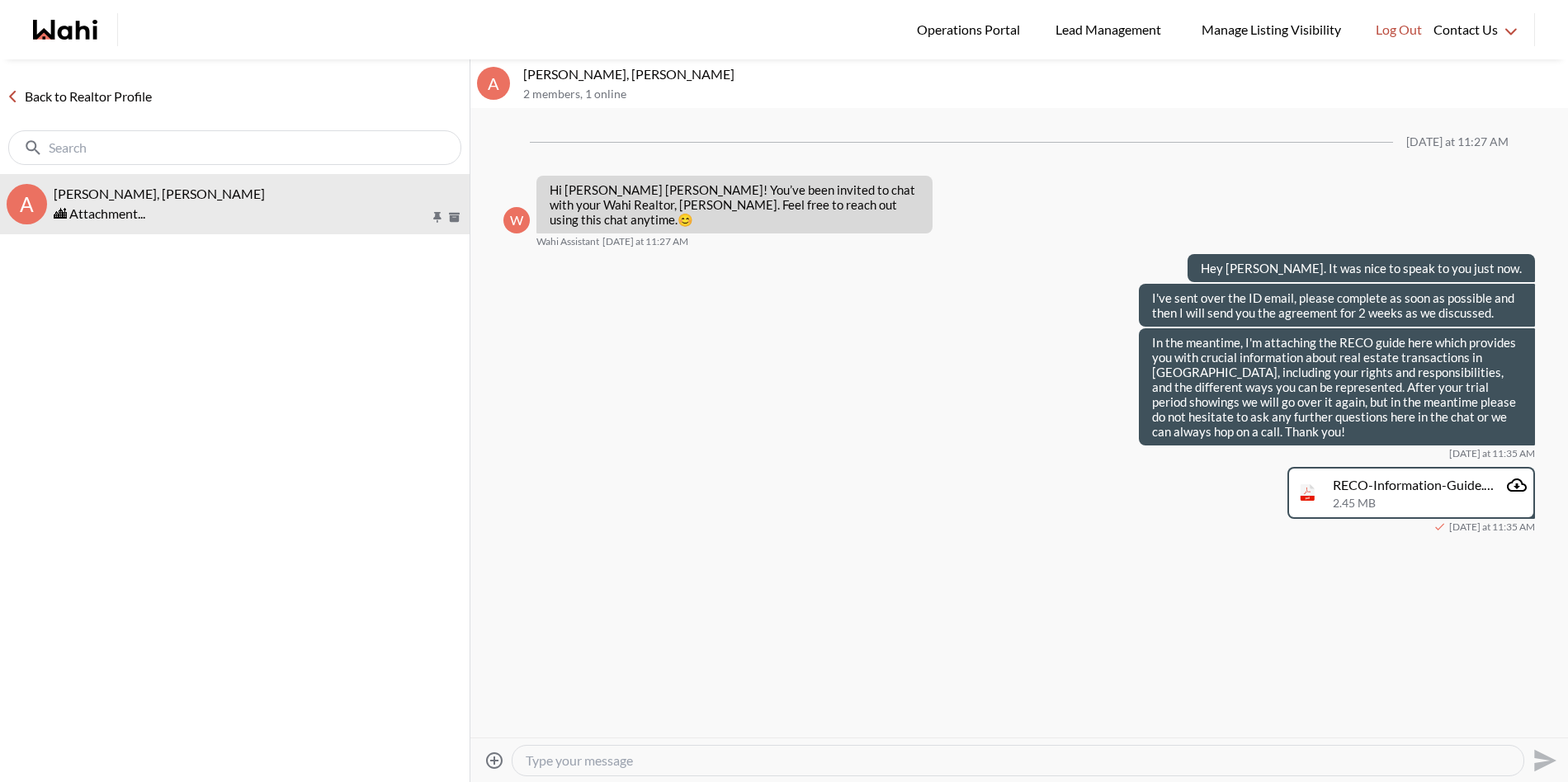
click at [676, 759] on textarea "Type your message" at bounding box center [1018, 761] width 985 height 17
type textarea "Hi Agnes, I received the ID email back thank you."
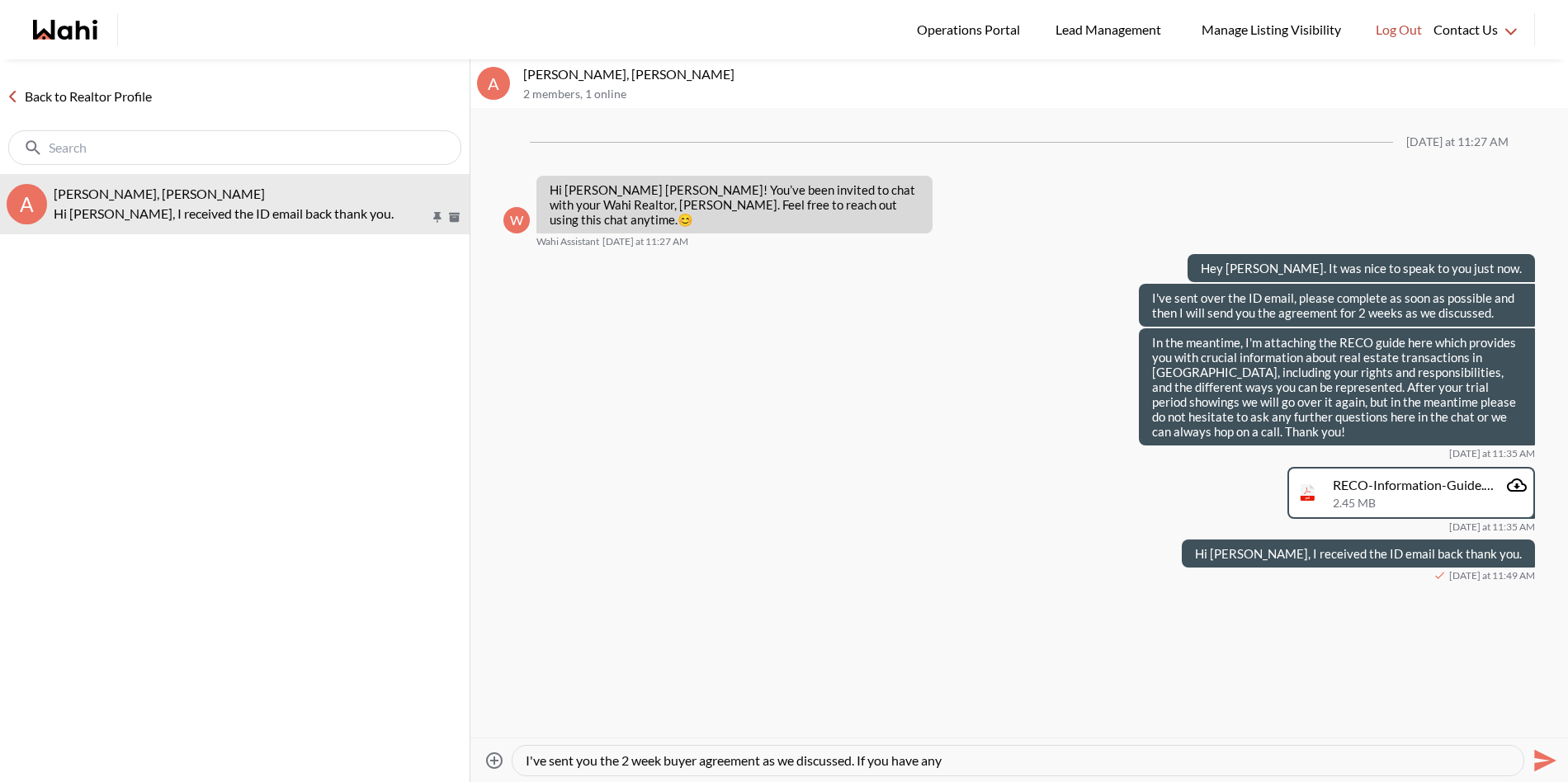
paste textarea "questions"
type textarea "I've sent you the 2 week buyer agreement as we discussed. If you have any quest…"
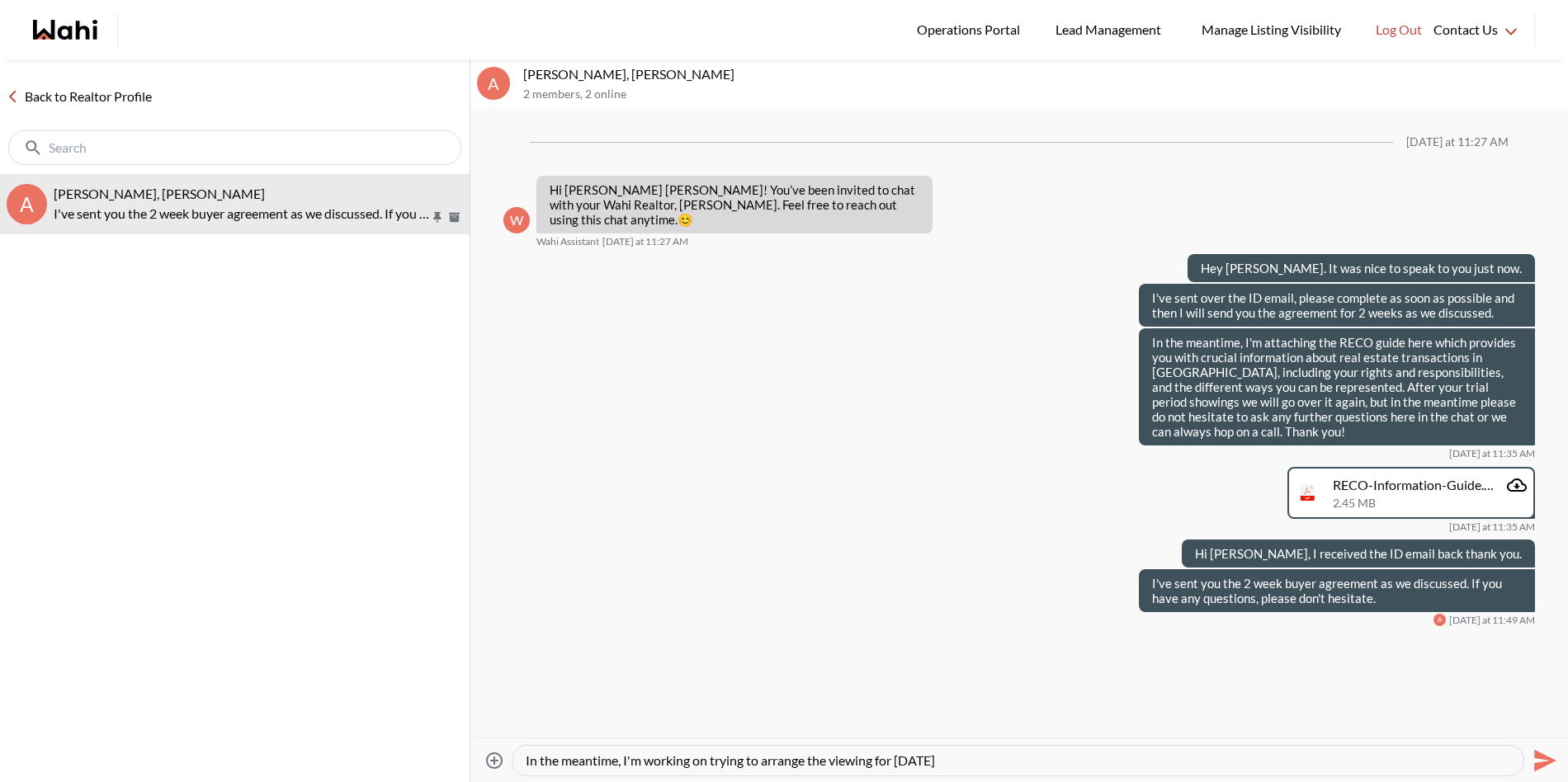
type textarea "In the meantime, I'm working on trying to arrange the viewing for today."
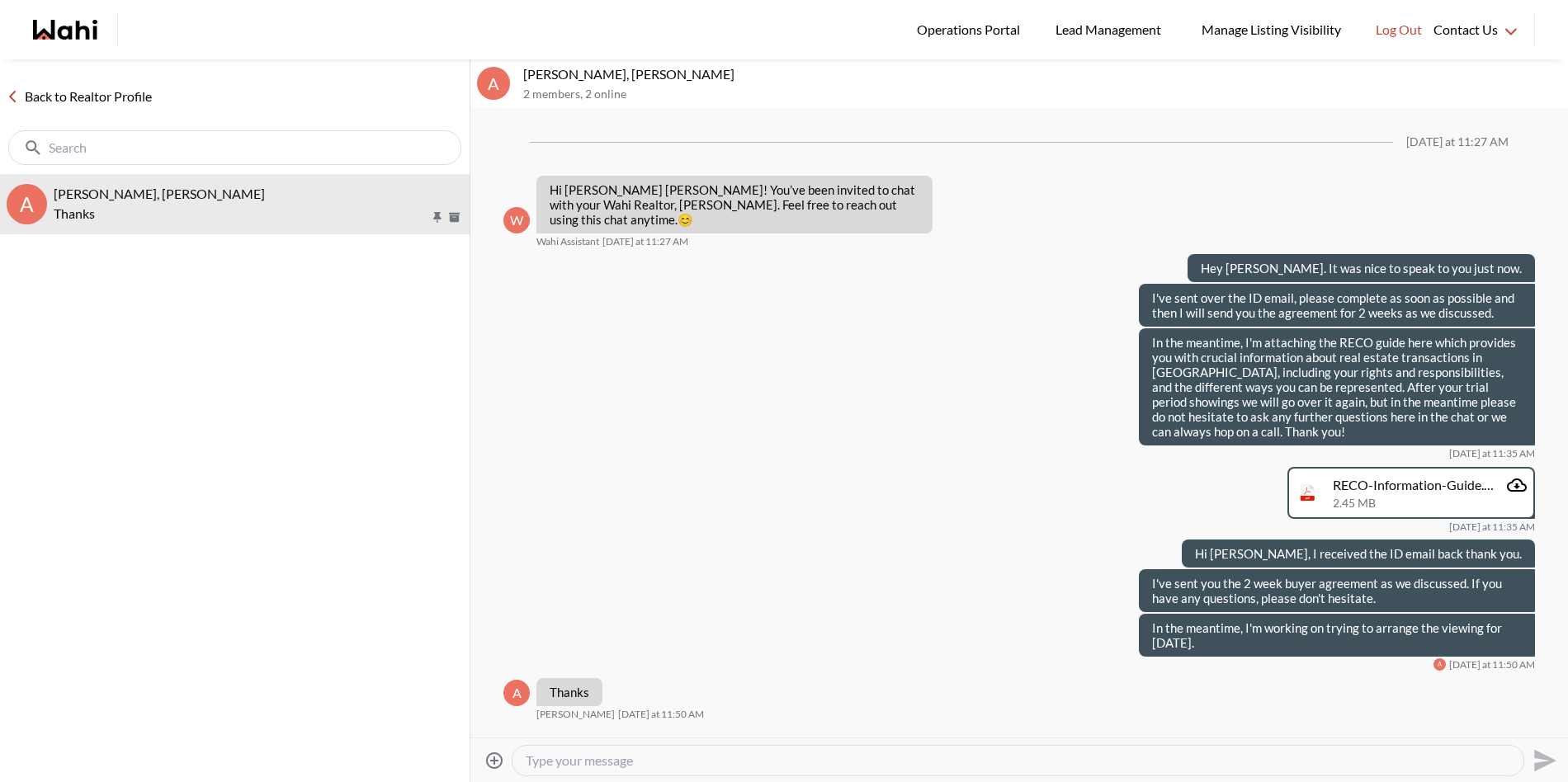
click at [132, 97] on link "Back to Realtor Profile" at bounding box center [79, 97] width 159 height 22
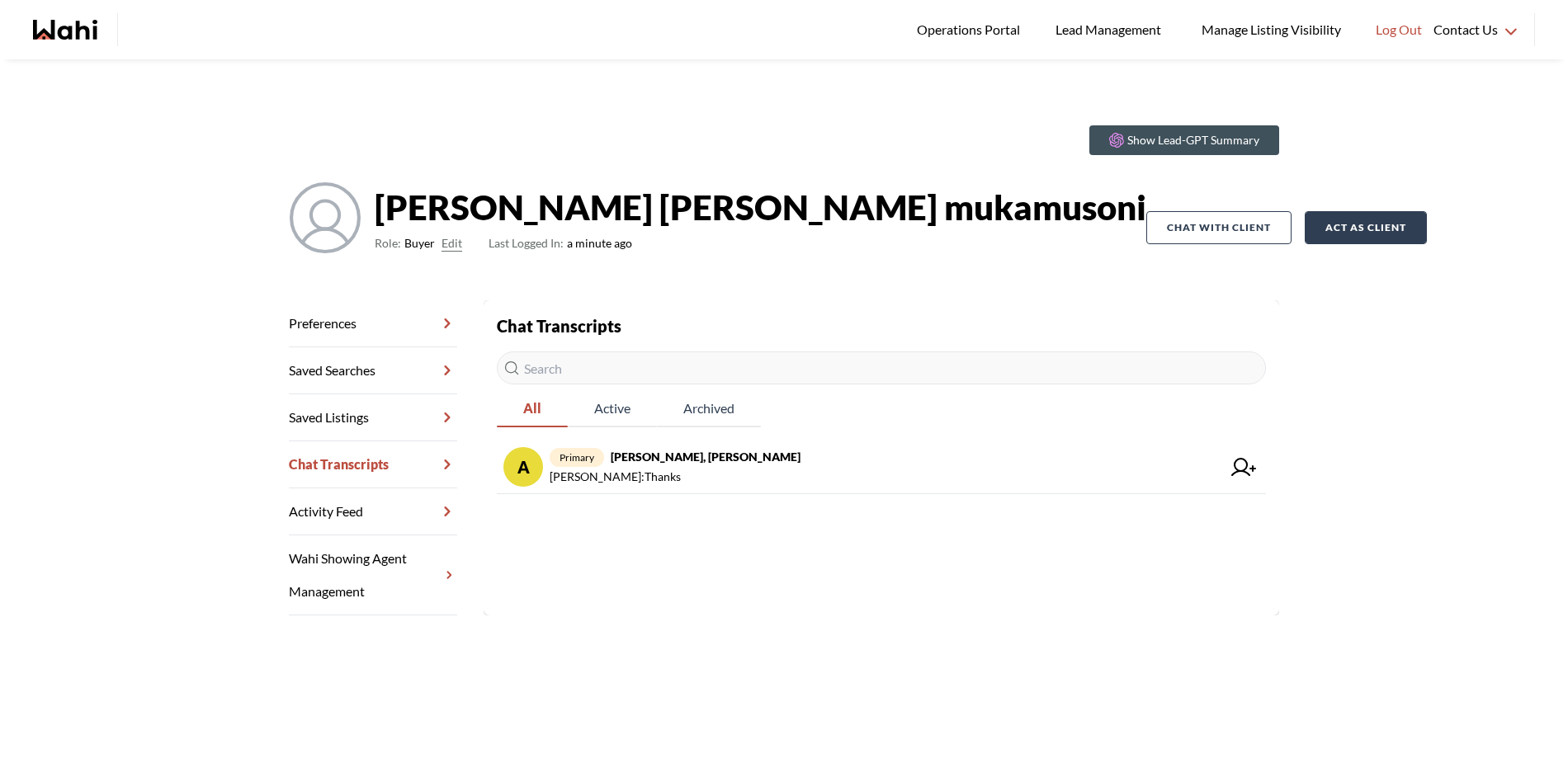
click at [1305, 237] on button "Act as Client" at bounding box center [1365, 227] width 122 height 33
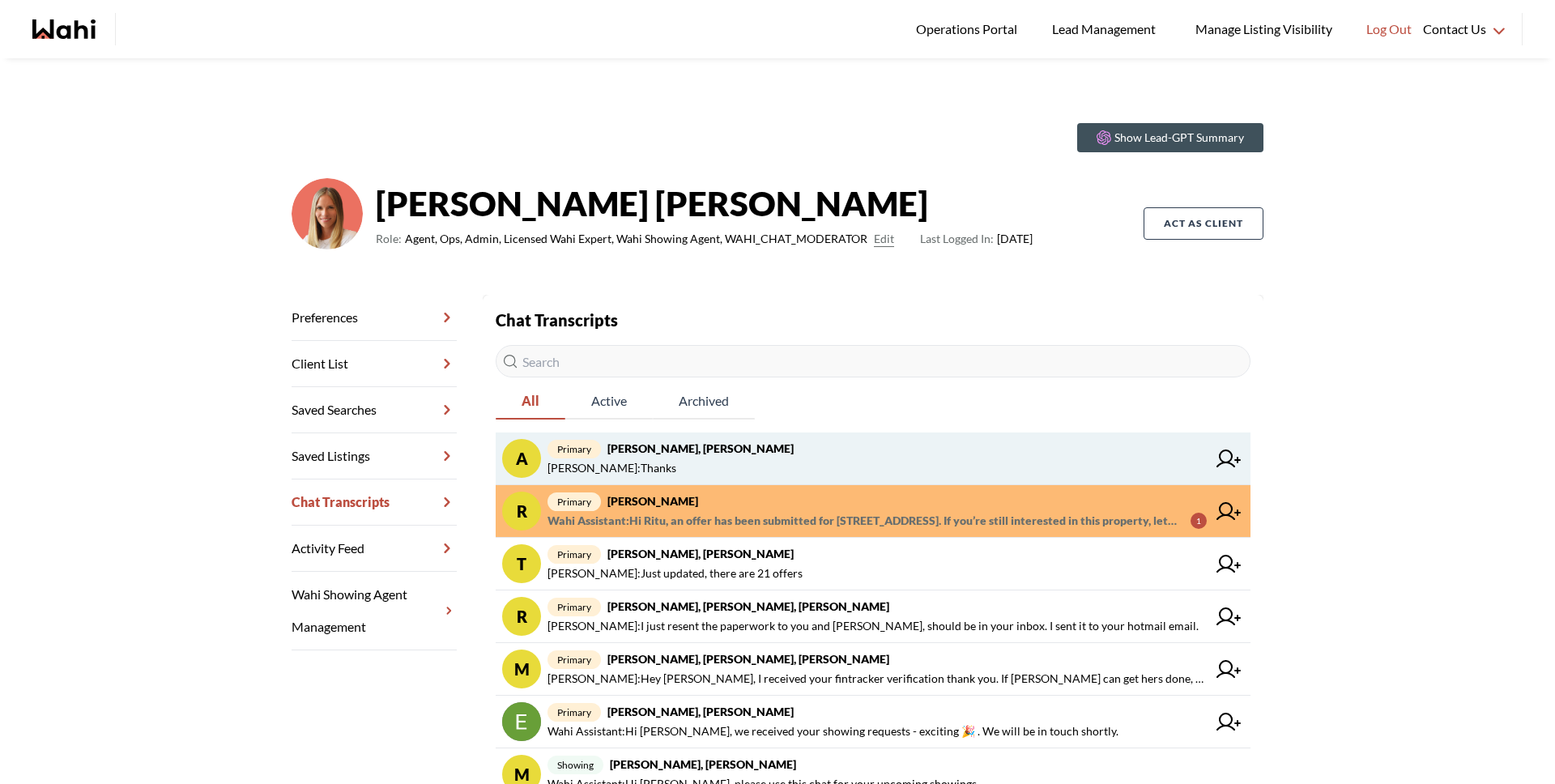
click at [721, 453] on strong "[PERSON_NAME], [PERSON_NAME]" at bounding box center [701, 448] width 186 height 14
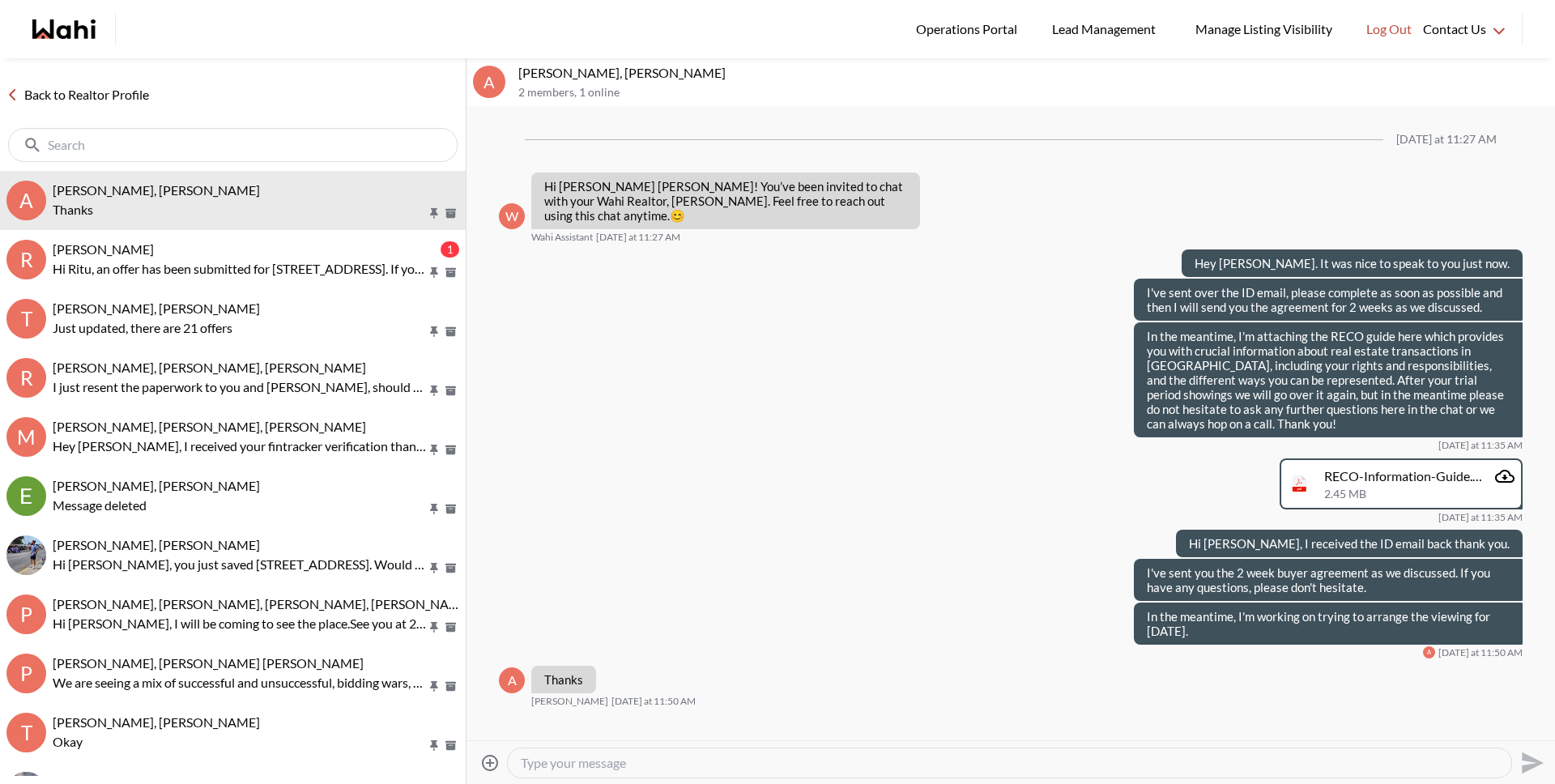
click at [681, 760] on textarea "Type your message" at bounding box center [1010, 763] width 978 height 16
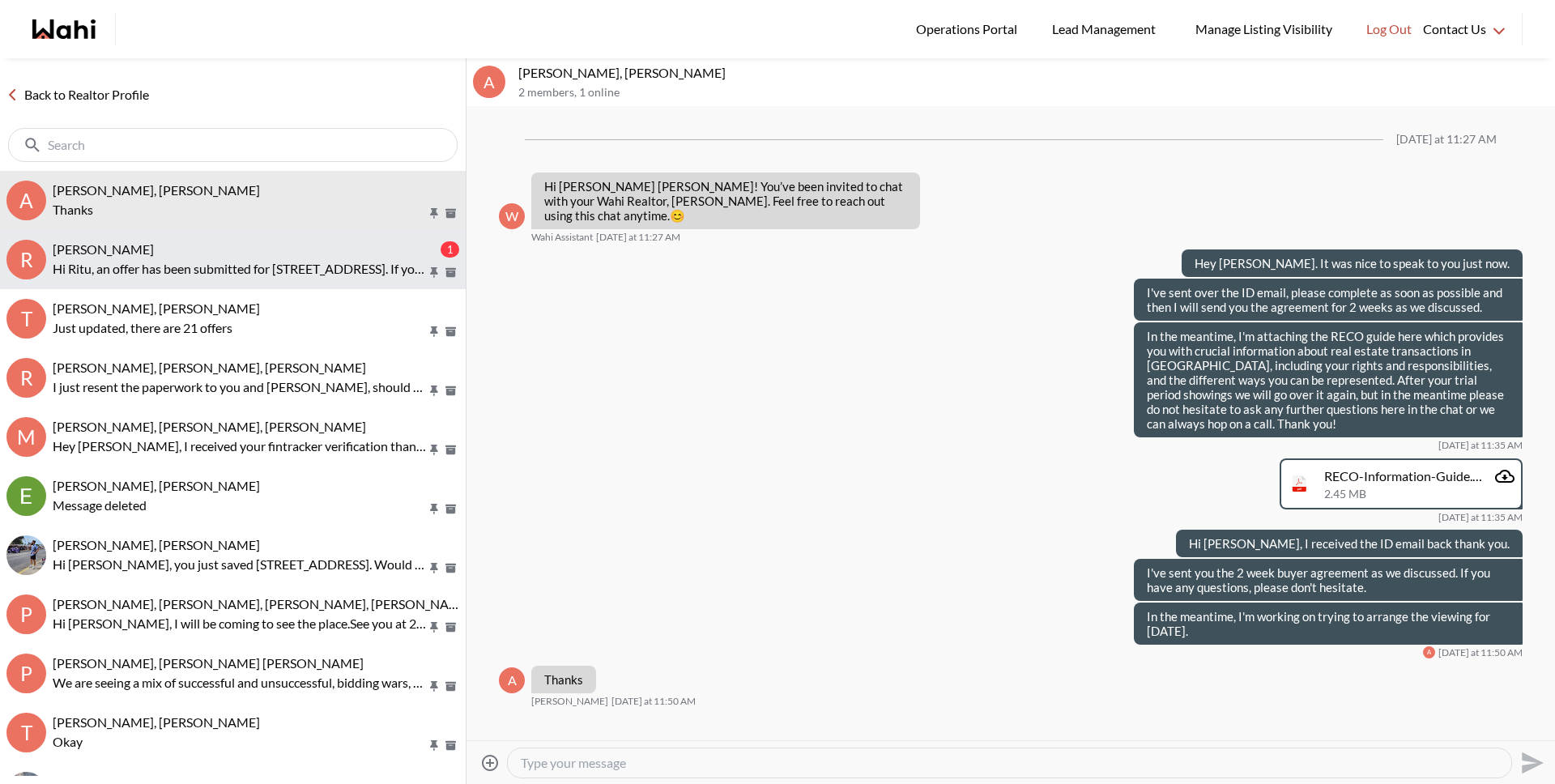
click at [253, 266] on p "Hi Ritu, an offer has been submitted for [STREET_ADDRESS]. If you’re still inte…" at bounding box center [240, 269] width 374 height 20
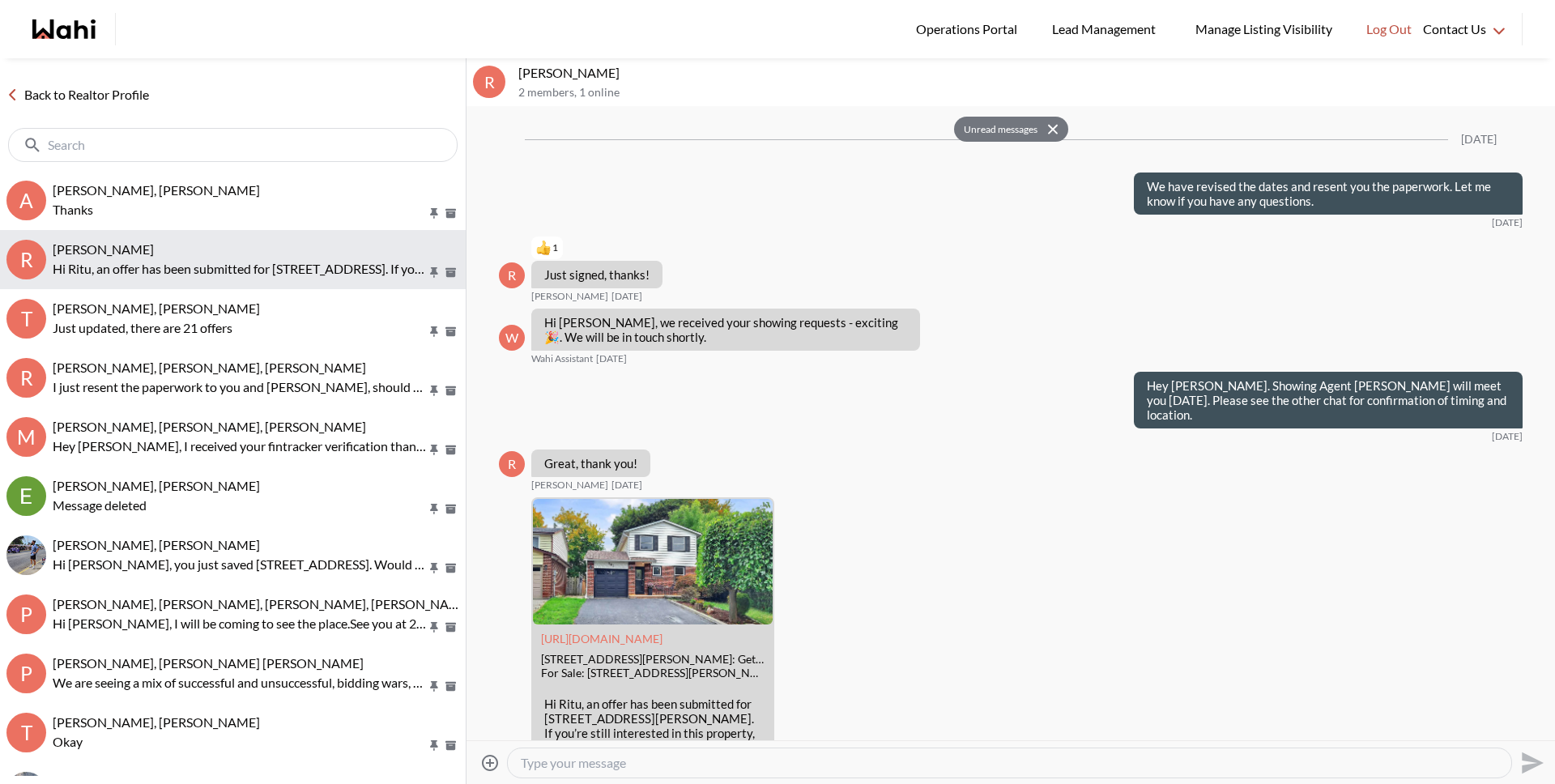
scroll to position [1986, 0]
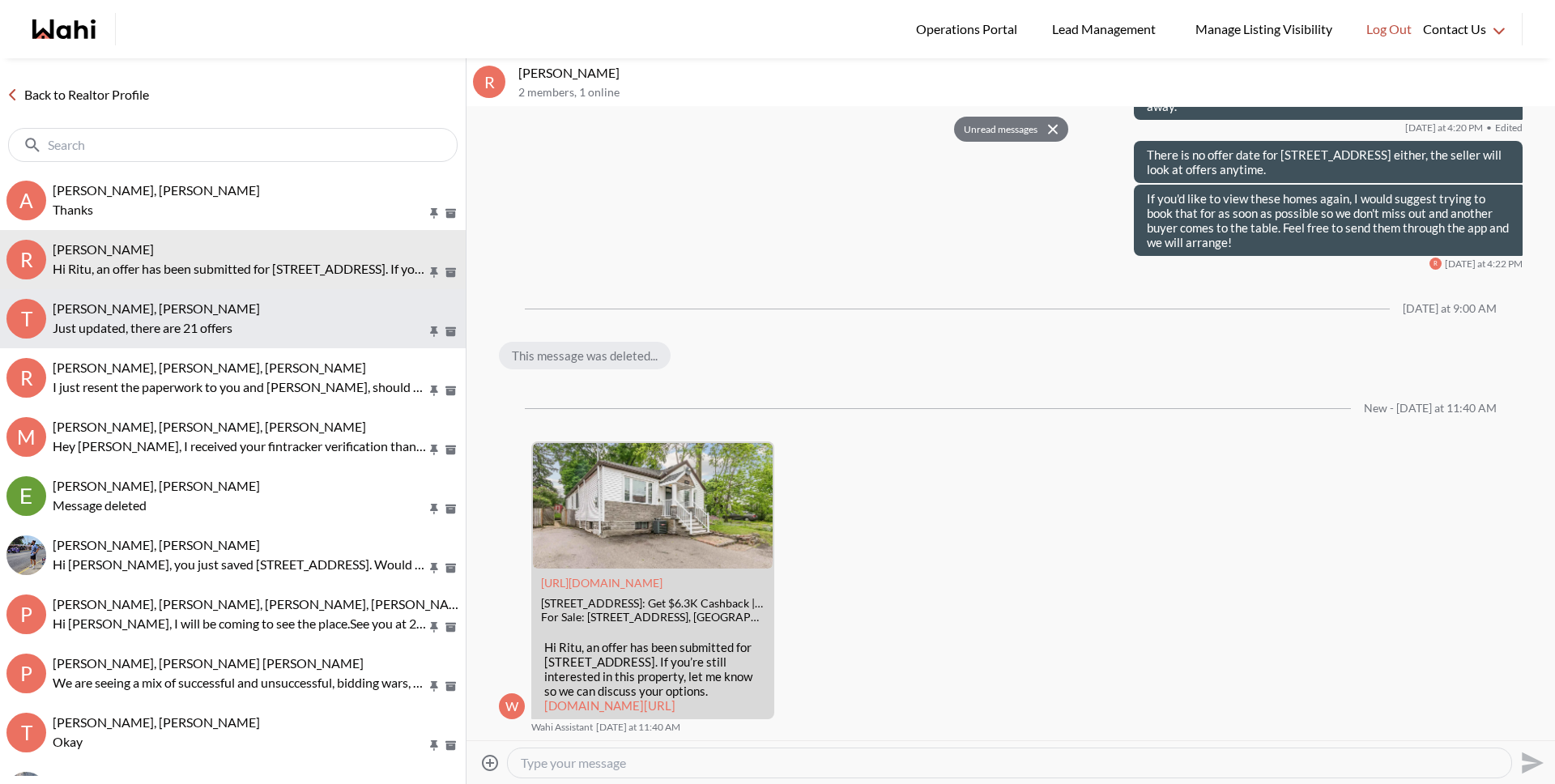
click at [245, 313] on div "[PERSON_NAME], [PERSON_NAME]" at bounding box center [256, 308] width 406 height 16
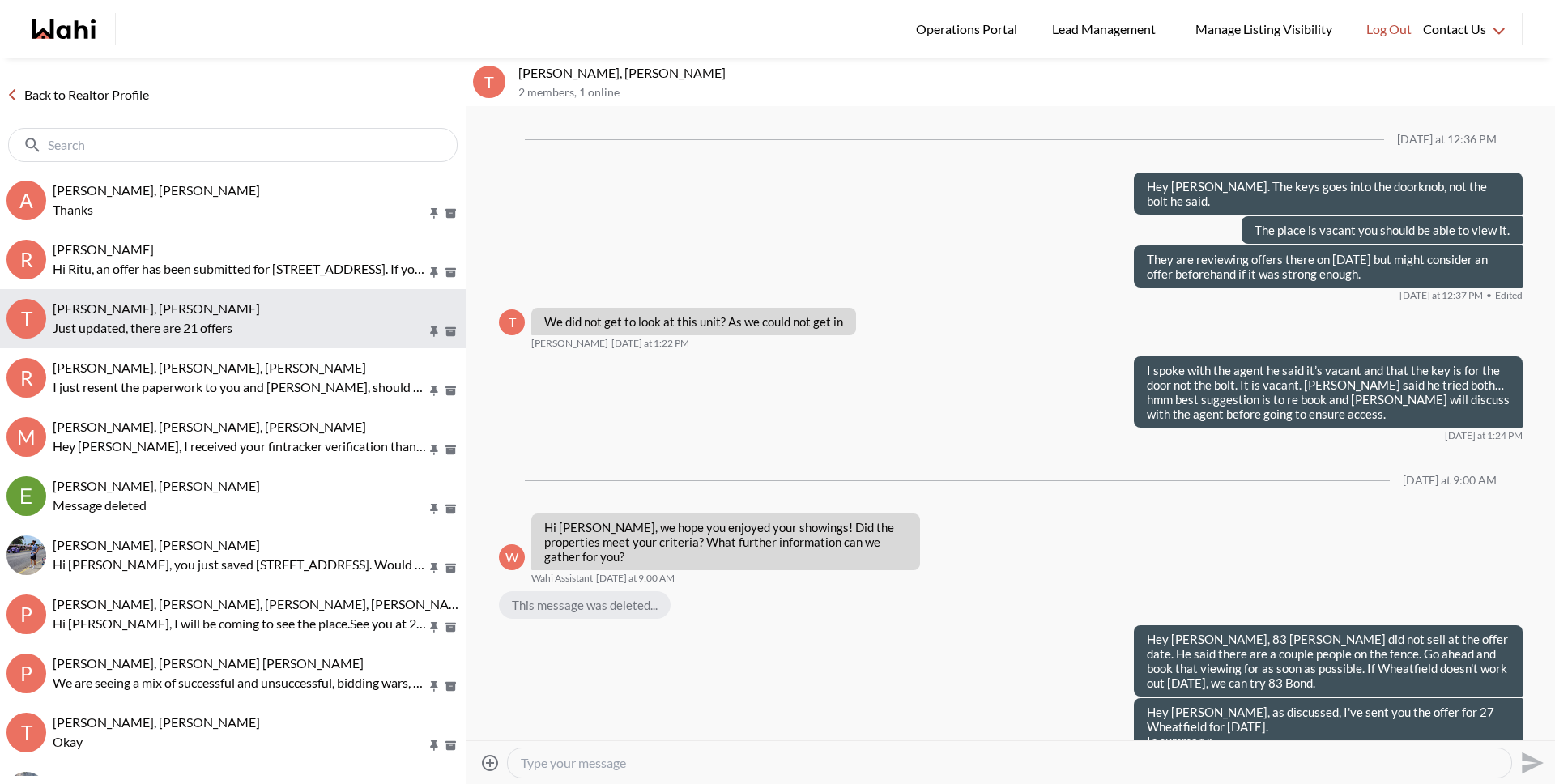
scroll to position [1455, 0]
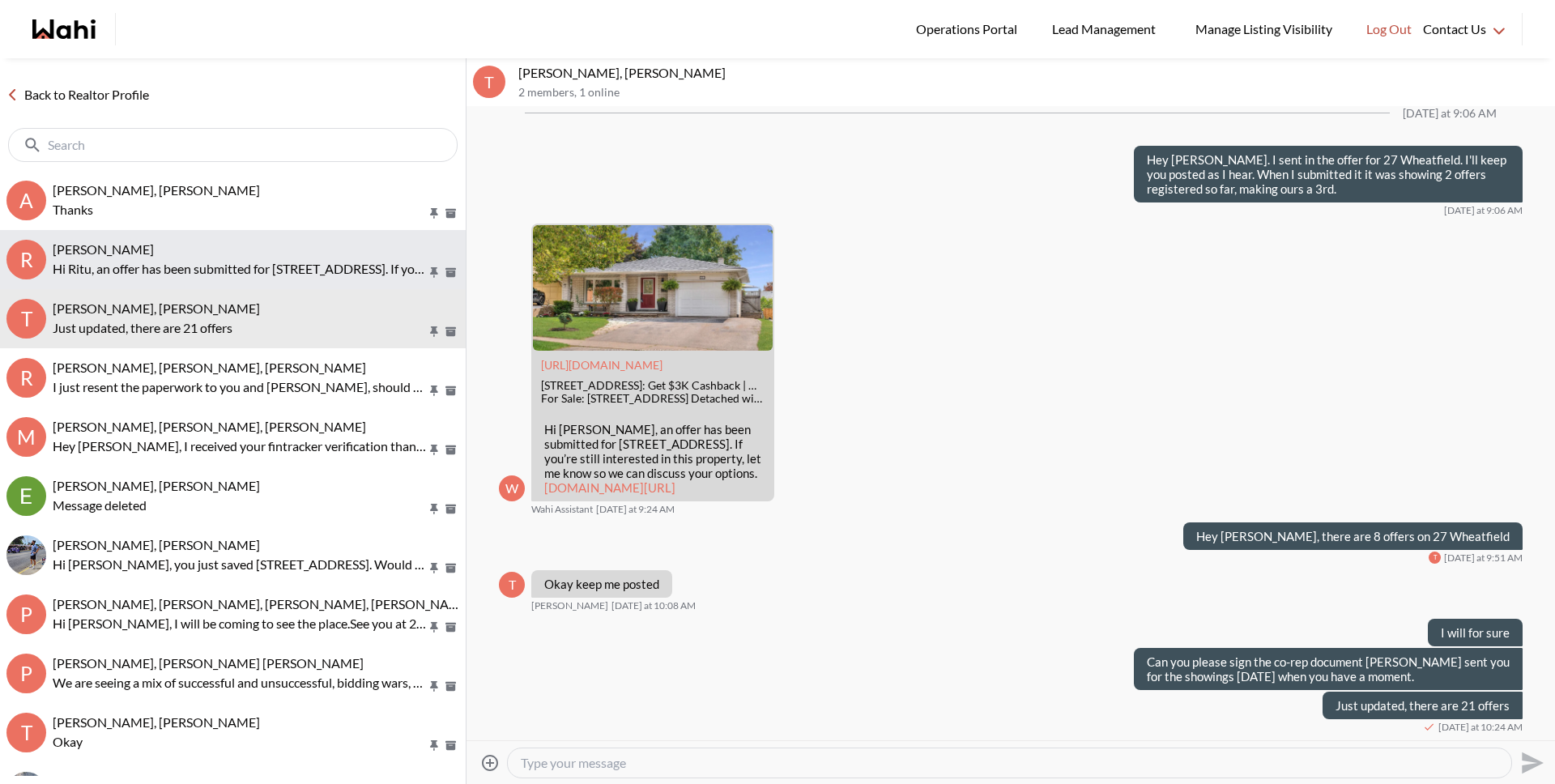
click at [228, 275] on p "Hi Ritu, an offer has been submitted for [STREET_ADDRESS]. If you’re still inte…" at bounding box center [240, 269] width 374 height 20
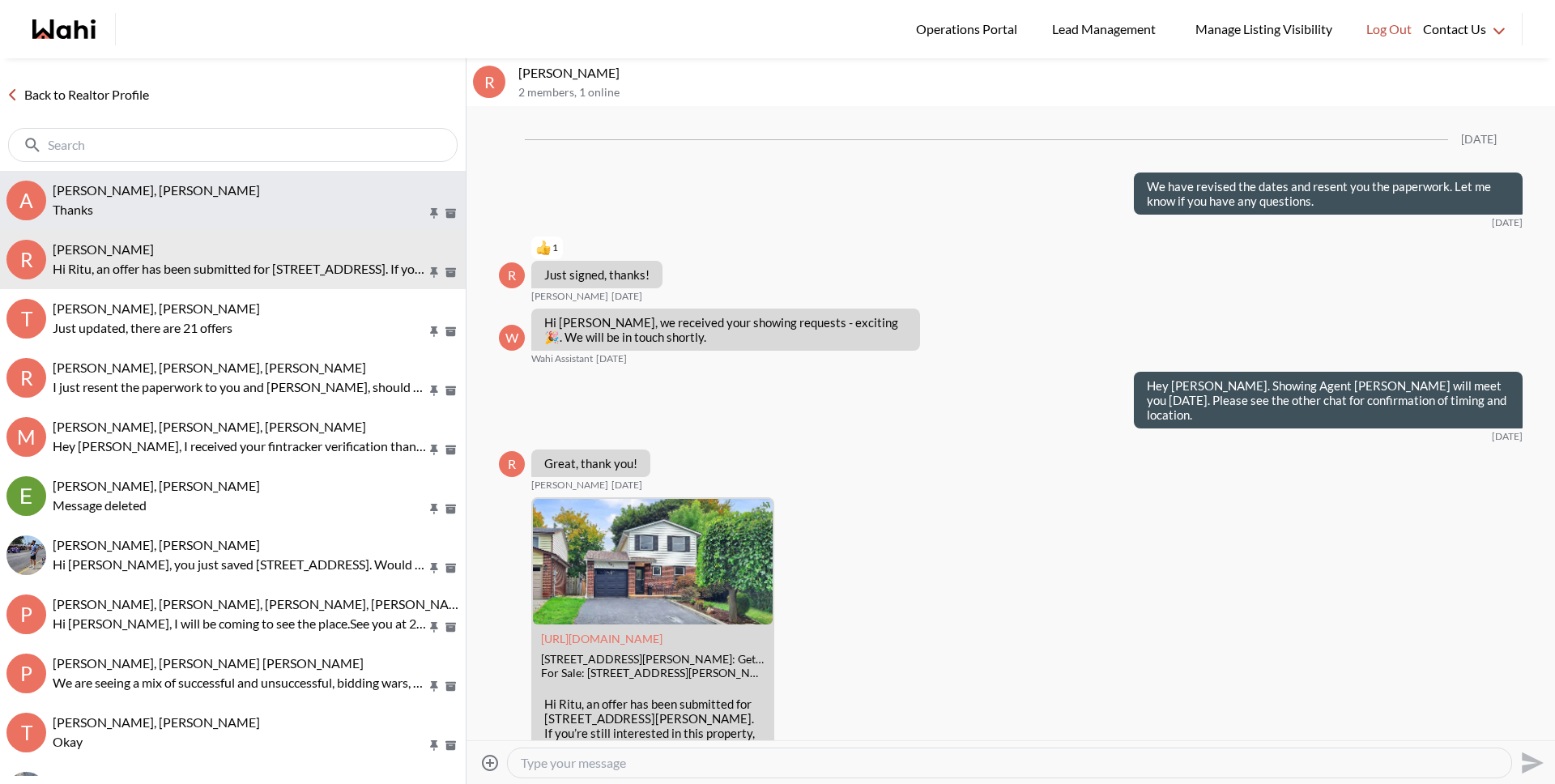
scroll to position [1920, 0]
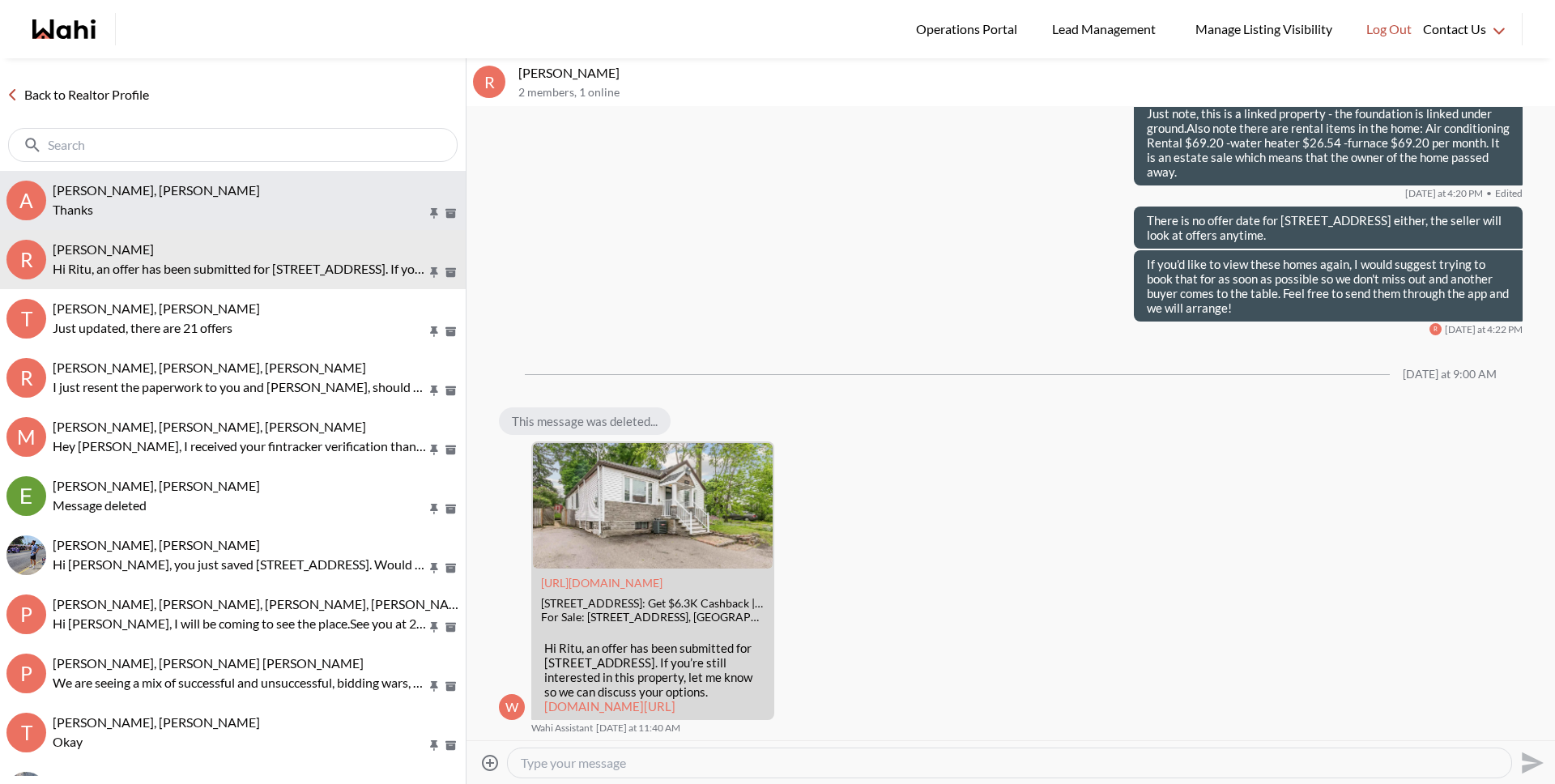
click at [202, 223] on button "a [PERSON_NAME], [PERSON_NAME] Thanks" at bounding box center [233, 200] width 466 height 59
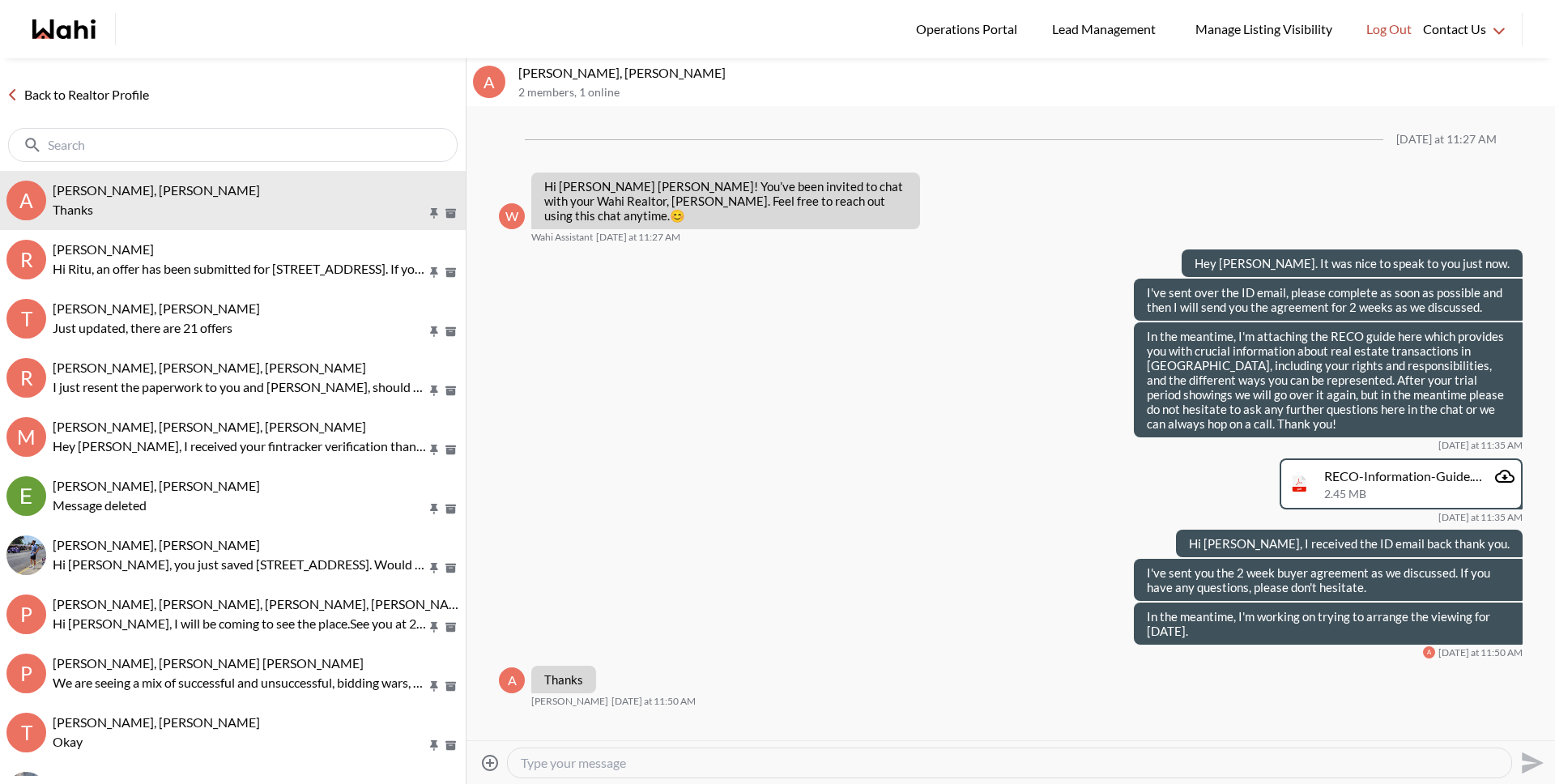
click at [106, 91] on link "Back to Realtor Profile" at bounding box center [78, 95] width 156 height 21
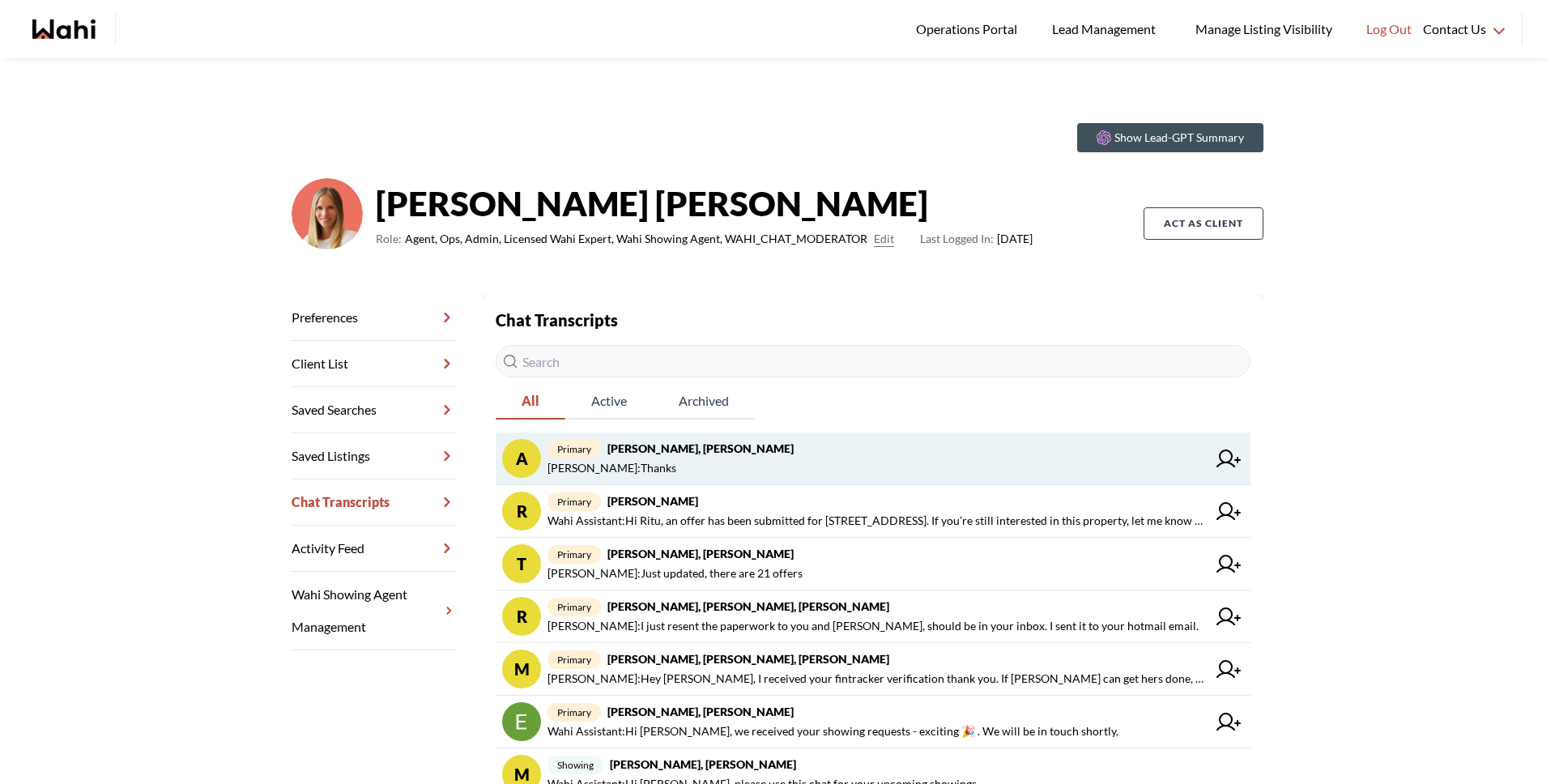
click at [656, 447] on strong "agnes sonia mukamusoni, Michelle" at bounding box center [701, 448] width 186 height 14
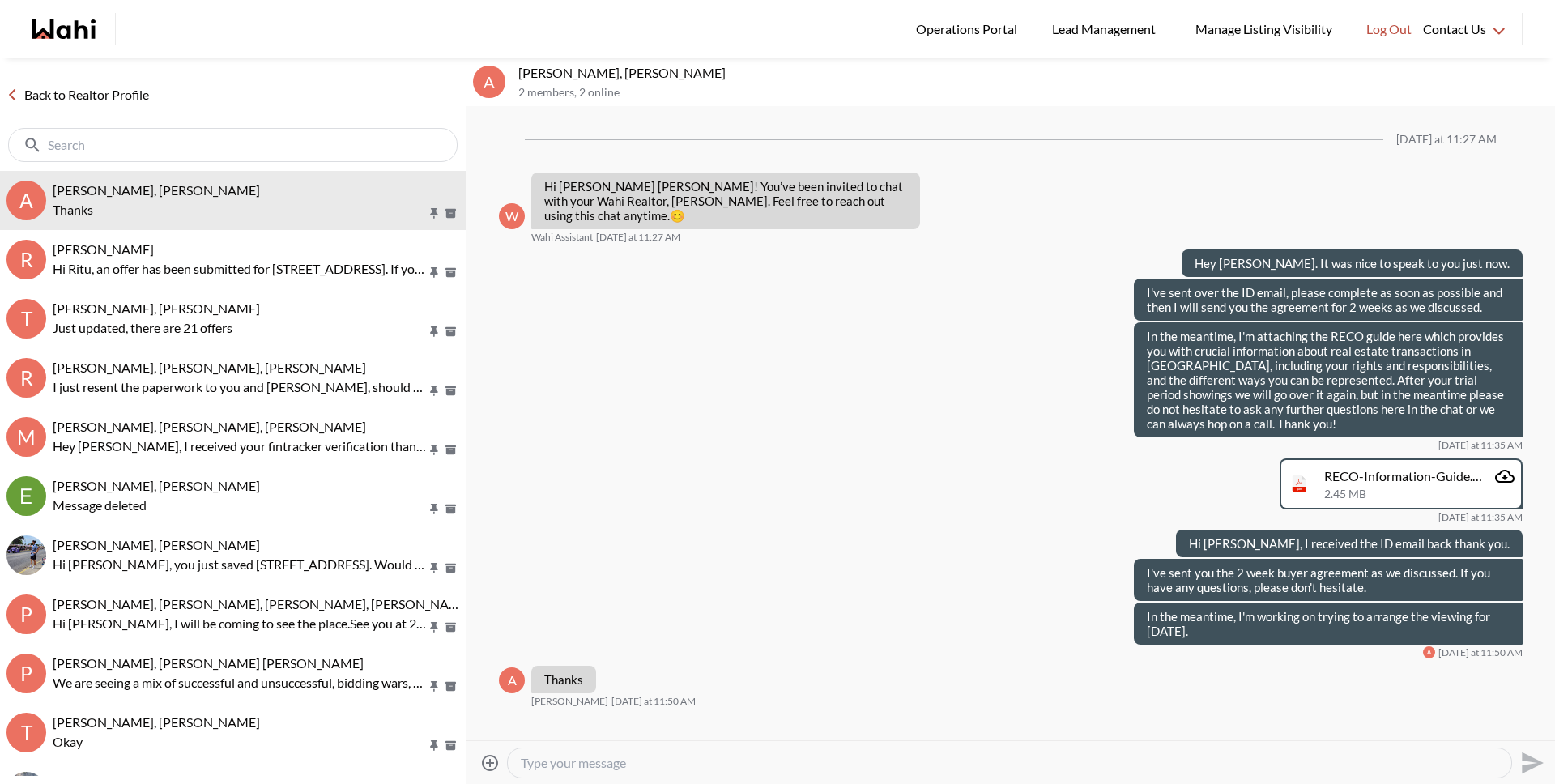
click at [675, 762] on textarea "Type your message" at bounding box center [1010, 763] width 978 height 16
type textarea "Agnes can you make it there fore 12:45?"
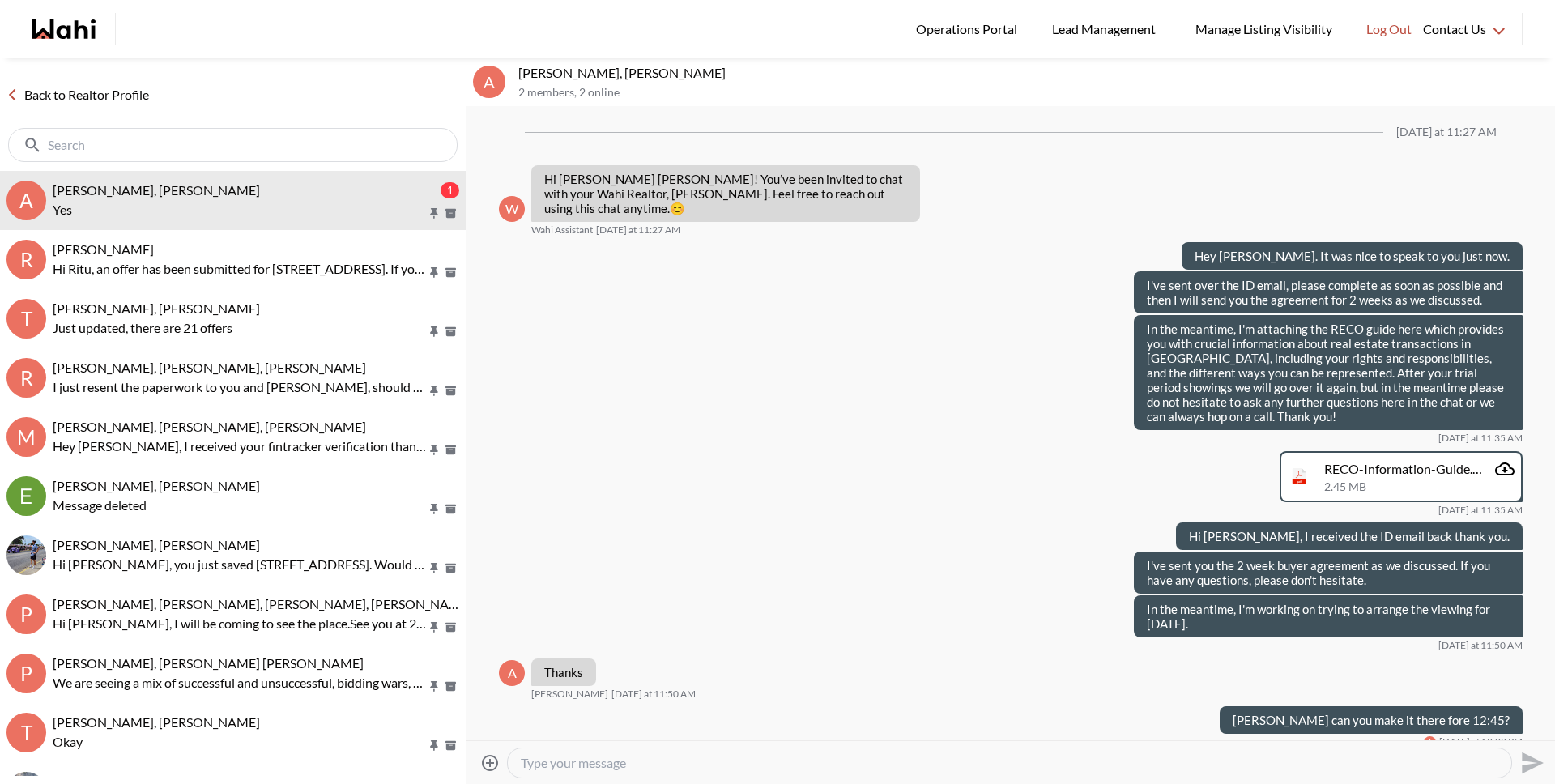
scroll to position [56, 0]
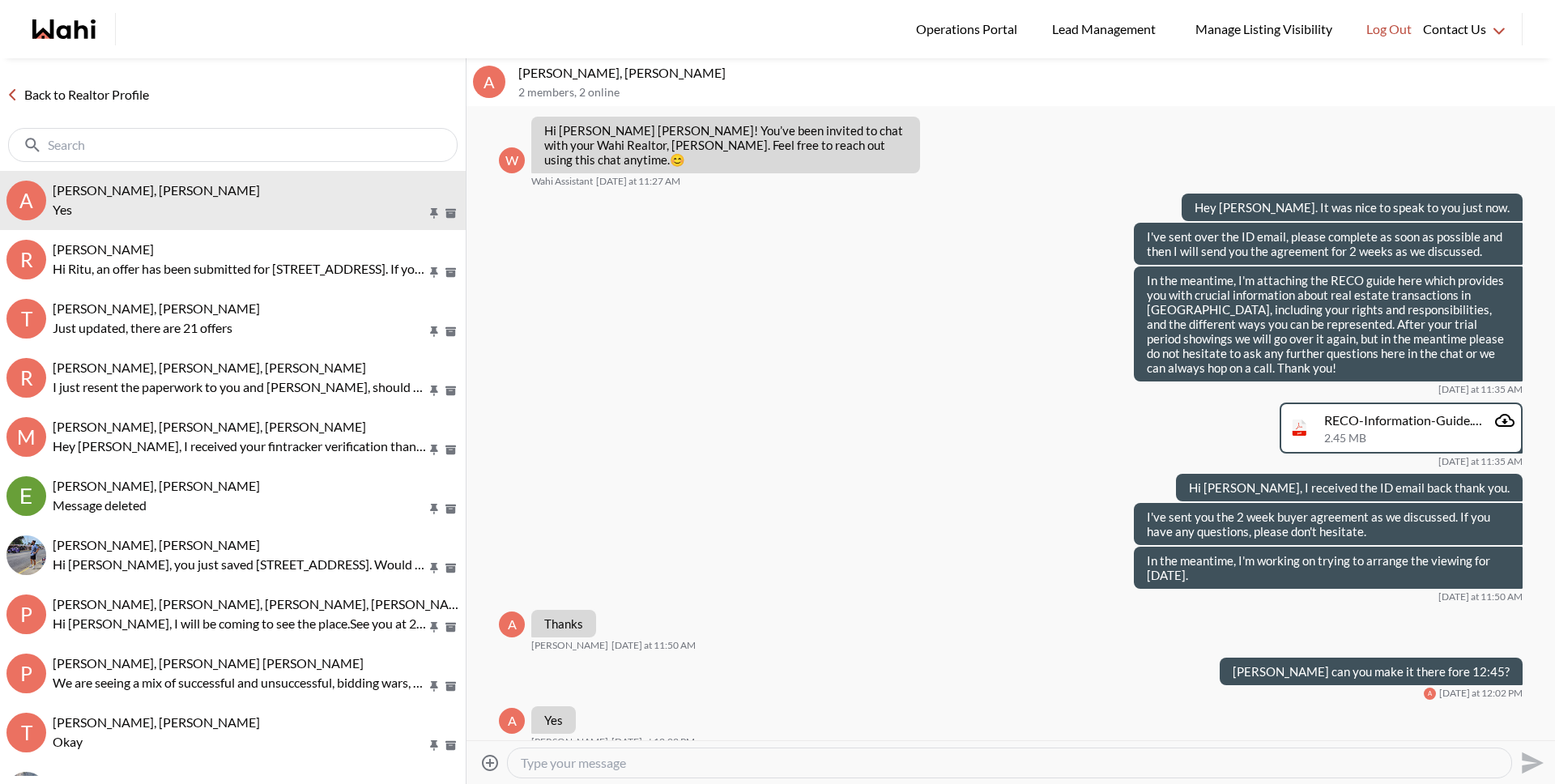
click at [637, 771] on div at bounding box center [1009, 763] width 1003 height 29
click at [646, 757] on textarea "Type your message" at bounding box center [1010, 763] width 978 height 16
click at [589, 765] on textarea "Wonderful, you'll have a chat created with her in a few minutes so you can comm…" at bounding box center [1010, 763] width 978 height 16
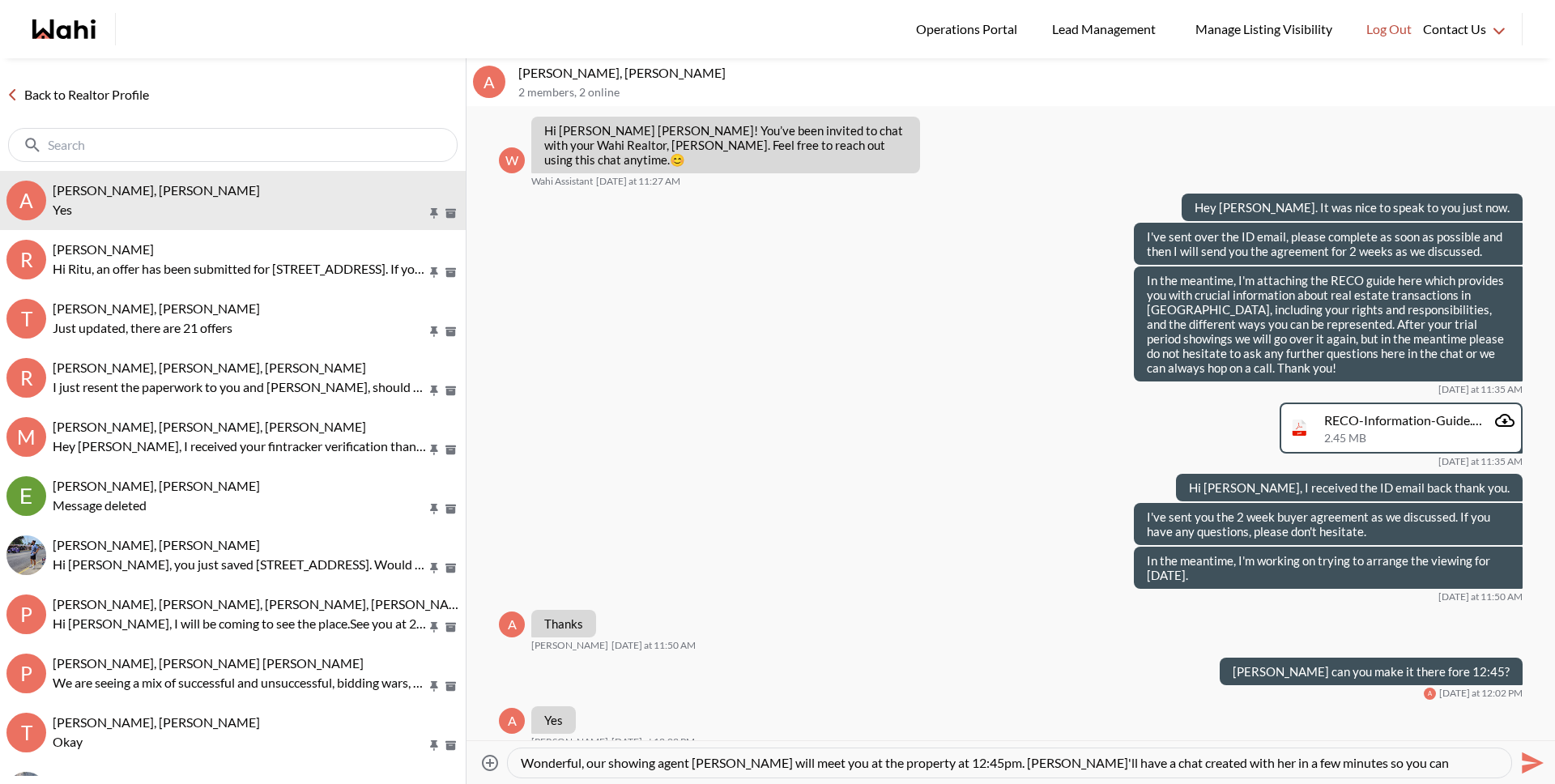
type textarea "Wonderful, our showing agent Shannel will meet you at the property at 12:45pm. …"
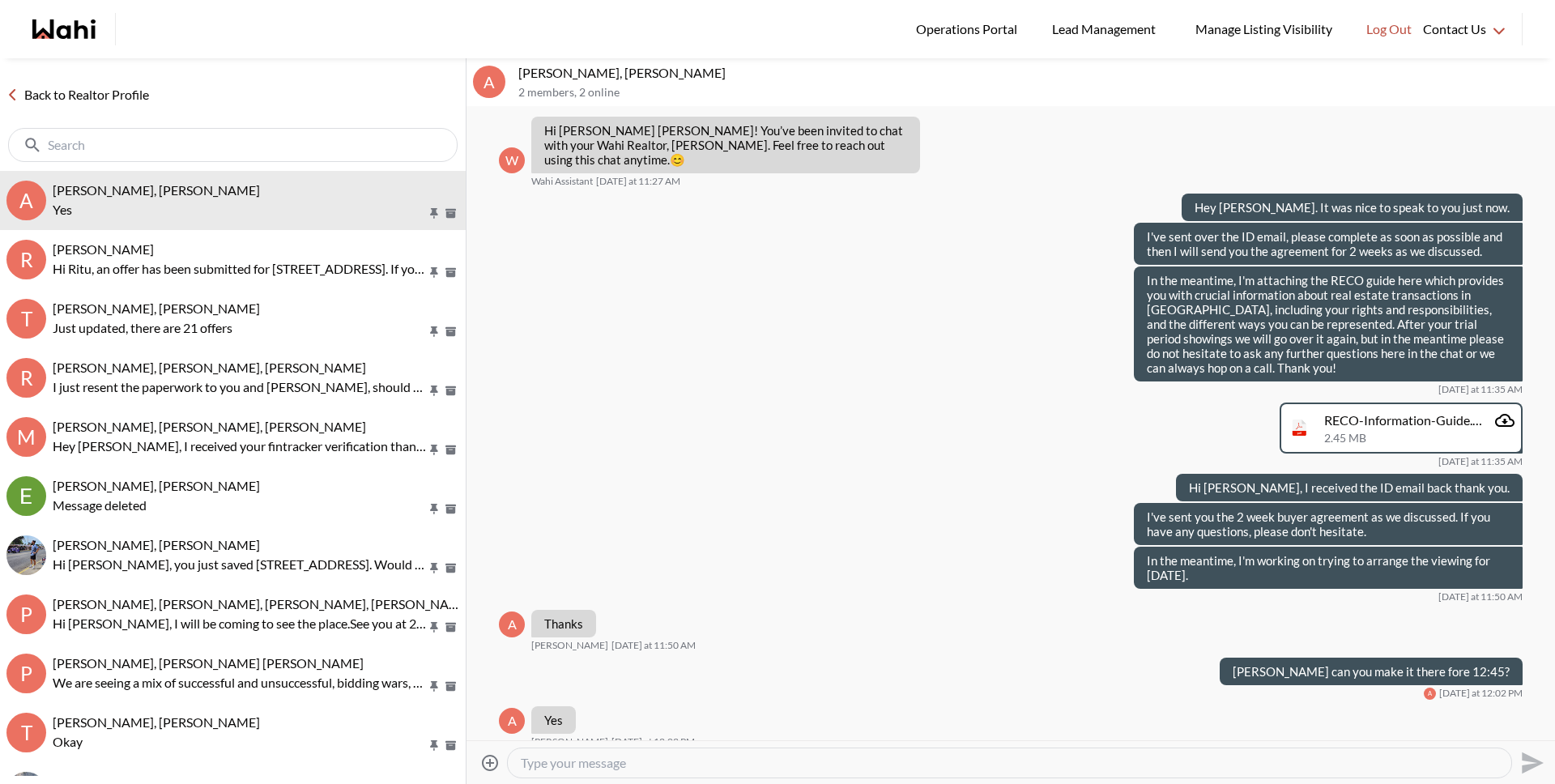
scroll to position [133, 0]
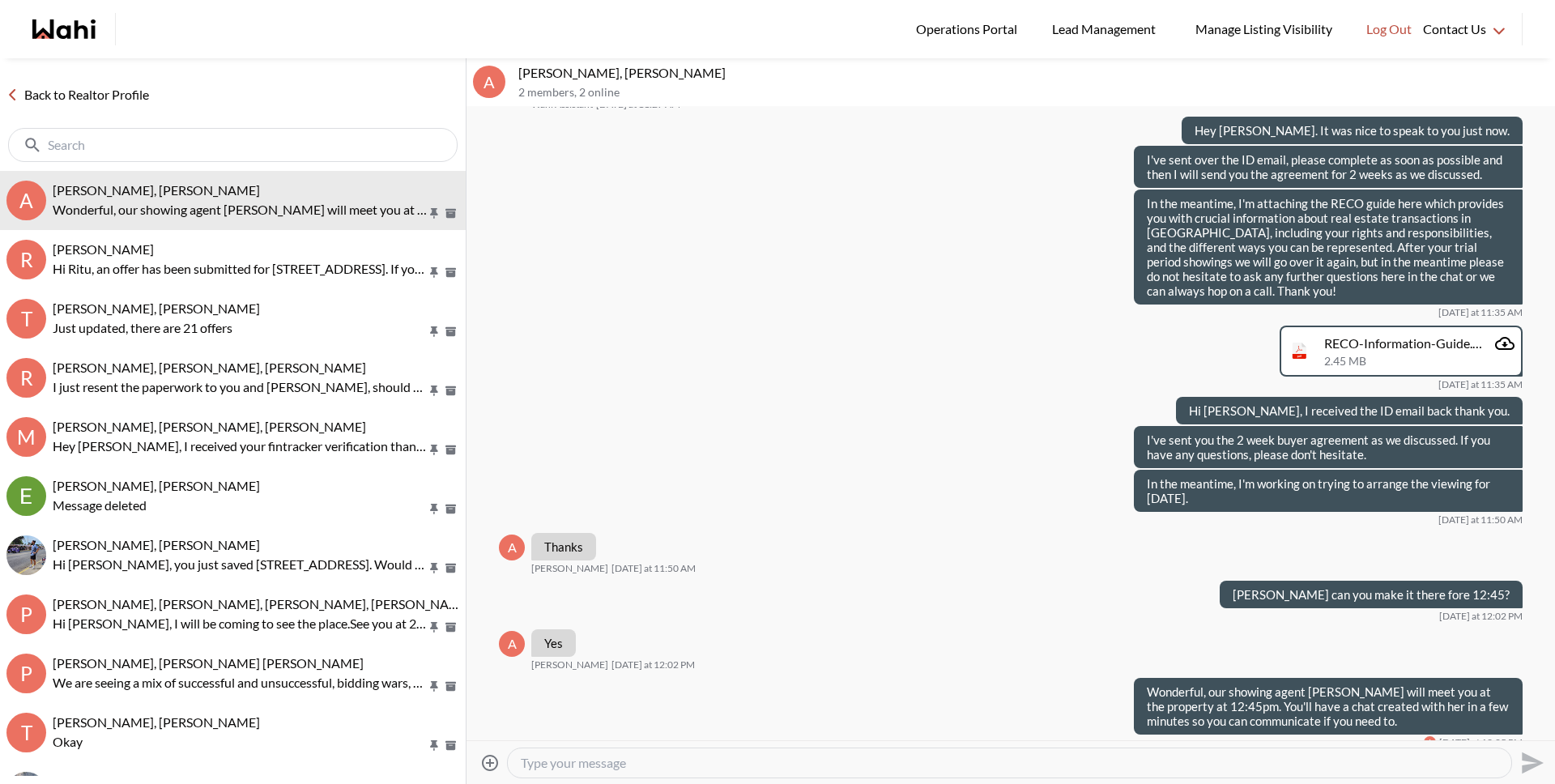
type textarea "L"
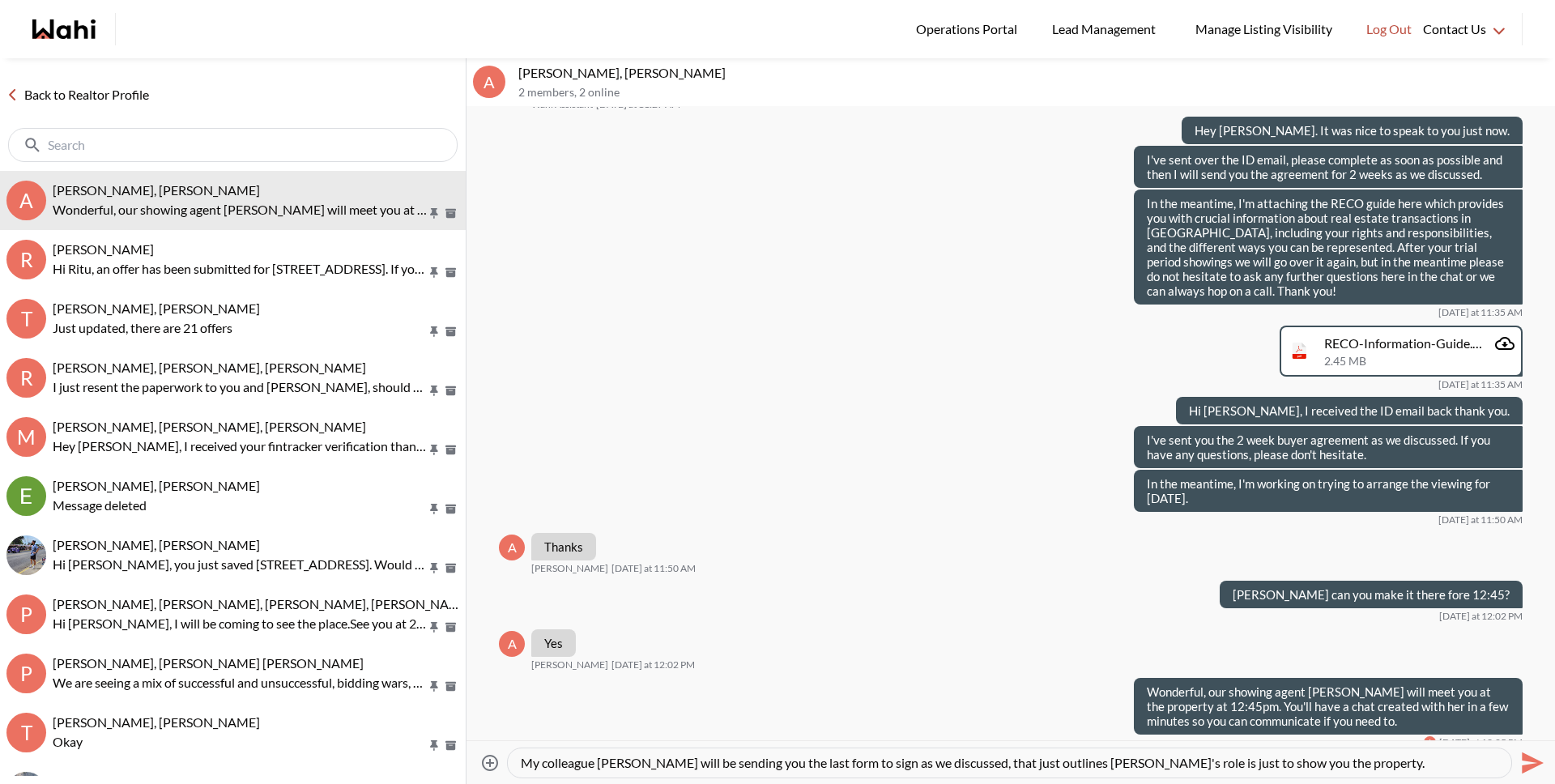
type textarea "My colleague Alicia will be sending you the last form to sign as we discussed, …"
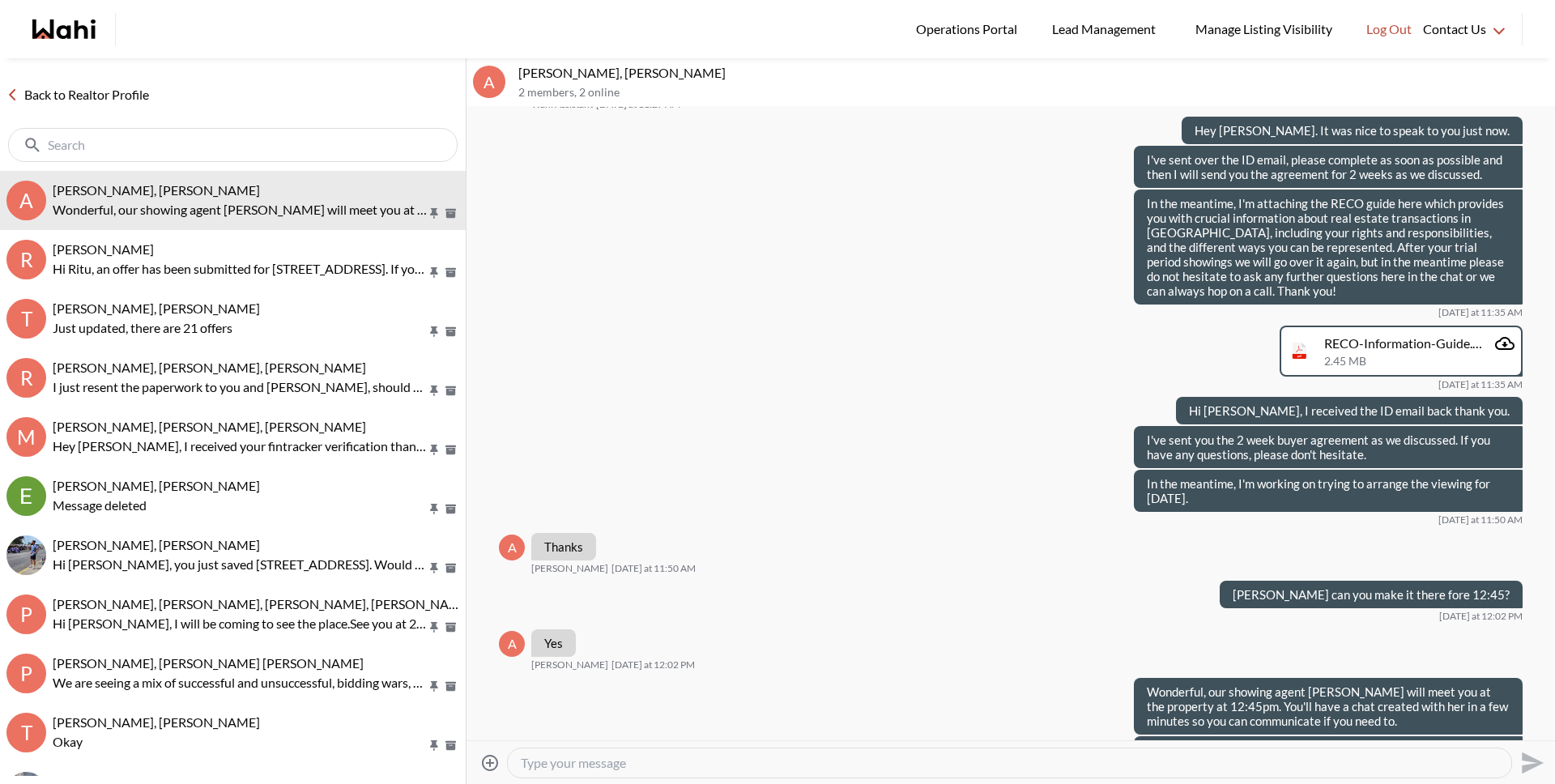
scroll to position [191, 0]
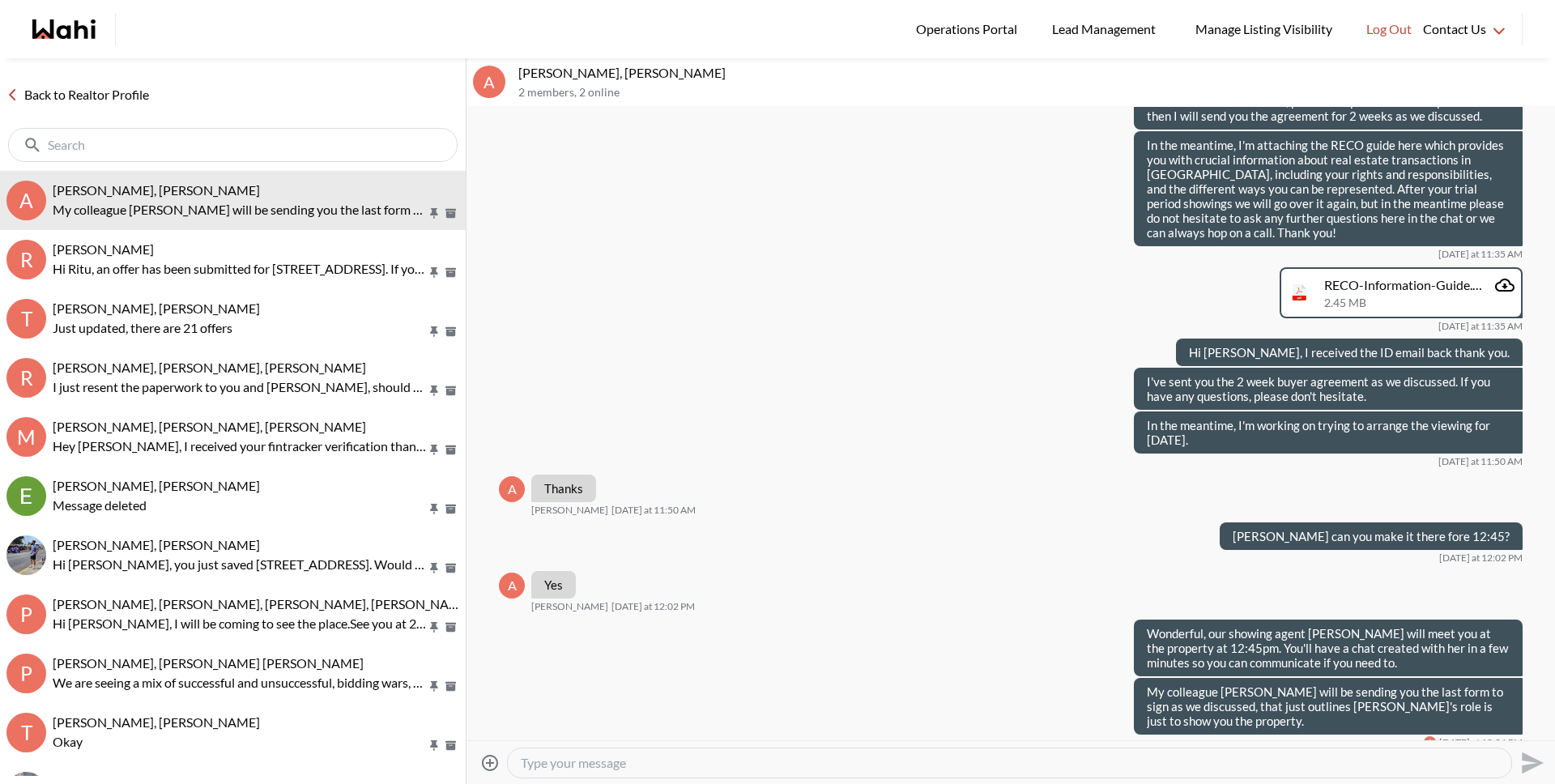
click at [84, 92] on link "Back to Realtor Profile" at bounding box center [78, 95] width 156 height 21
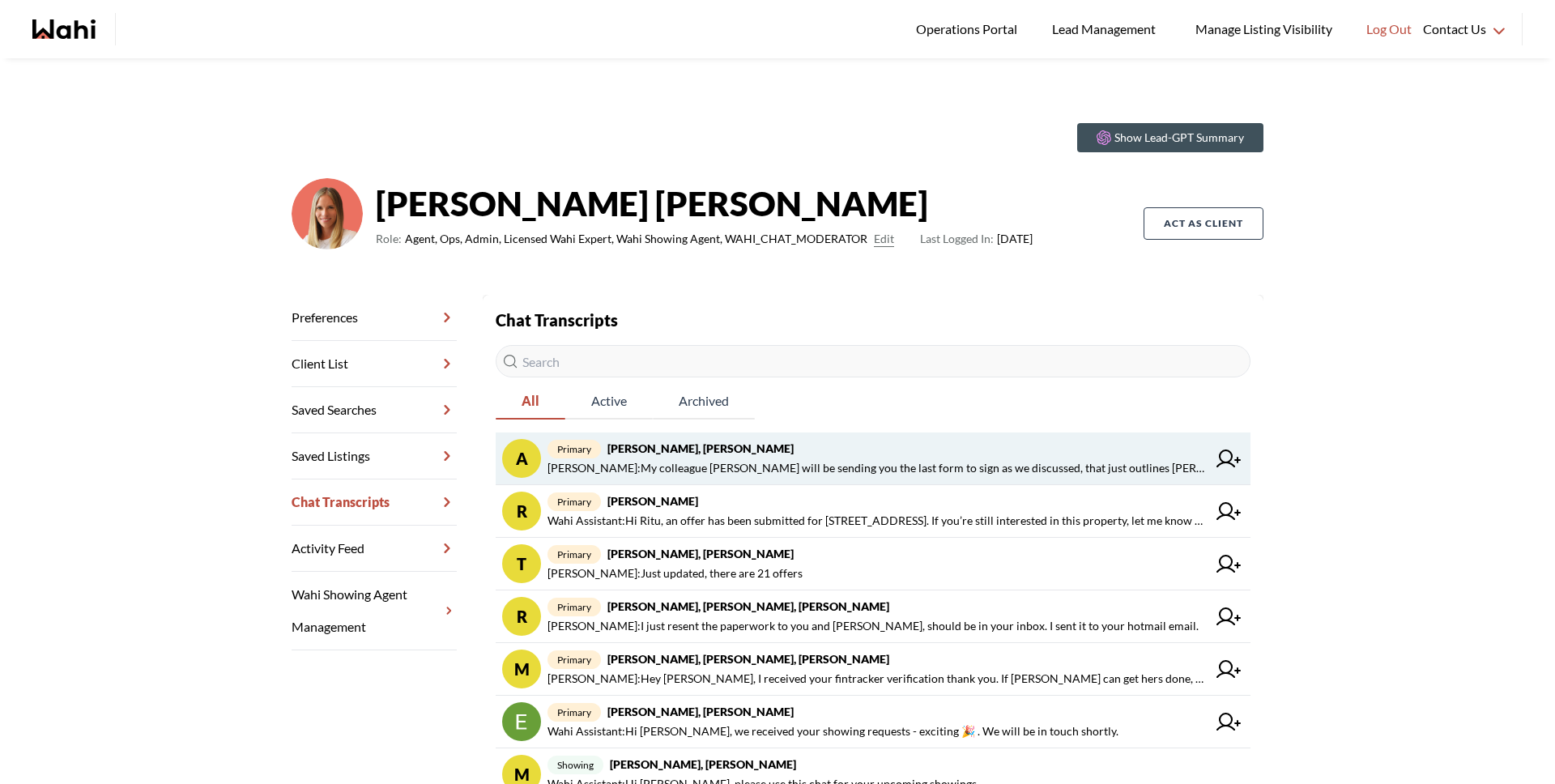
click at [699, 454] on strong "agnes sonia mukamusoni, Michelle" at bounding box center [701, 448] width 186 height 14
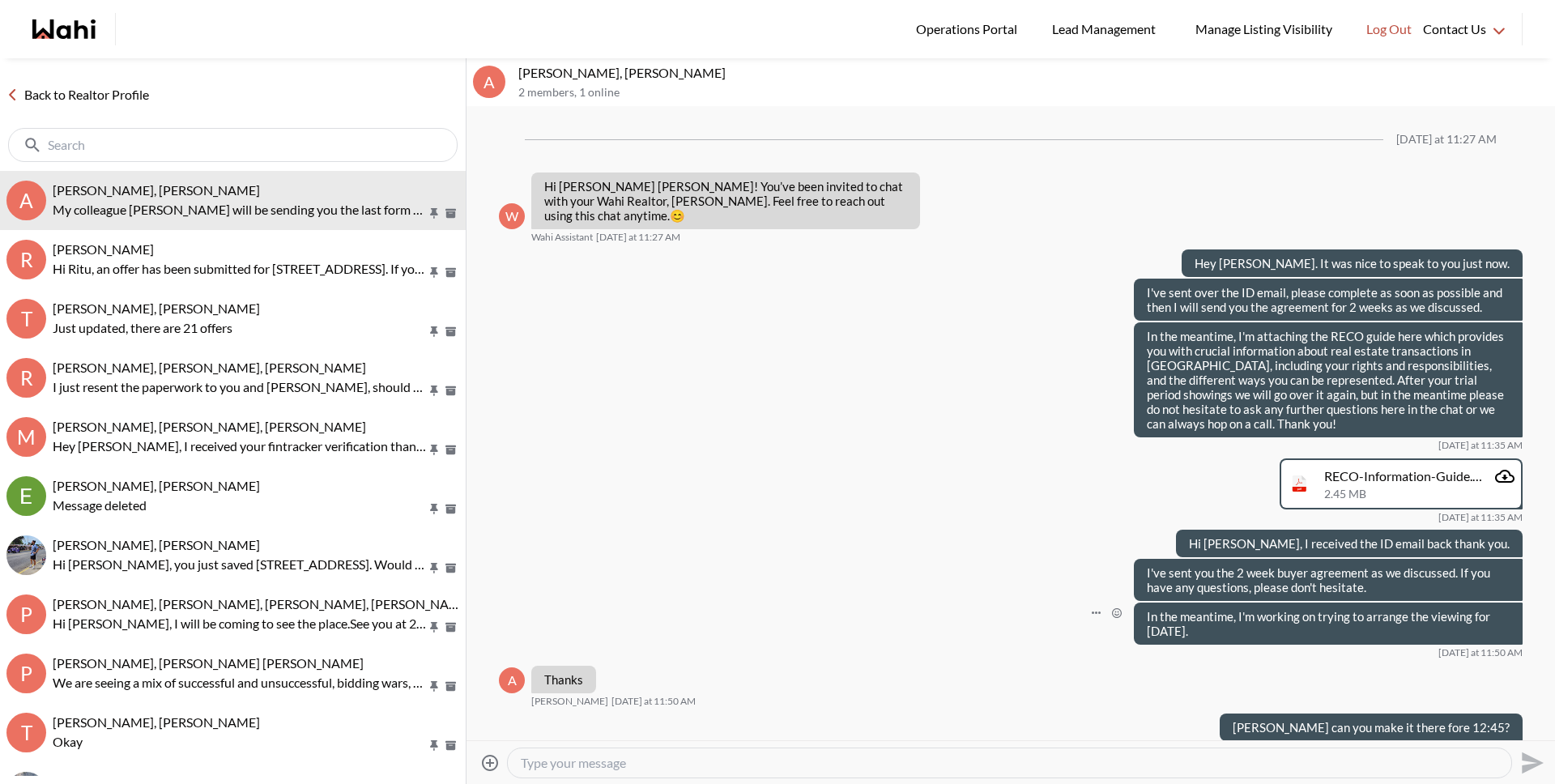
scroll to position [191, 0]
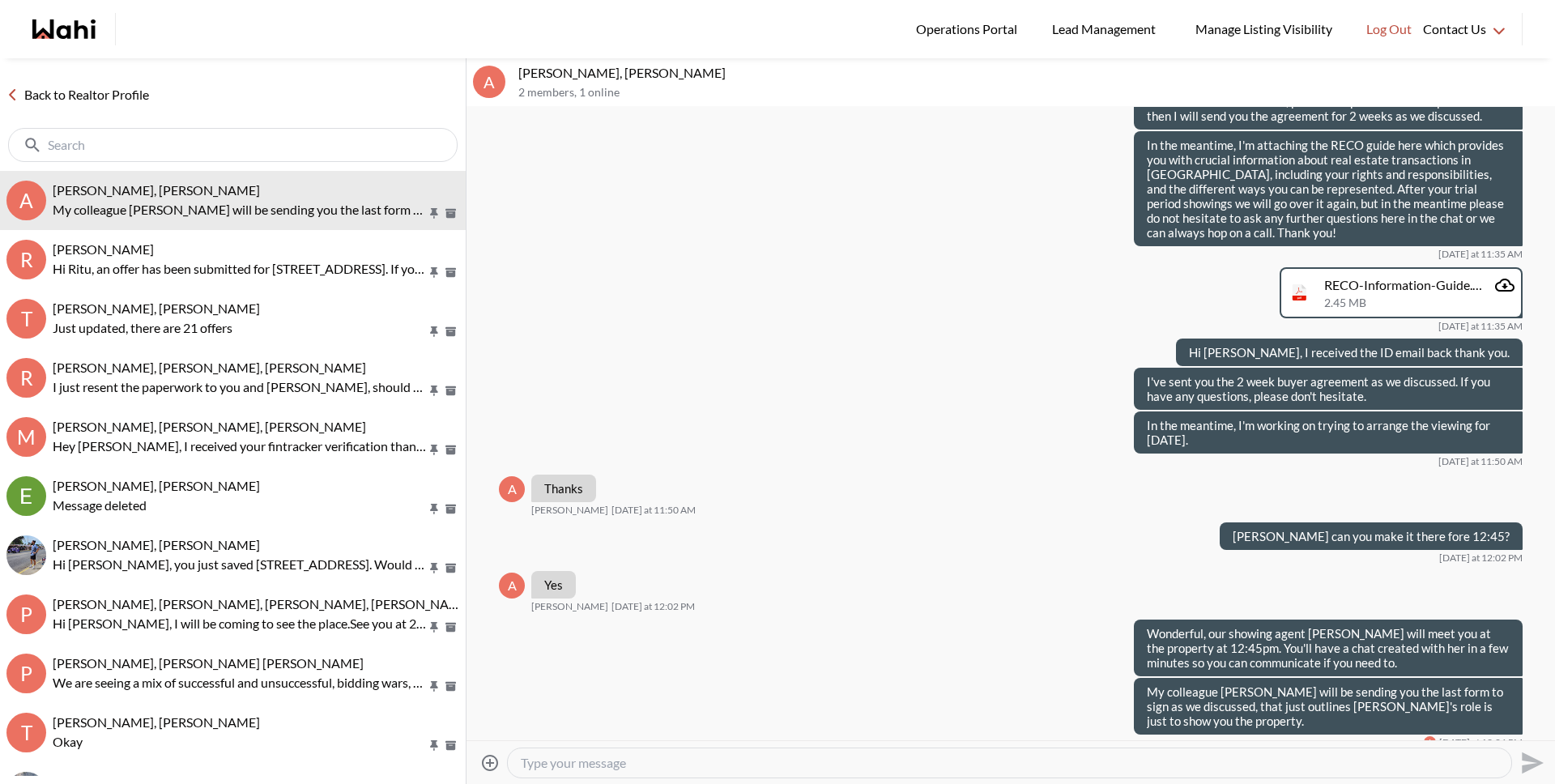
click at [82, 92] on link "Back to Realtor Profile" at bounding box center [78, 95] width 156 height 21
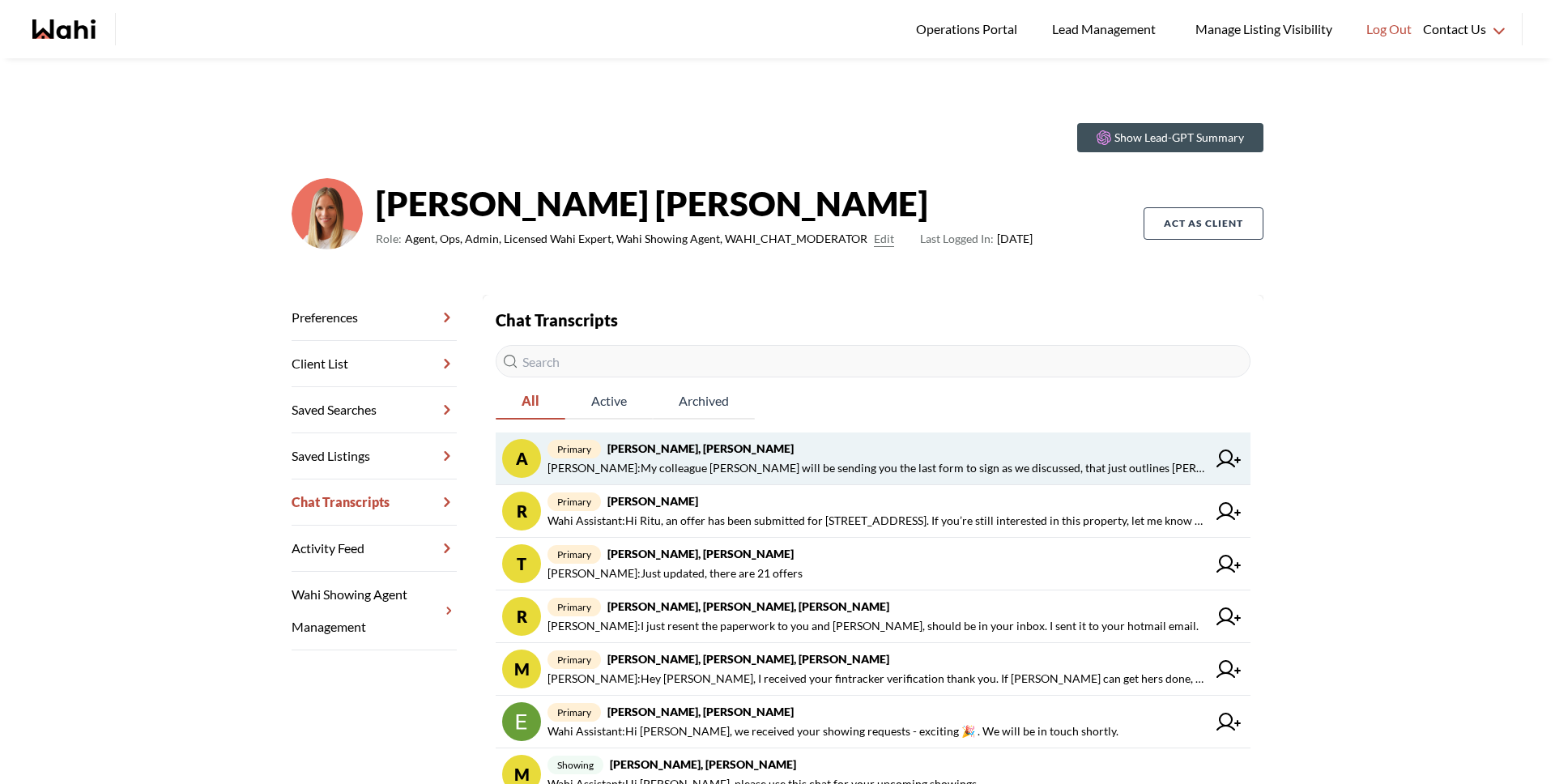
click at [798, 451] on span "primary agnes sonia mukamusoni, Michelle" at bounding box center [877, 448] width 660 height 20
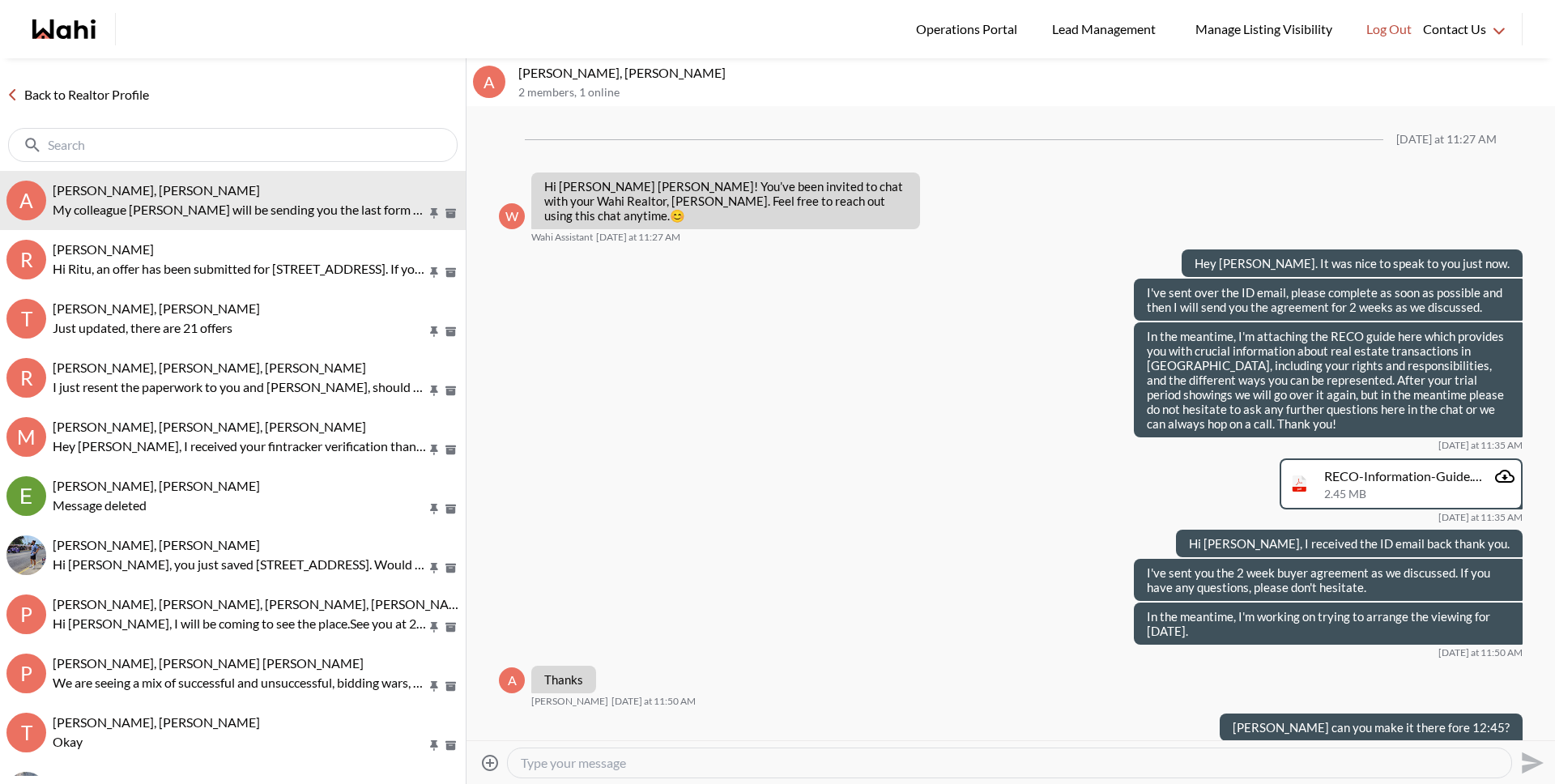
scroll to position [191, 0]
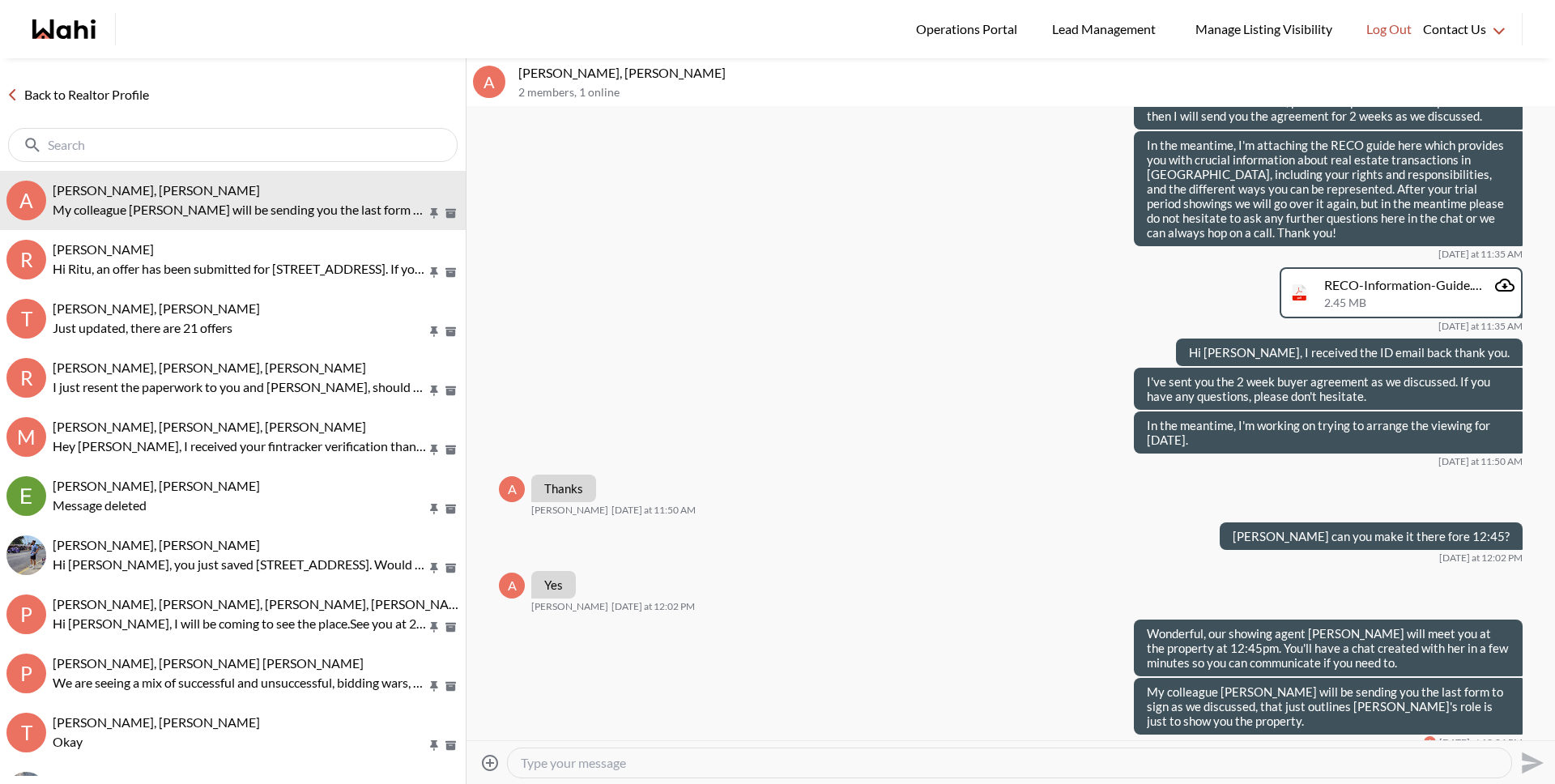
click at [124, 94] on link "Back to Realtor Profile" at bounding box center [78, 95] width 156 height 21
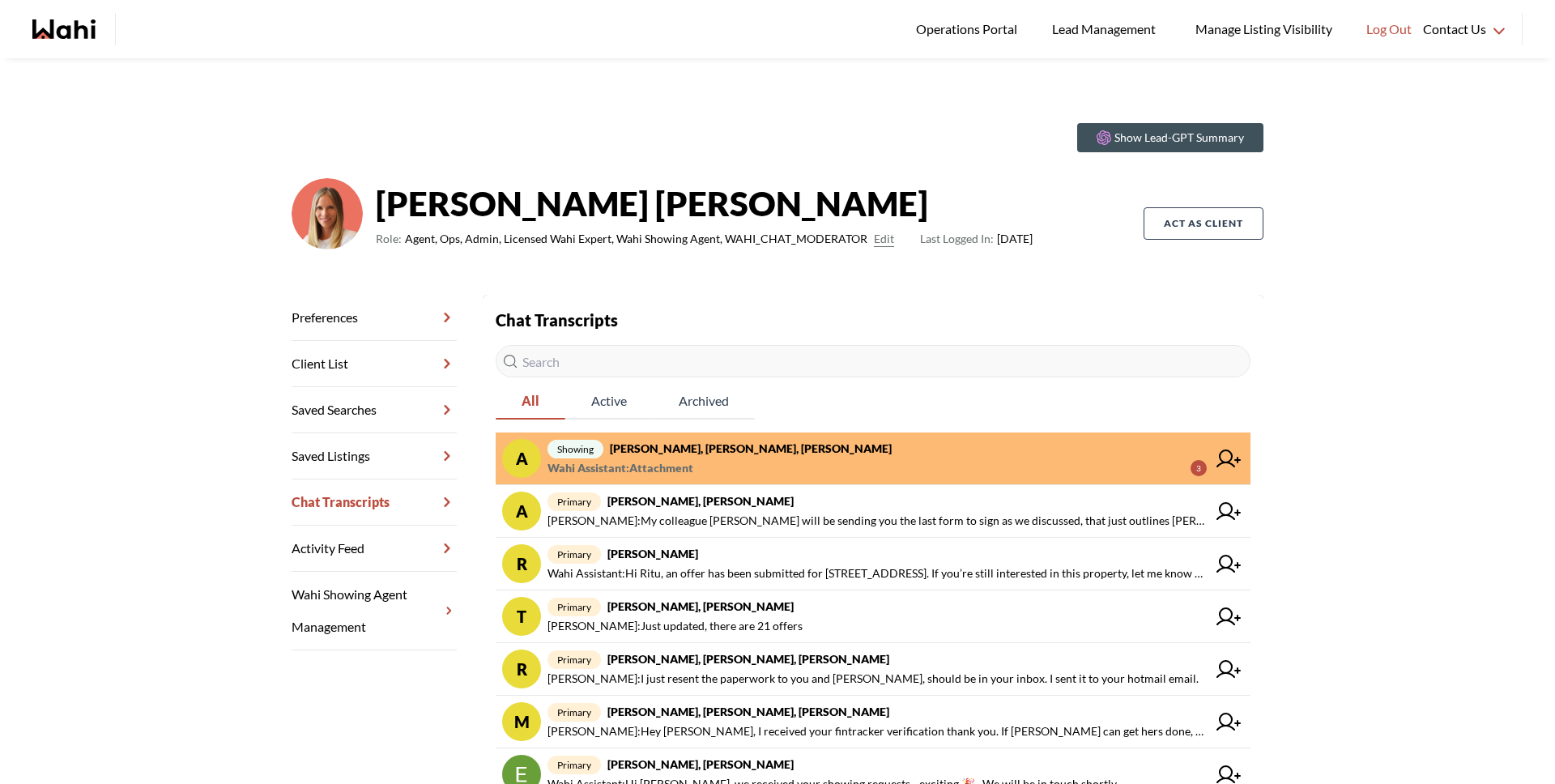
click at [697, 465] on span "Wahi Assistant : Attachment 3" at bounding box center [877, 468] width 660 height 20
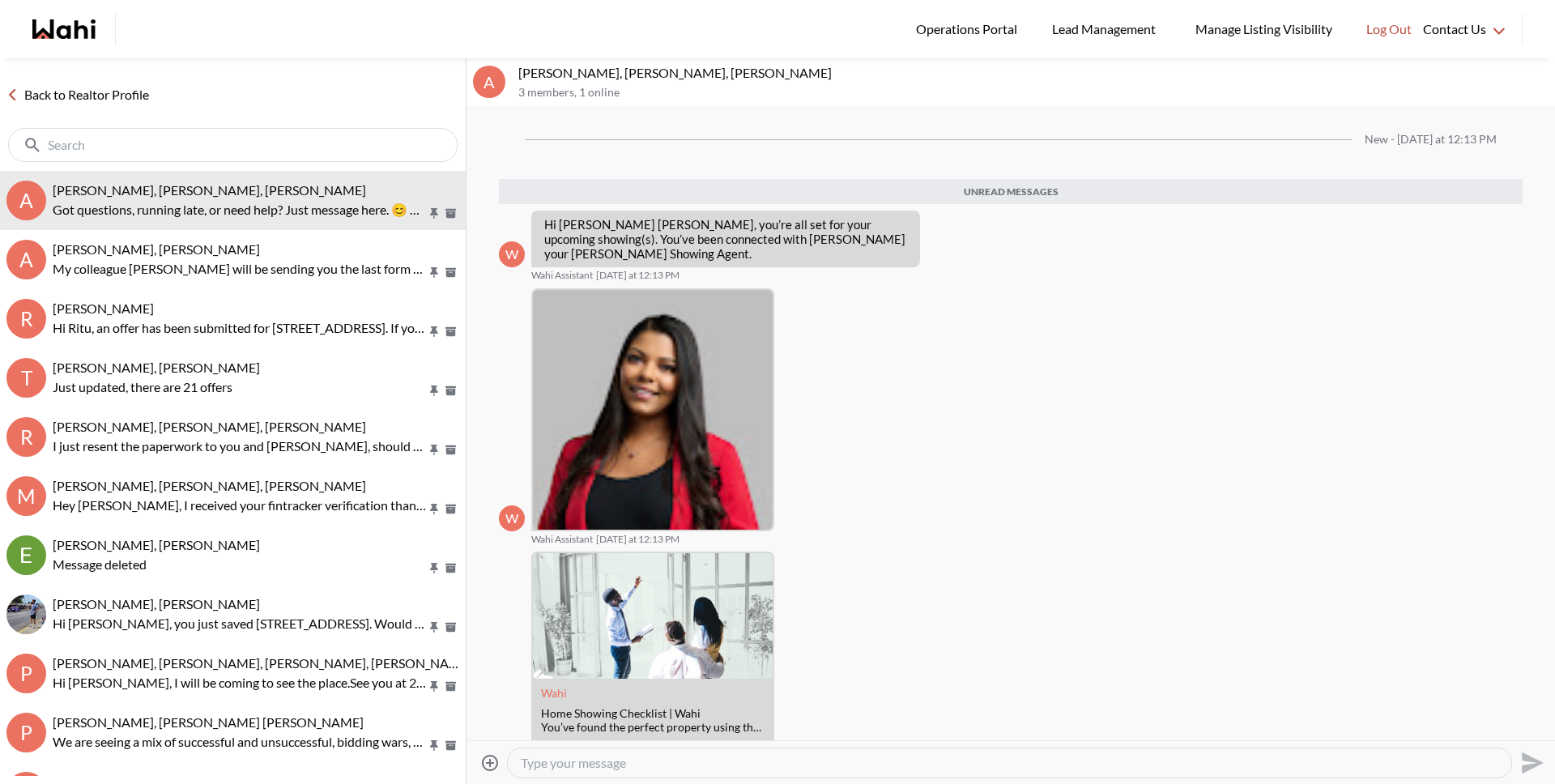
scroll to position [96, 0]
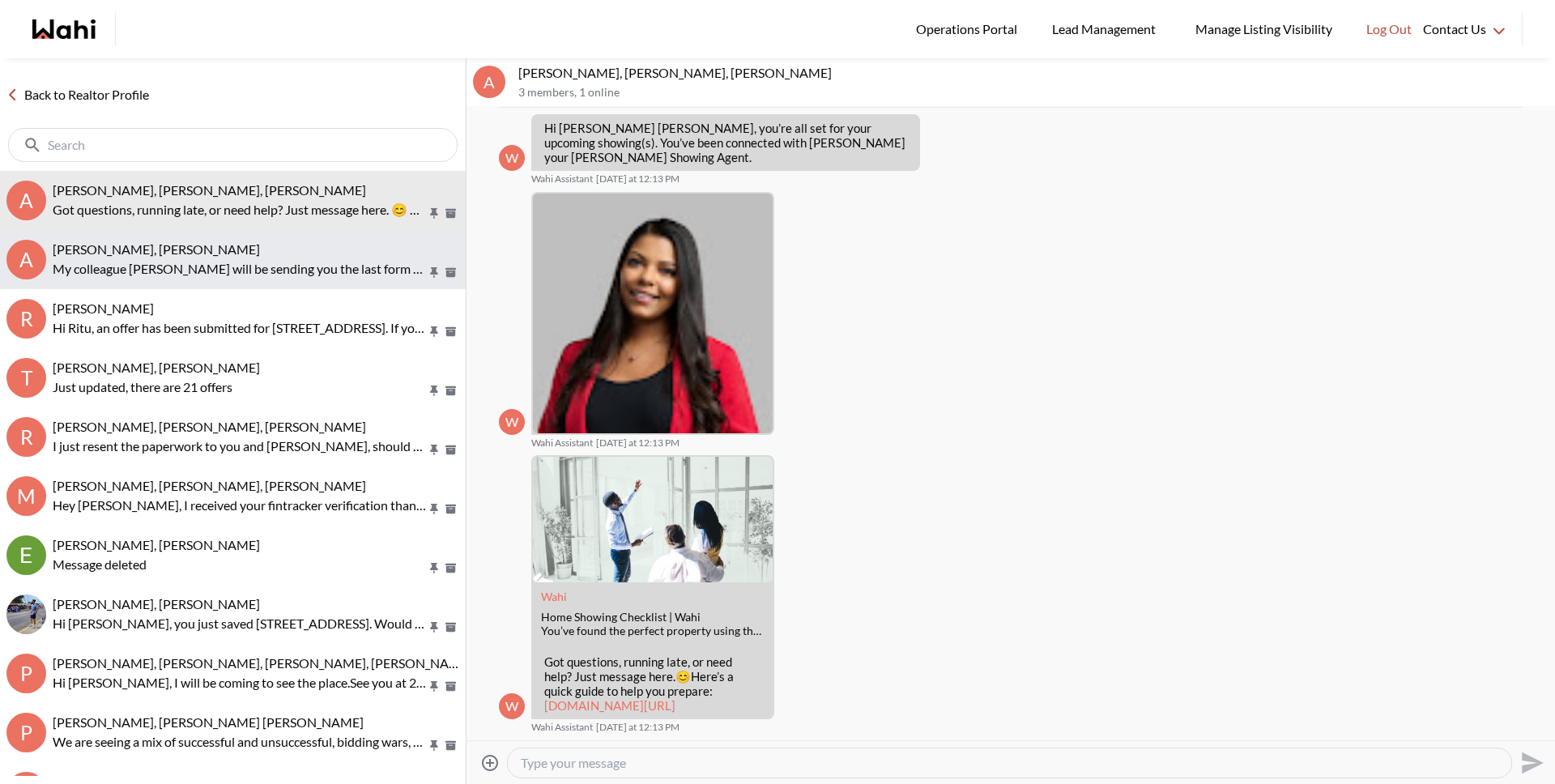
click at [186, 271] on p "My colleague Alicia will be sending you the last form to sign as we discussed, …" at bounding box center [240, 269] width 374 height 20
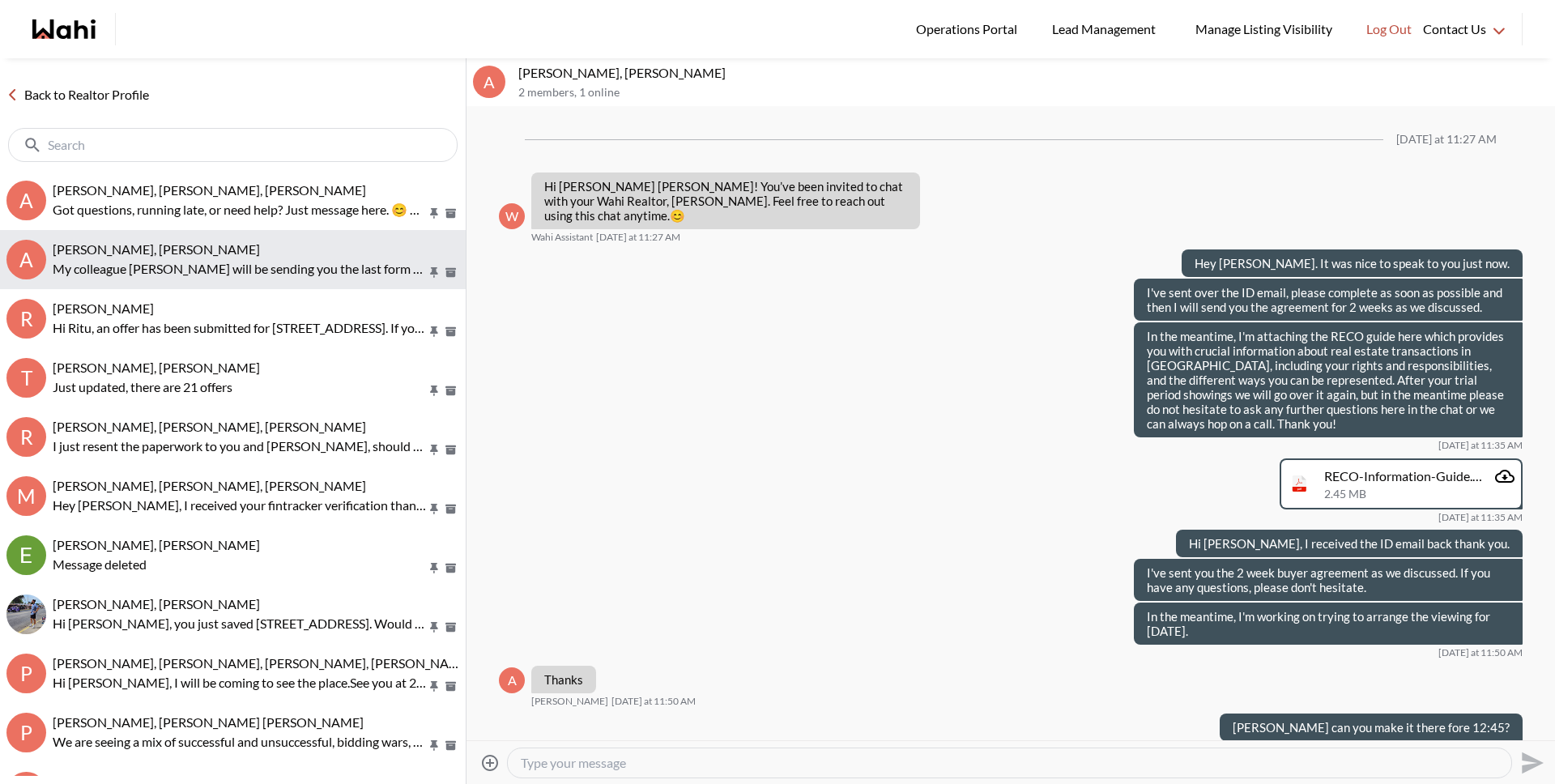
scroll to position [191, 0]
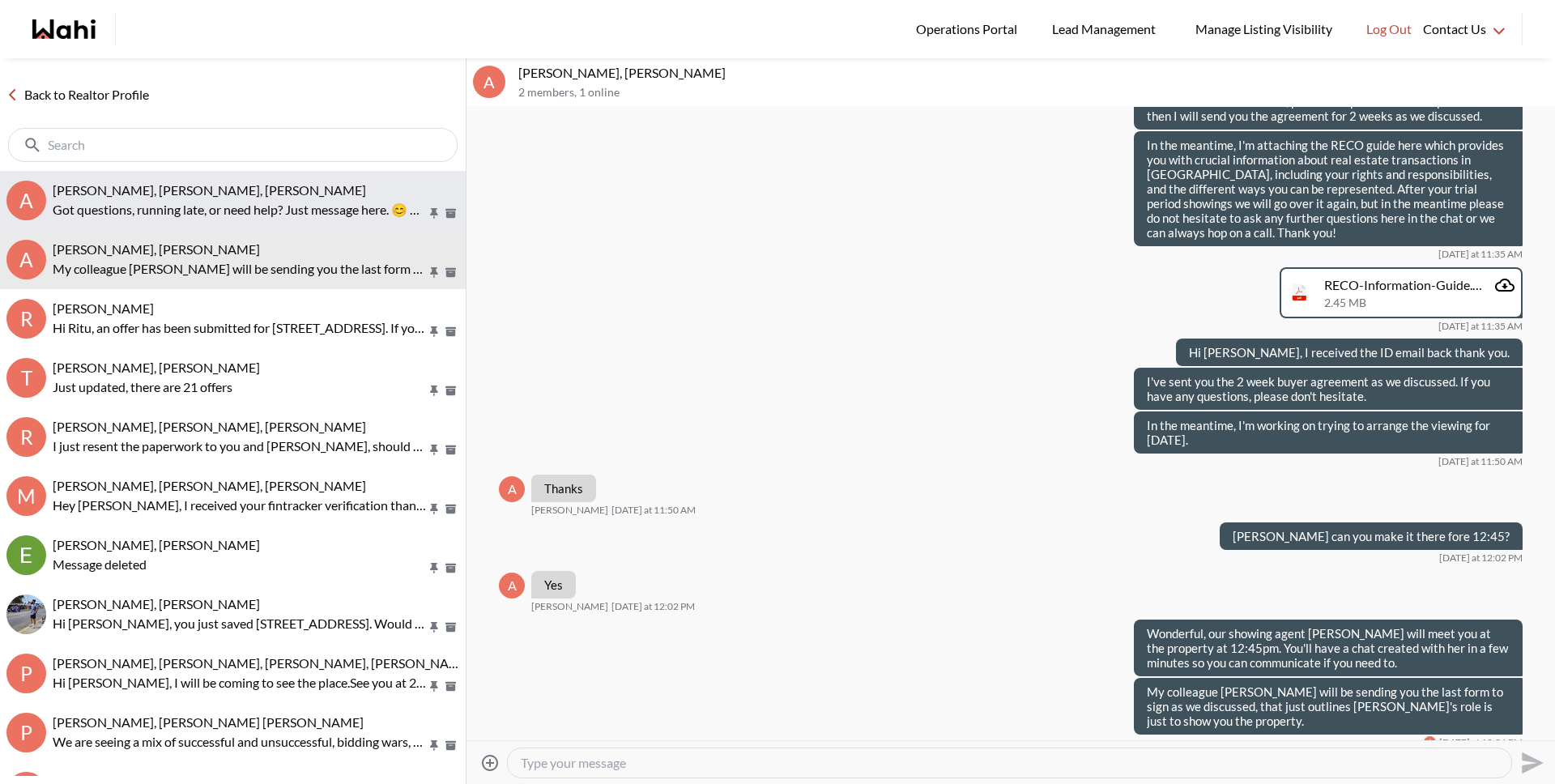
drag, startPoint x: 181, startPoint y: 215, endPoint x: 188, endPoint y: 205, distance: 12.2
click at [181, 215] on p "Got questions, running late, or need help? Just message here. 😊 Here’s a quick …" at bounding box center [240, 210] width 374 height 20
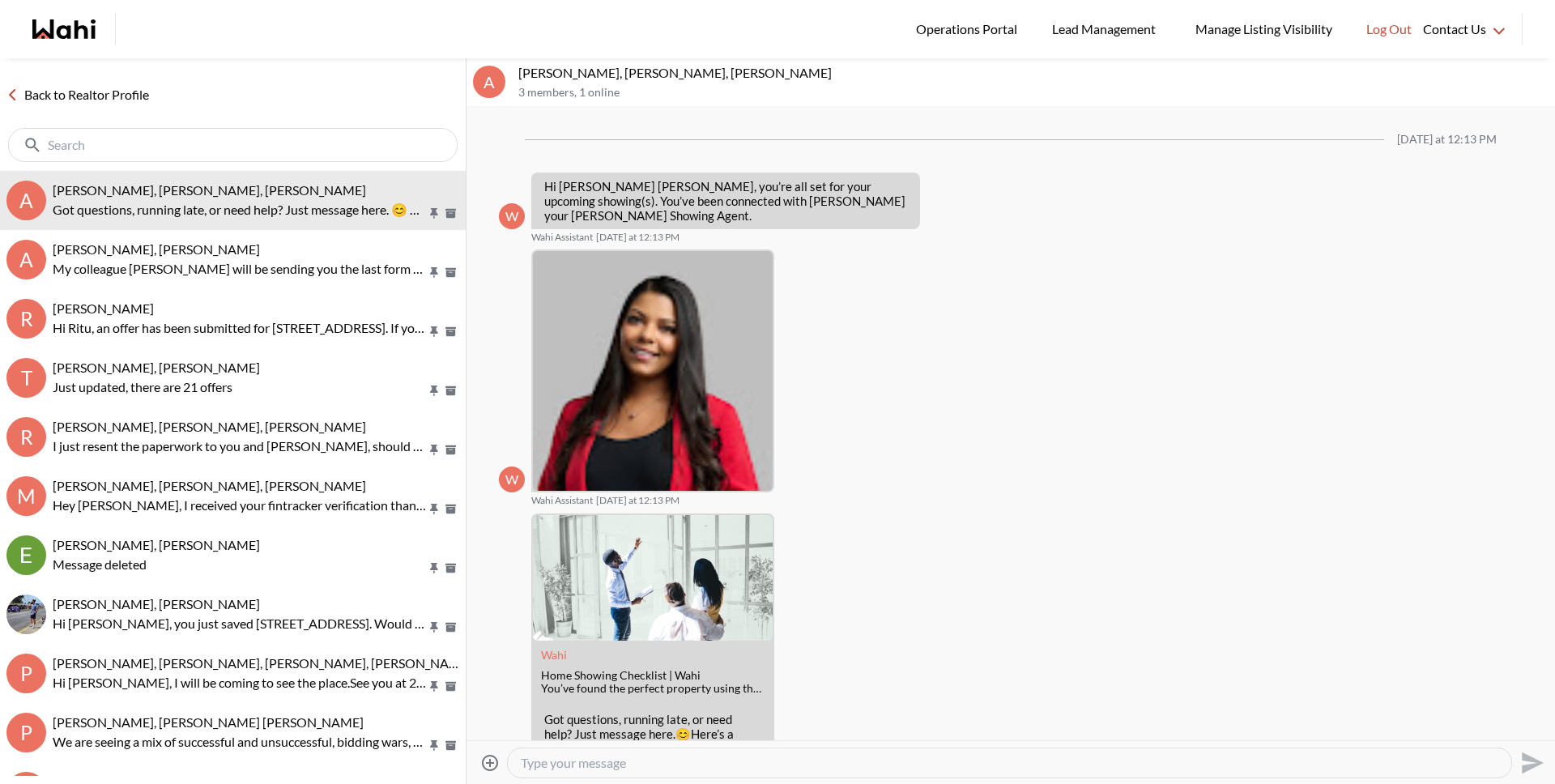
scroll to position [58, 0]
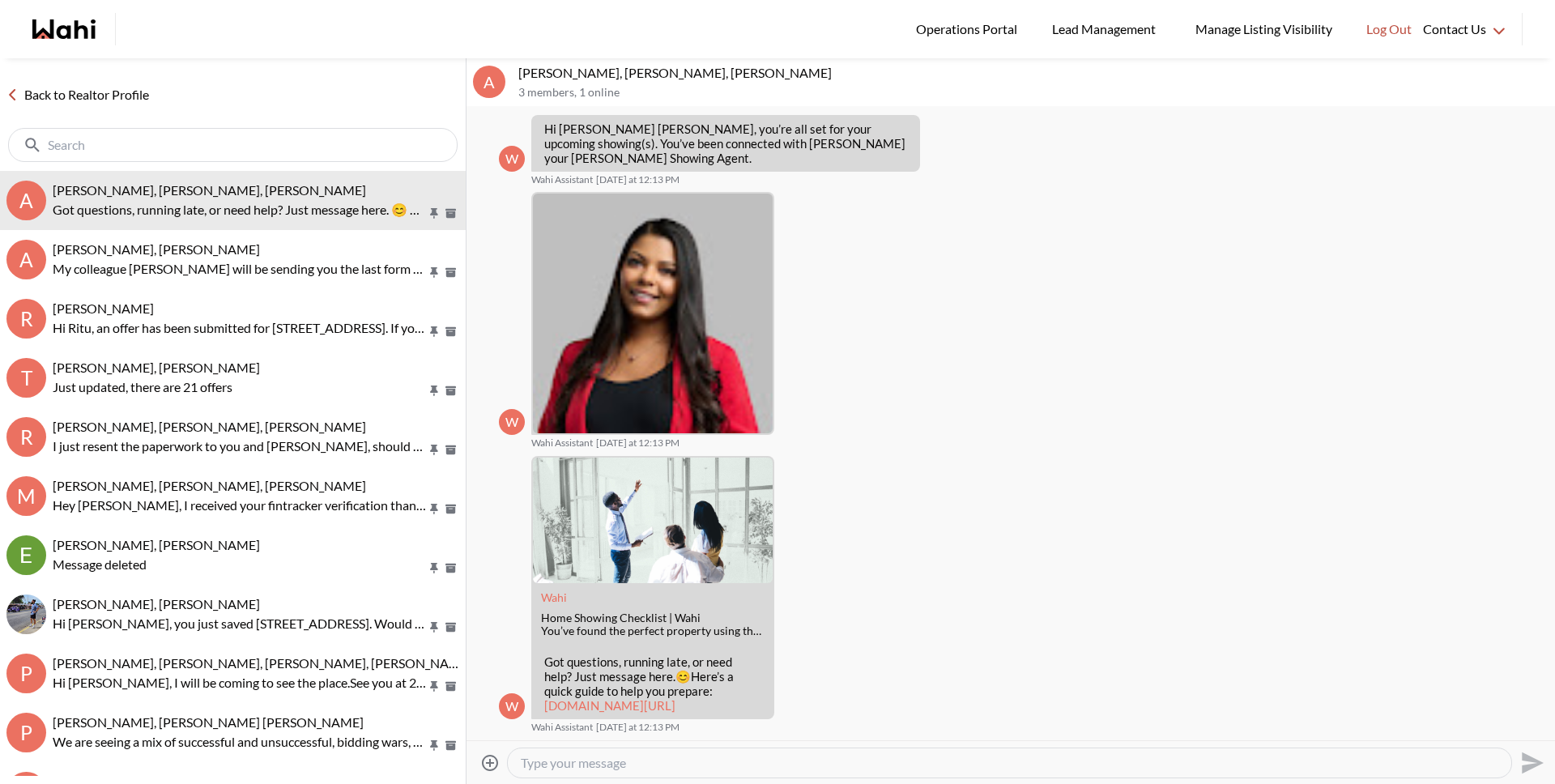
click at [110, 88] on link "Back to Realtor Profile" at bounding box center [78, 95] width 156 height 21
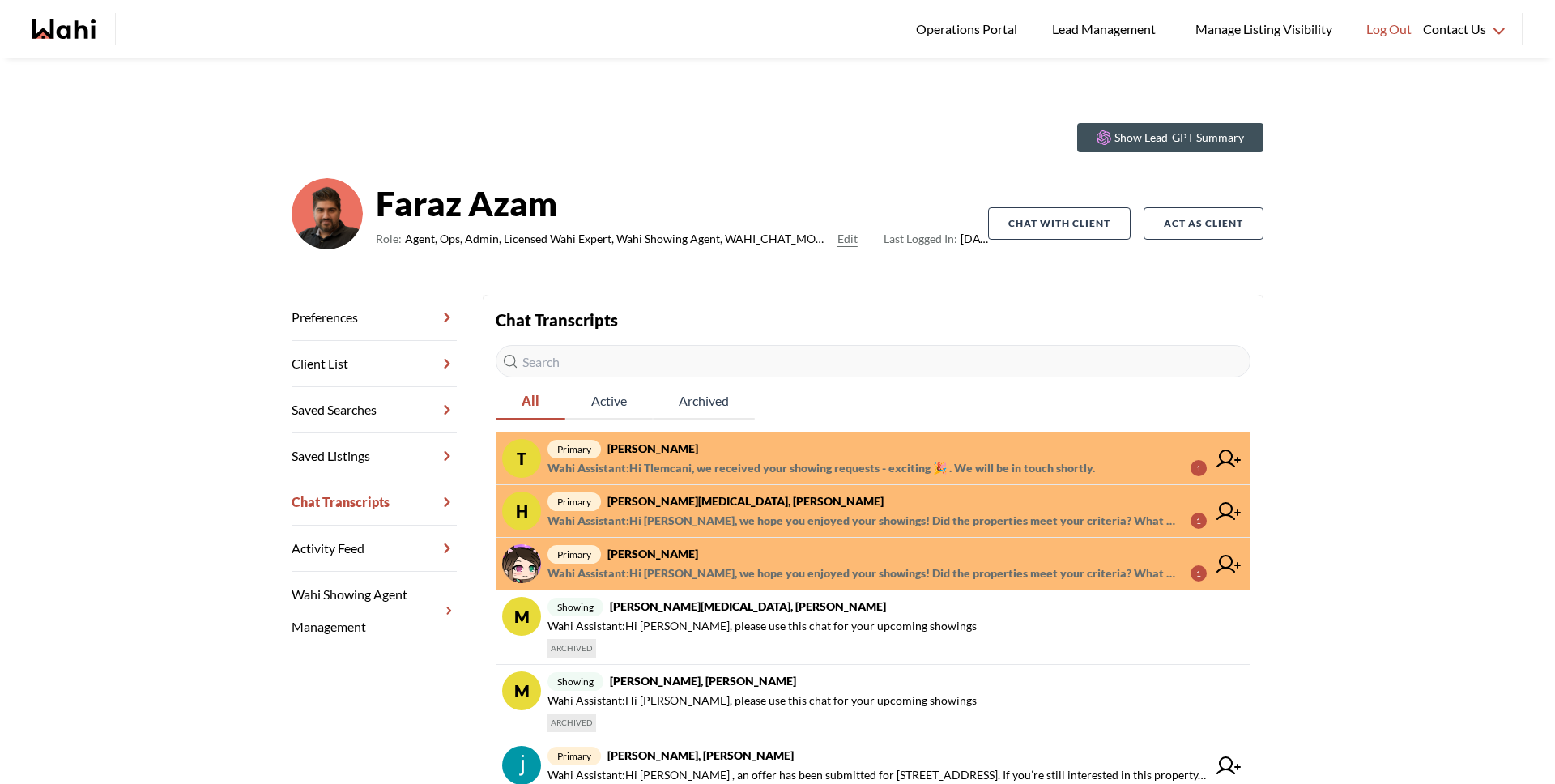
click at [737, 575] on span "Wahi Assistant : Hi [PERSON_NAME], we hope you enjoyed your showings! Did the p…" at bounding box center [862, 574] width 630 height 20
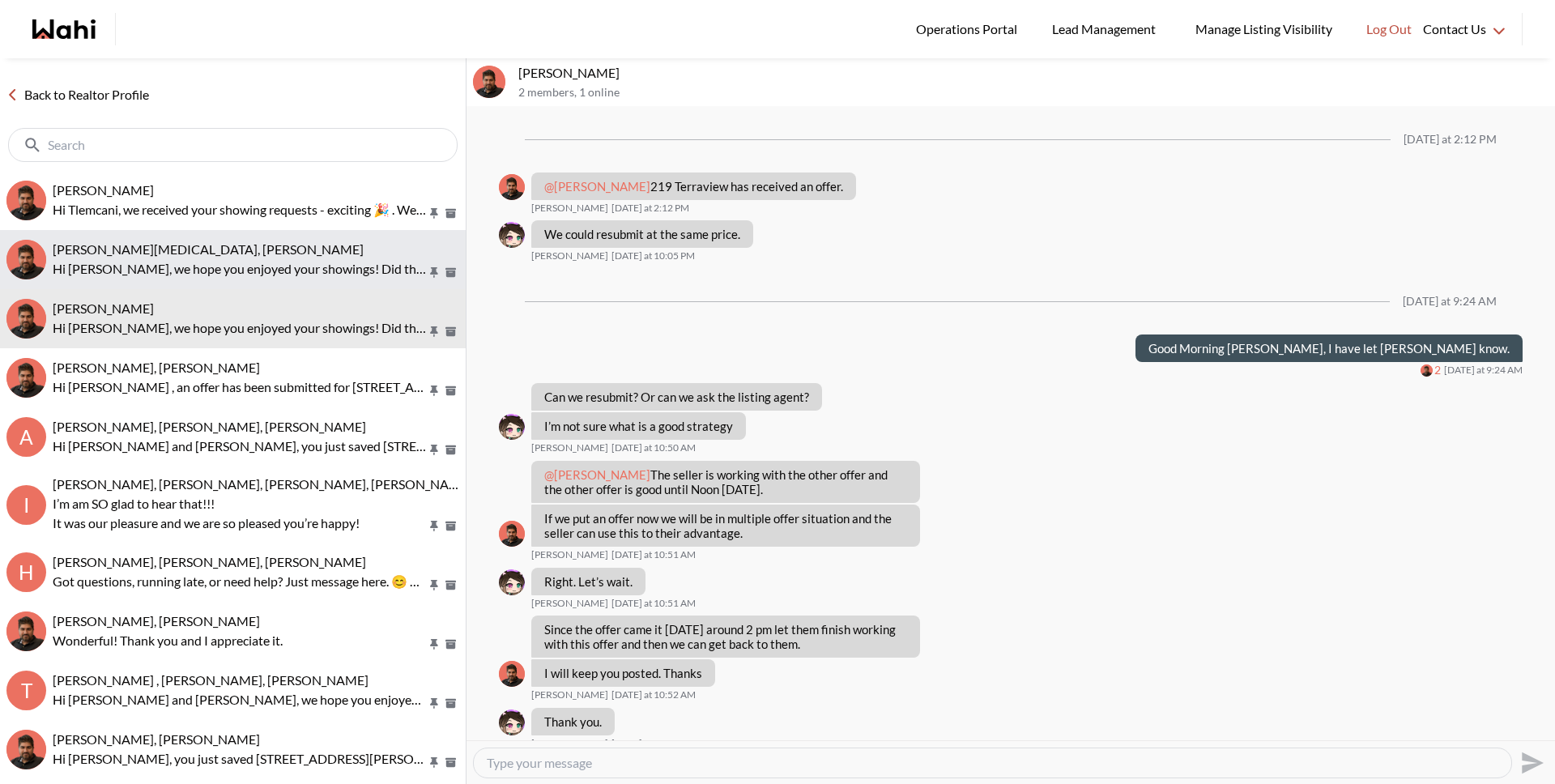
scroll to position [778, 0]
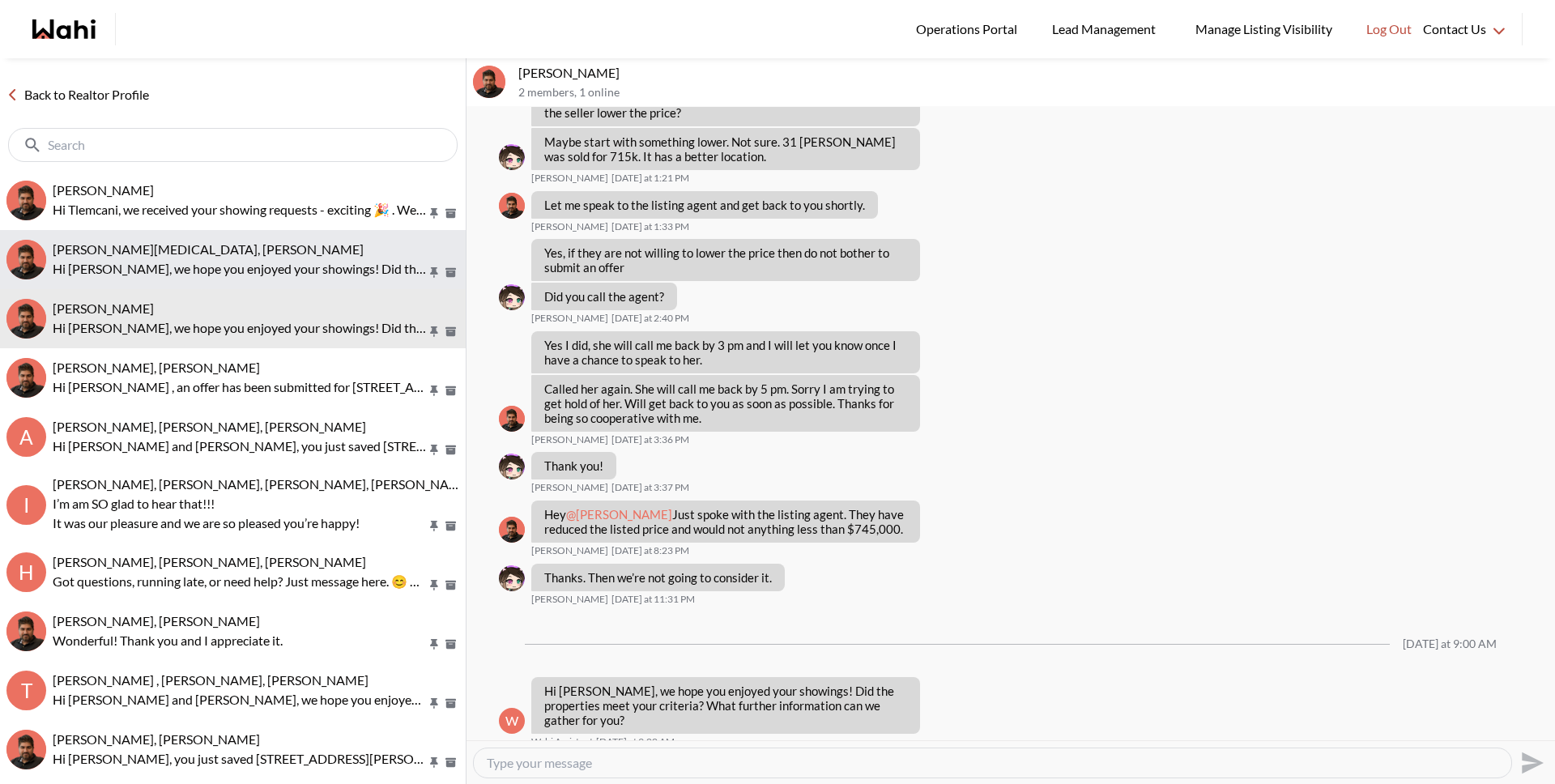
click at [200, 266] on p "Hi [PERSON_NAME], we hope you enjoyed your showings! Did the properties meet yo…" at bounding box center [240, 269] width 374 height 20
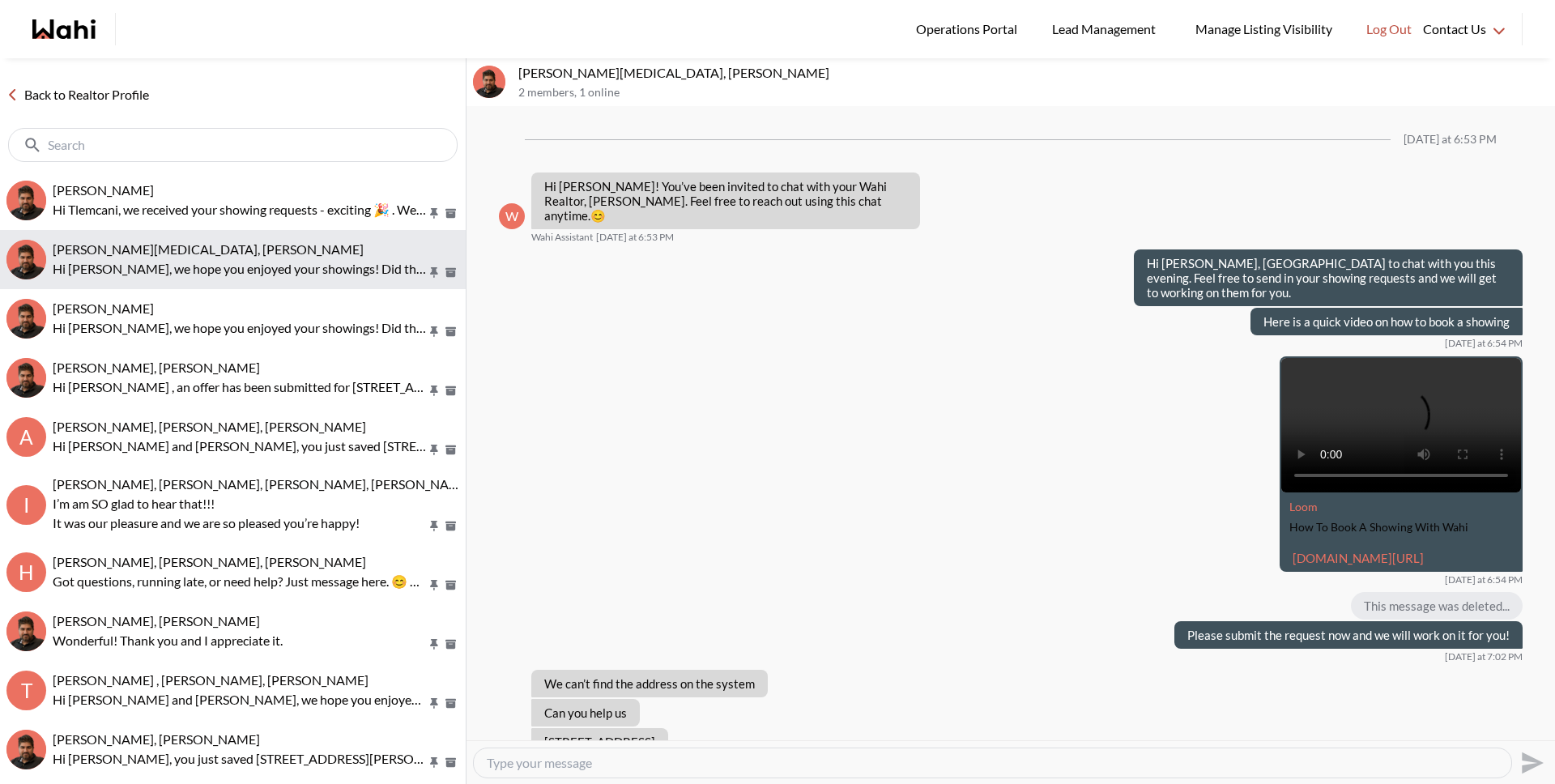
scroll to position [774, 0]
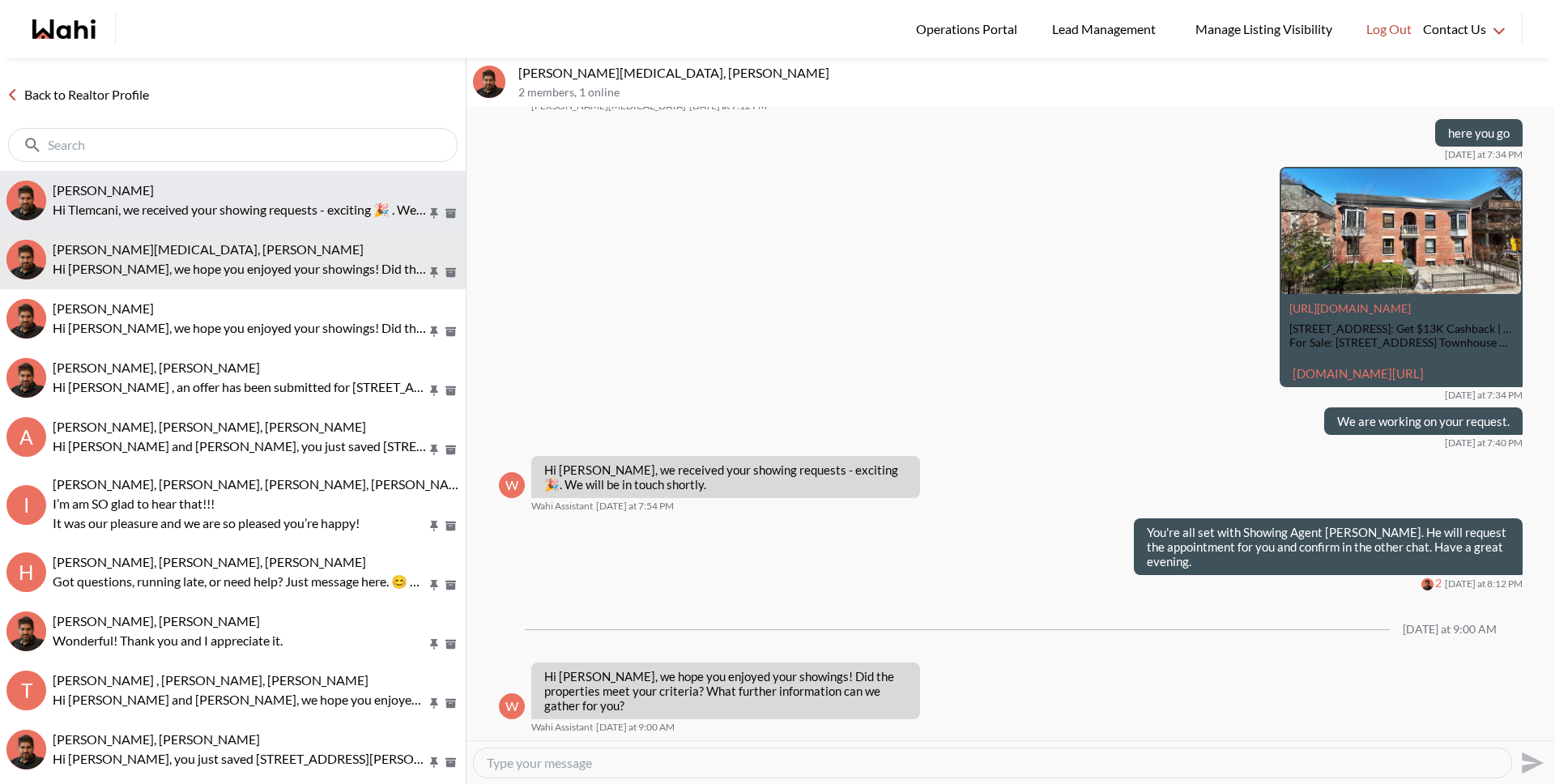
click at [208, 220] on button "[PERSON_NAME] Hi Tlemcani, we received your showing requests - exciting 🎉 . We …" at bounding box center [233, 200] width 466 height 59
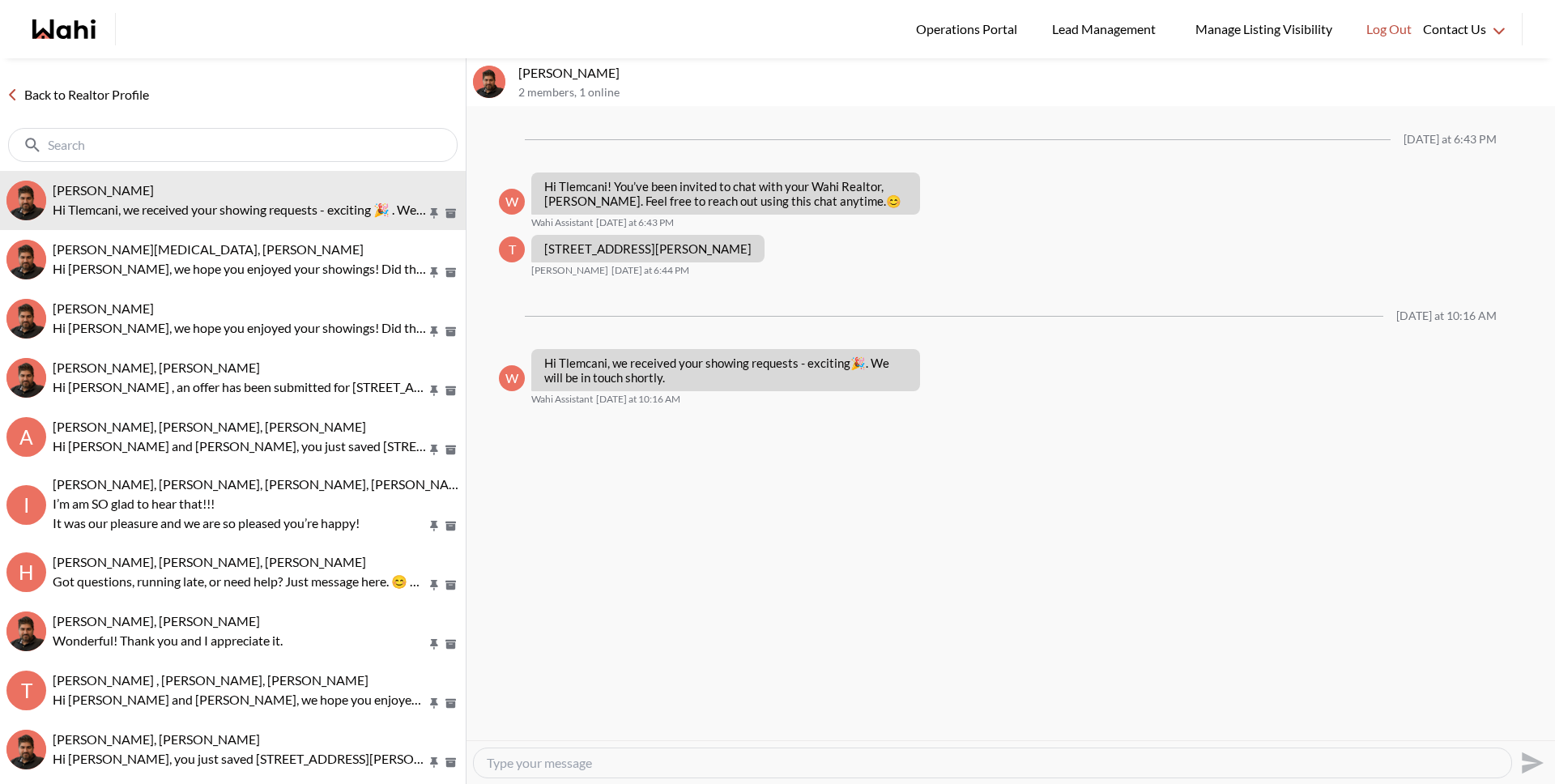
click at [110, 94] on link "Back to Realtor Profile" at bounding box center [78, 95] width 156 height 21
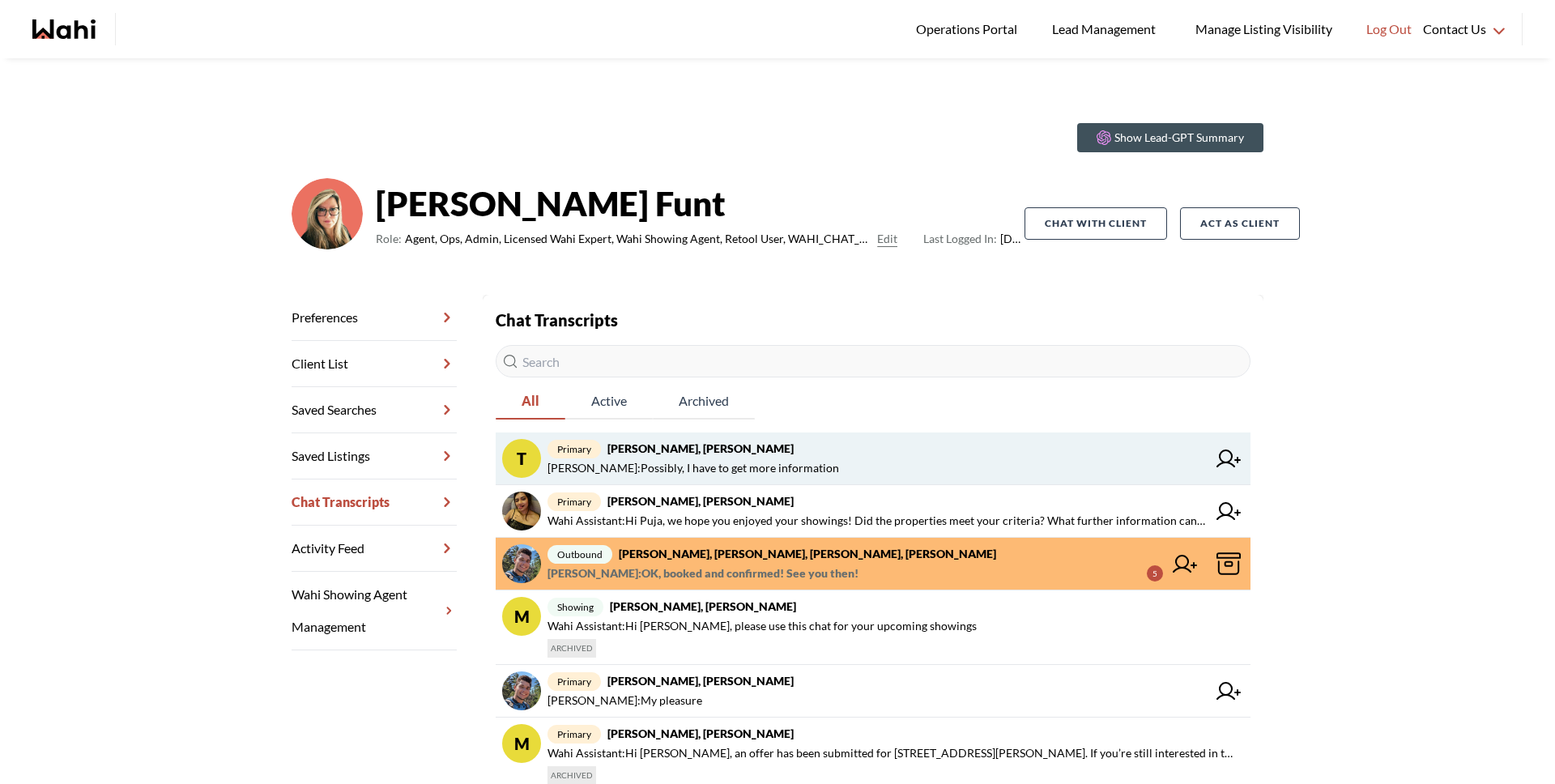
click at [698, 453] on strong "tom smith, Barbara" at bounding box center [701, 448] width 186 height 14
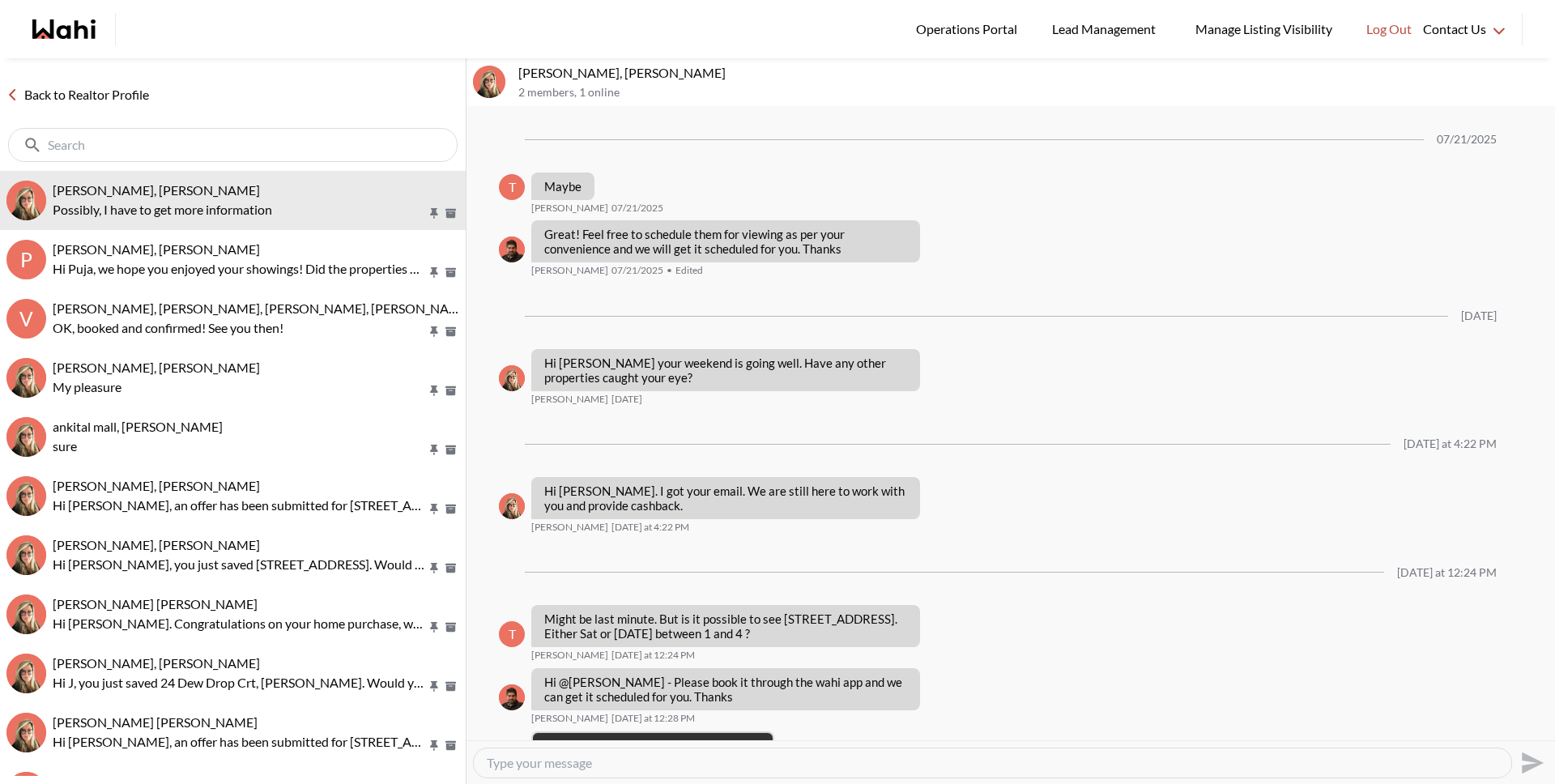
scroll to position [1346, 0]
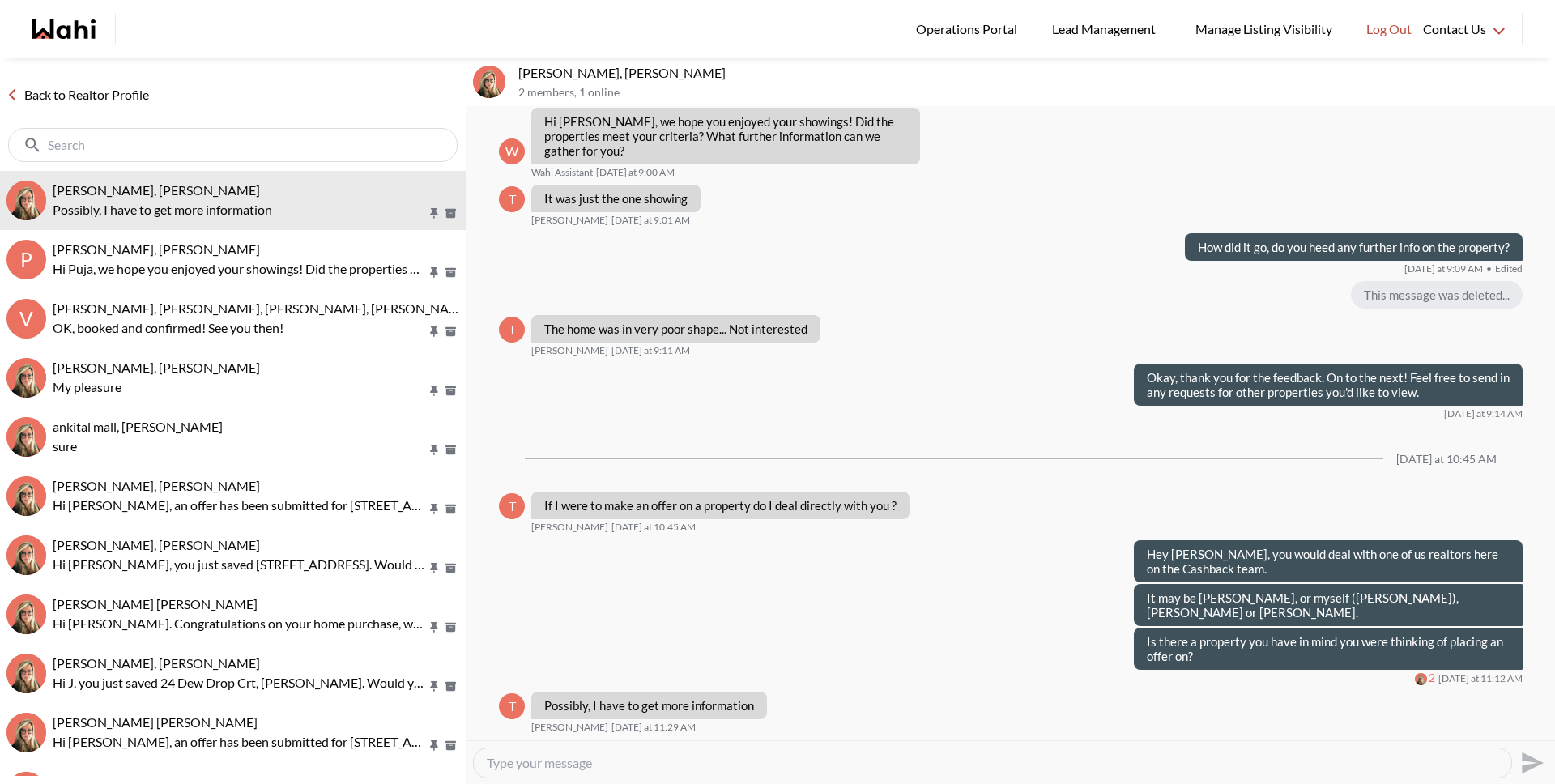
click at [688, 757] on textarea "Type your message" at bounding box center [992, 763] width 1012 height 16
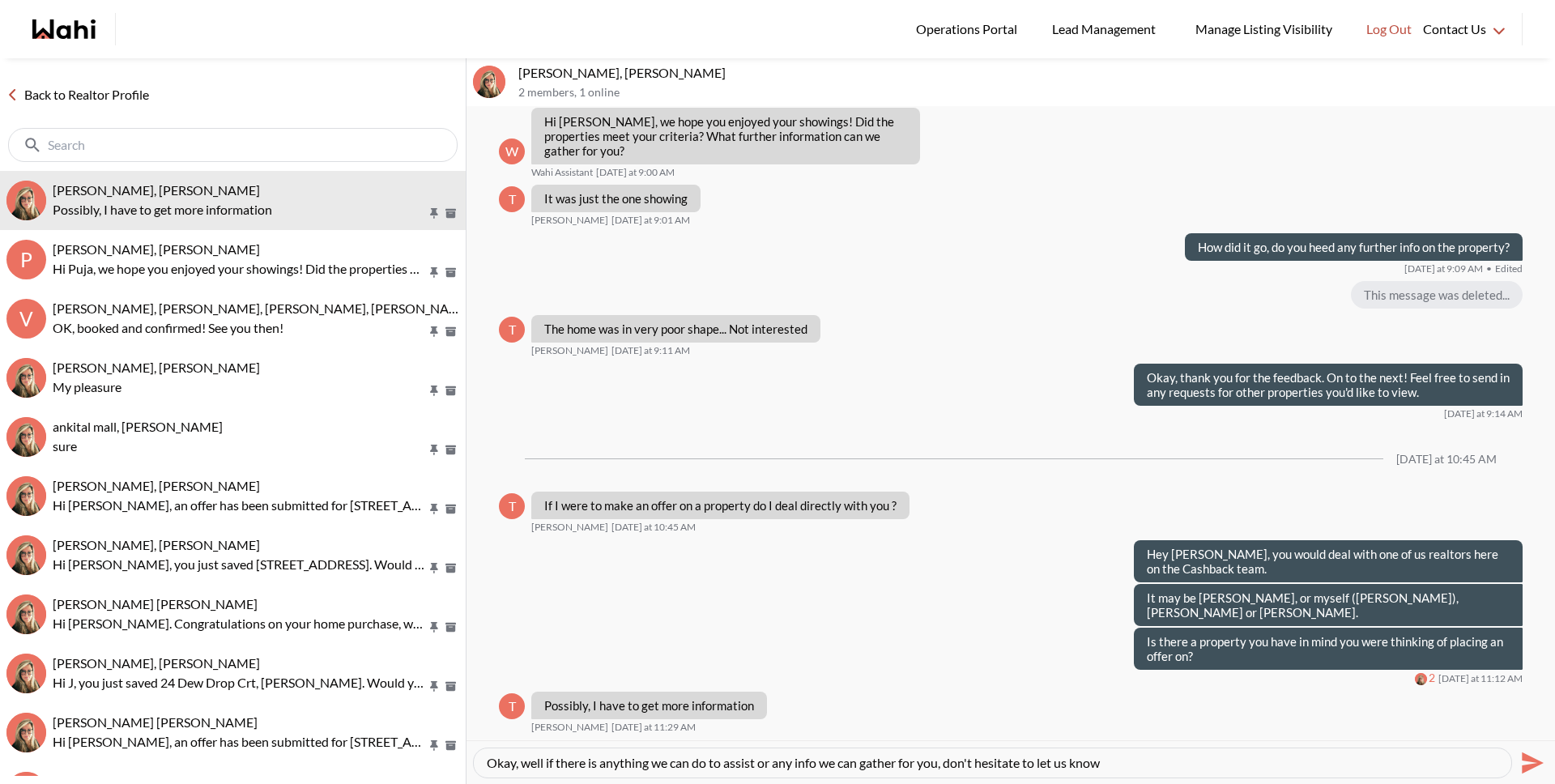
type textarea "Okay, well if there is anything we can do to assist or any info we can gather f…"
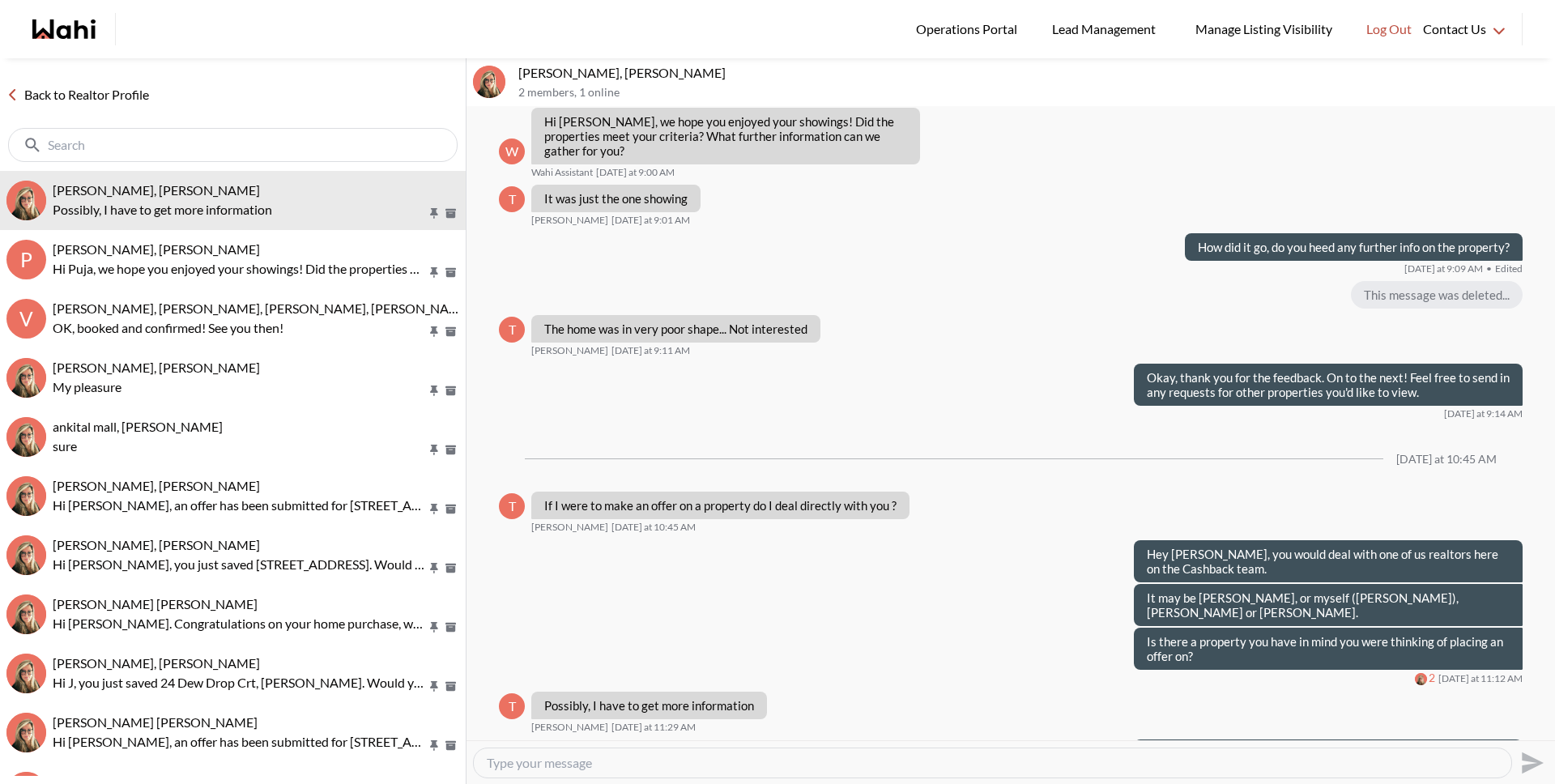
scroll to position [1408, 0]
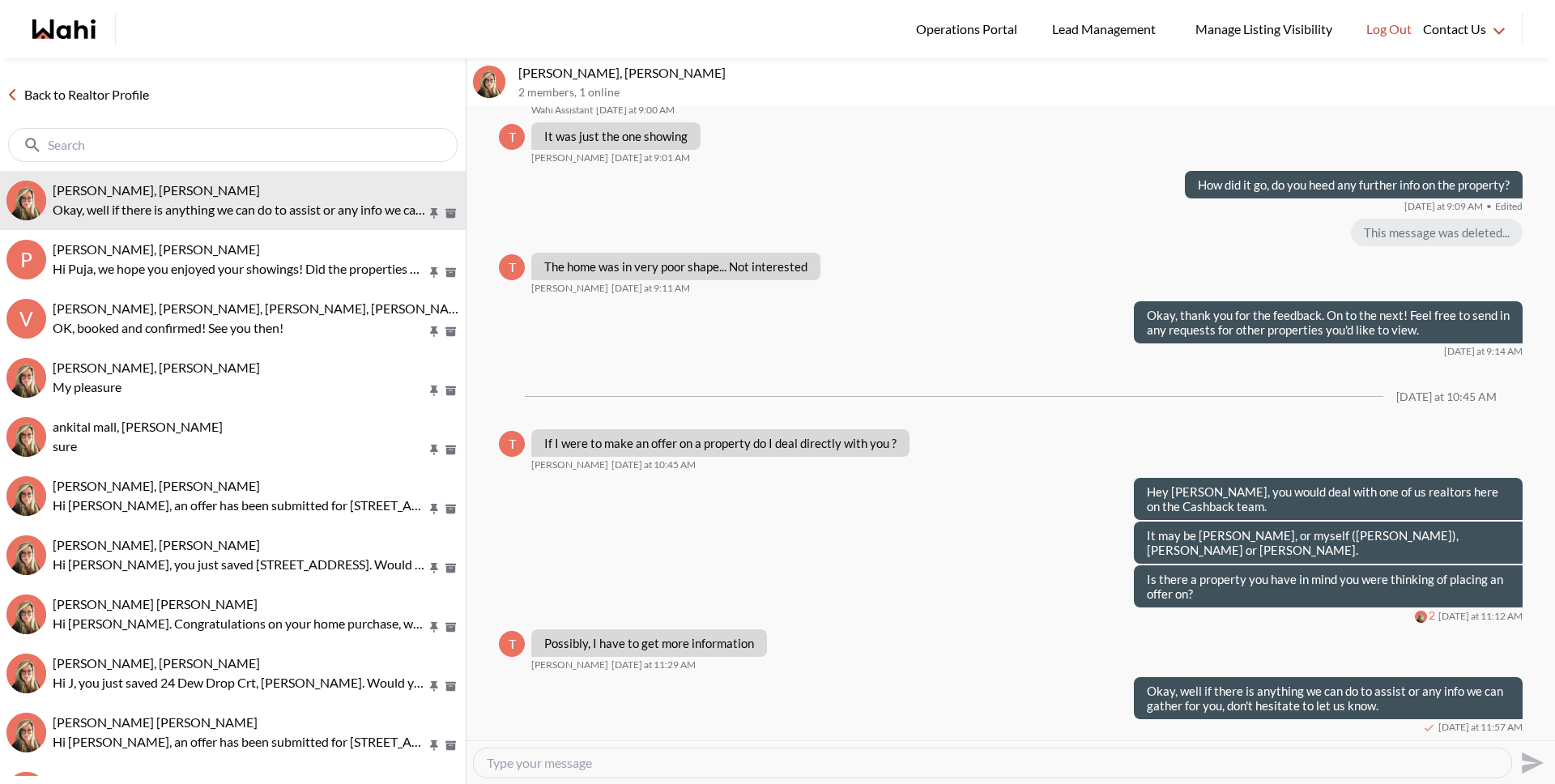
click at [119, 94] on link "Back to Realtor Profile" at bounding box center [78, 95] width 156 height 21
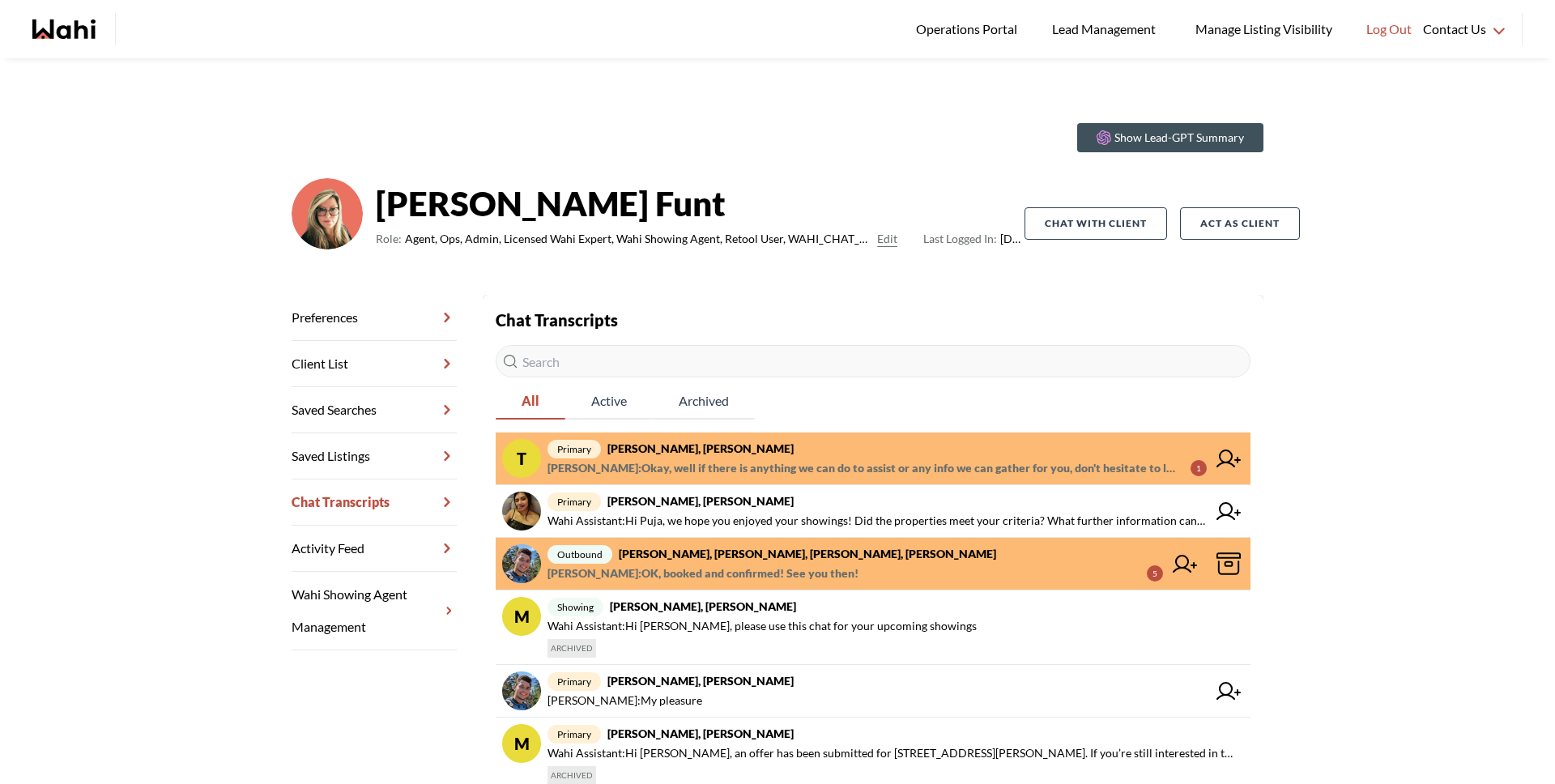
click at [745, 476] on span "Michelle Ryckman : Okay, well if there is anything we can do to assist or any i…" at bounding box center [862, 468] width 630 height 20
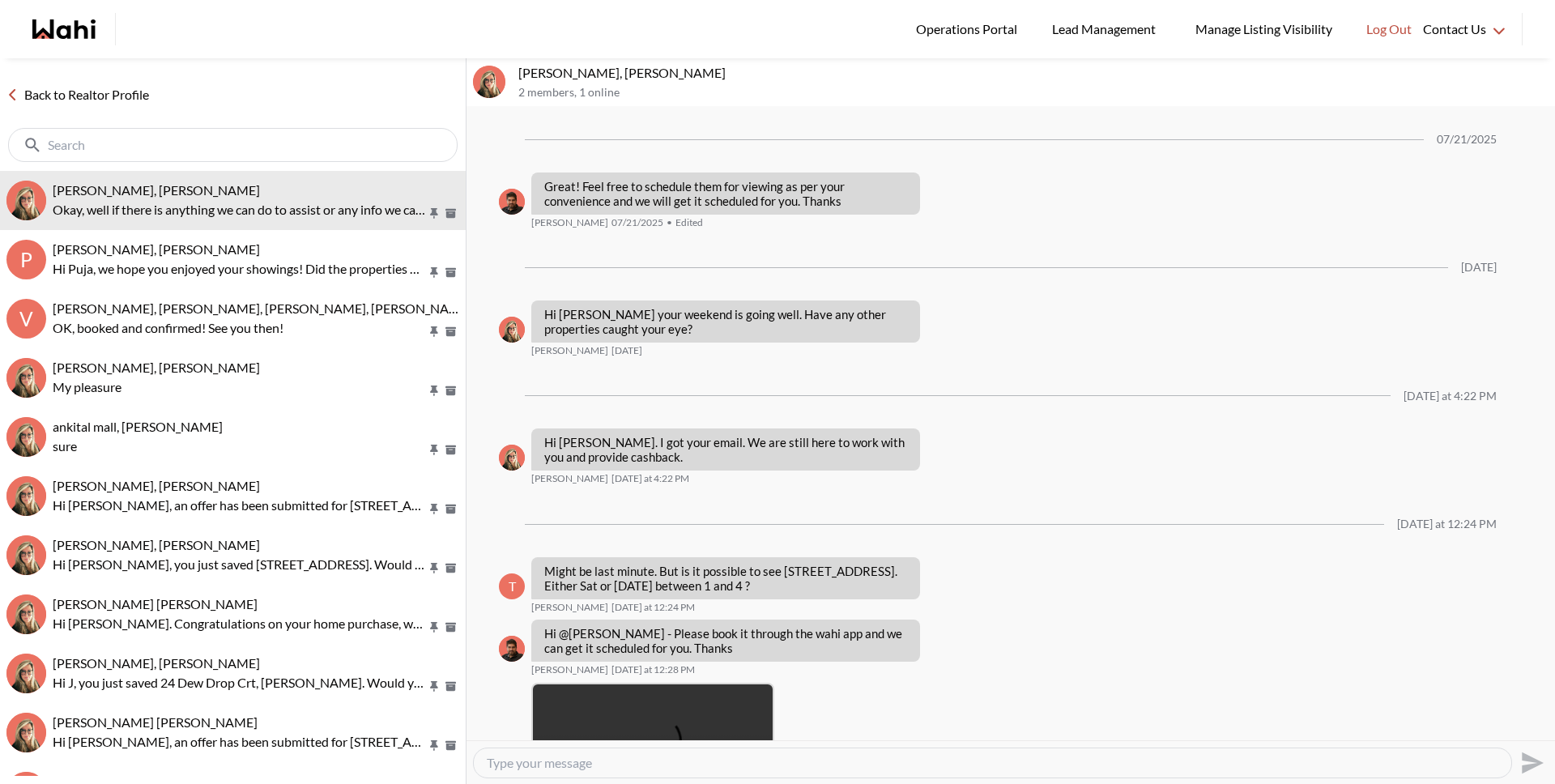
scroll to position [1360, 0]
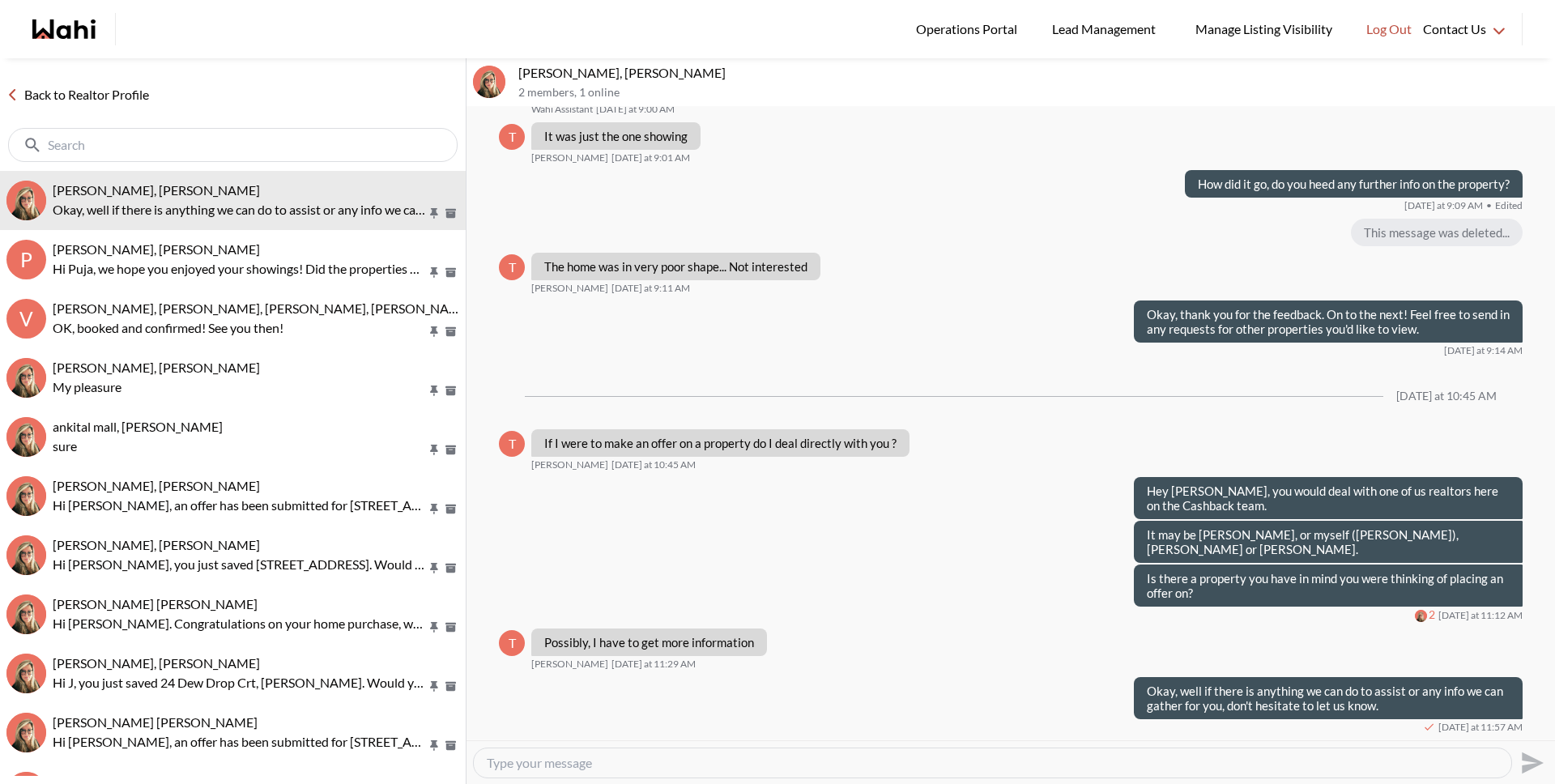
click at [120, 100] on link "Back to Realtor Profile" at bounding box center [78, 95] width 156 height 21
